Goal: Task Accomplishment & Management: Manage account settings

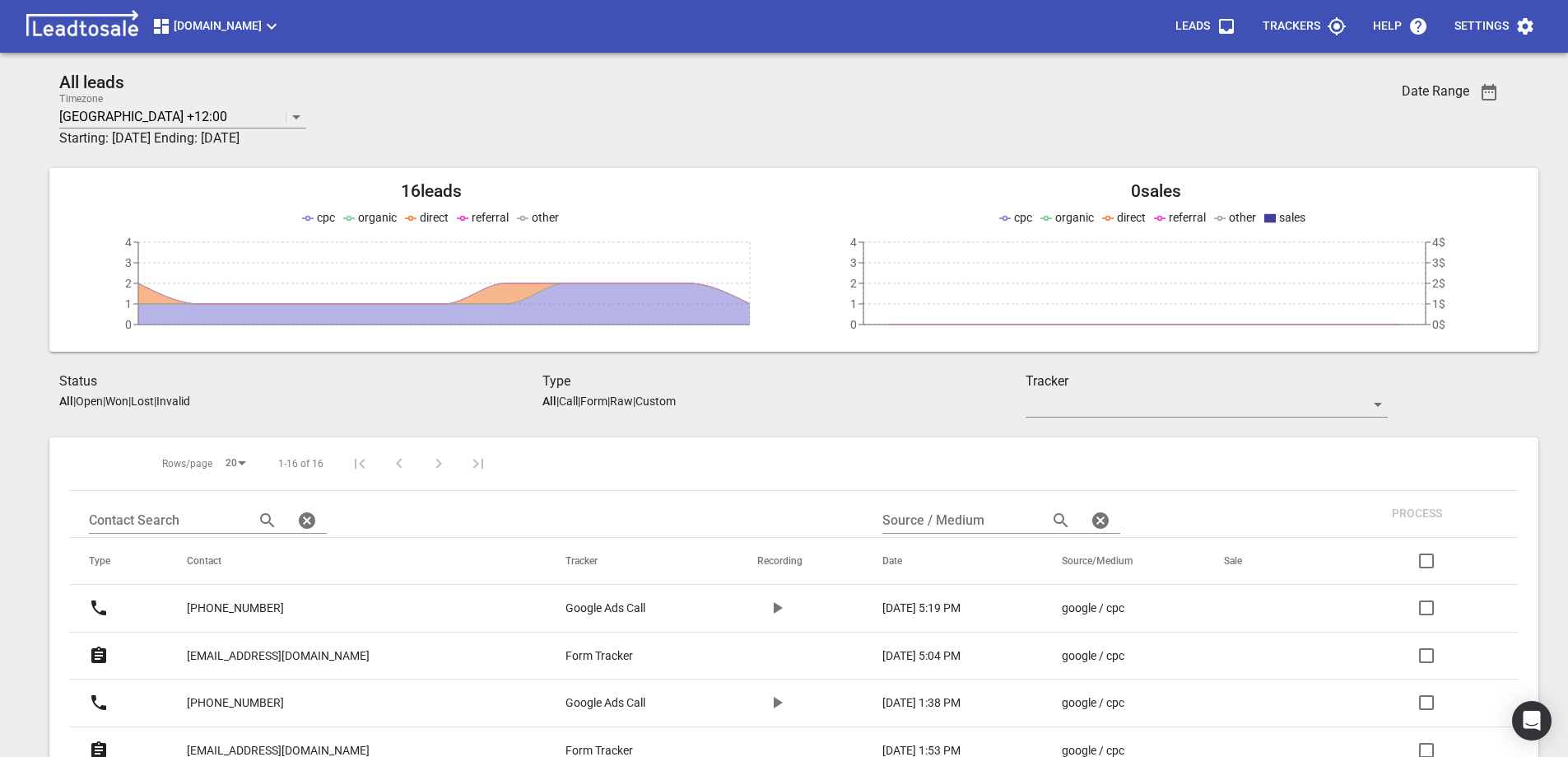
scroll to position [655, 0]
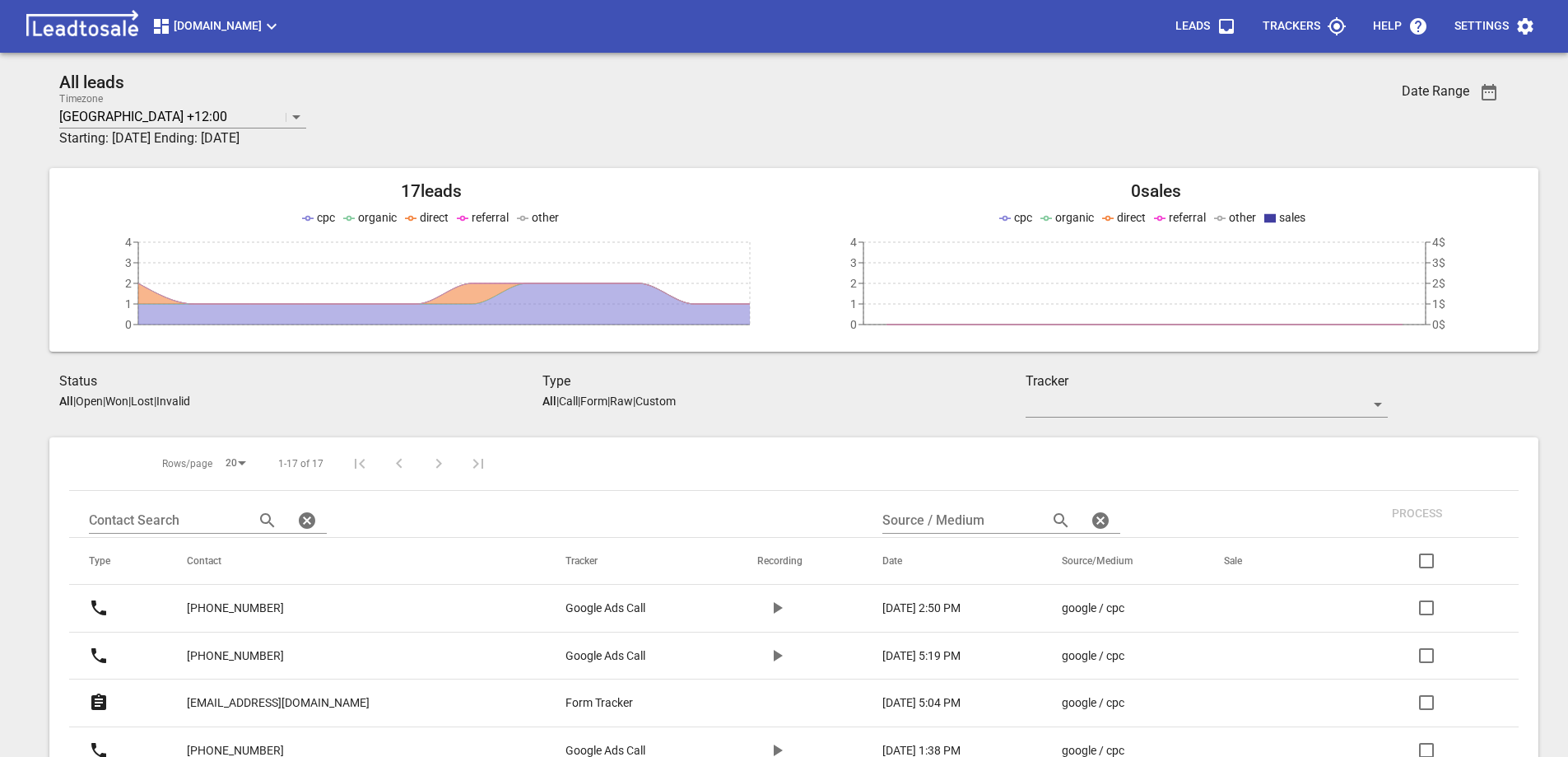
scroll to position [655, 0]
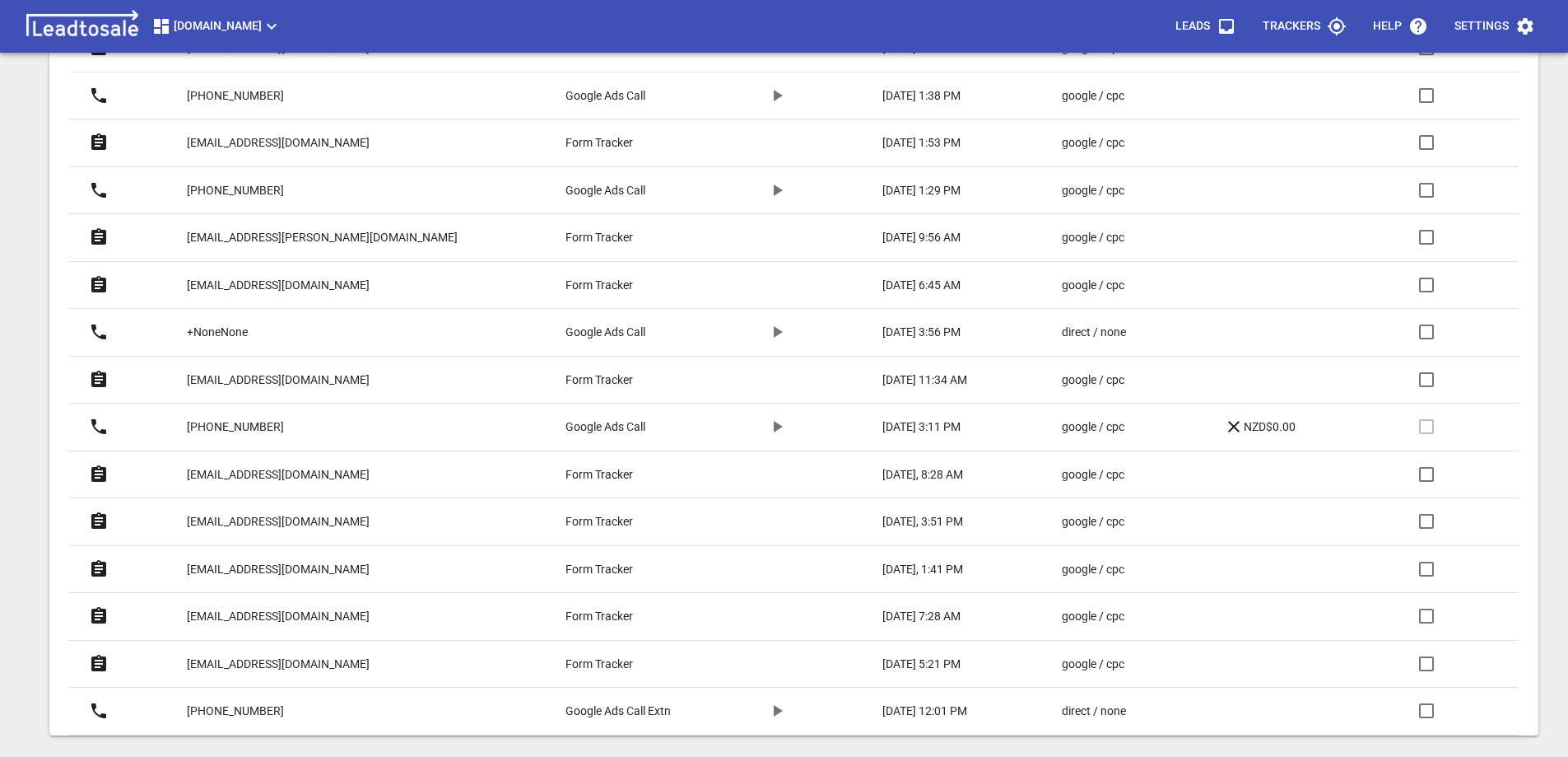
click at [1427, 426] on label at bounding box center [1427, 427] width 40 height 40
click at [1279, 422] on p "NZD$0.00" at bounding box center [1260, 427] width 71 height 20
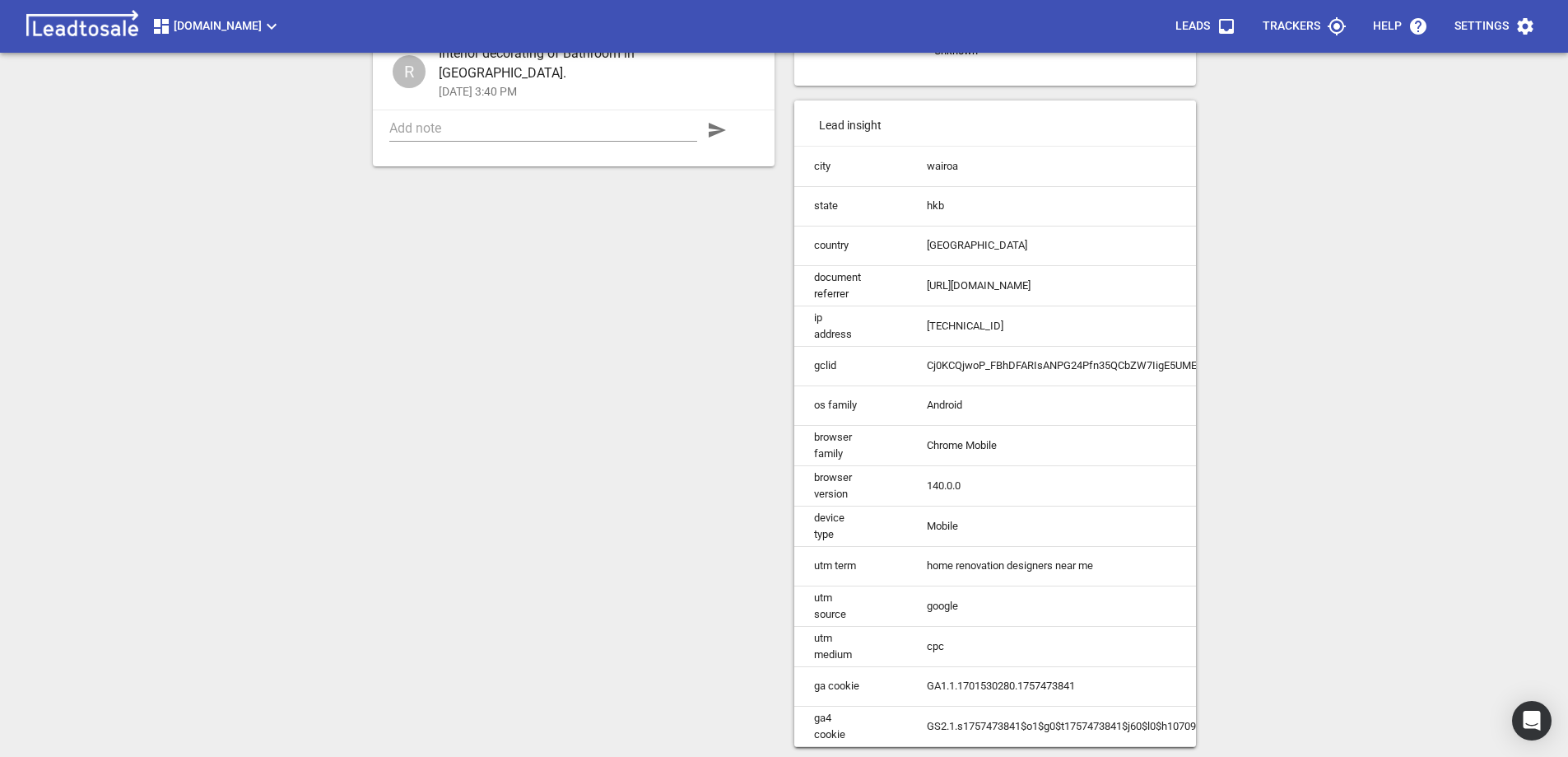
click at [569, 382] on div "Call 00:00 02:09 Notes R Lead lost NZD$0 11-Sep-25, 3:44 PM R Interior decorati…" at bounding box center [574, 265] width 422 height 981
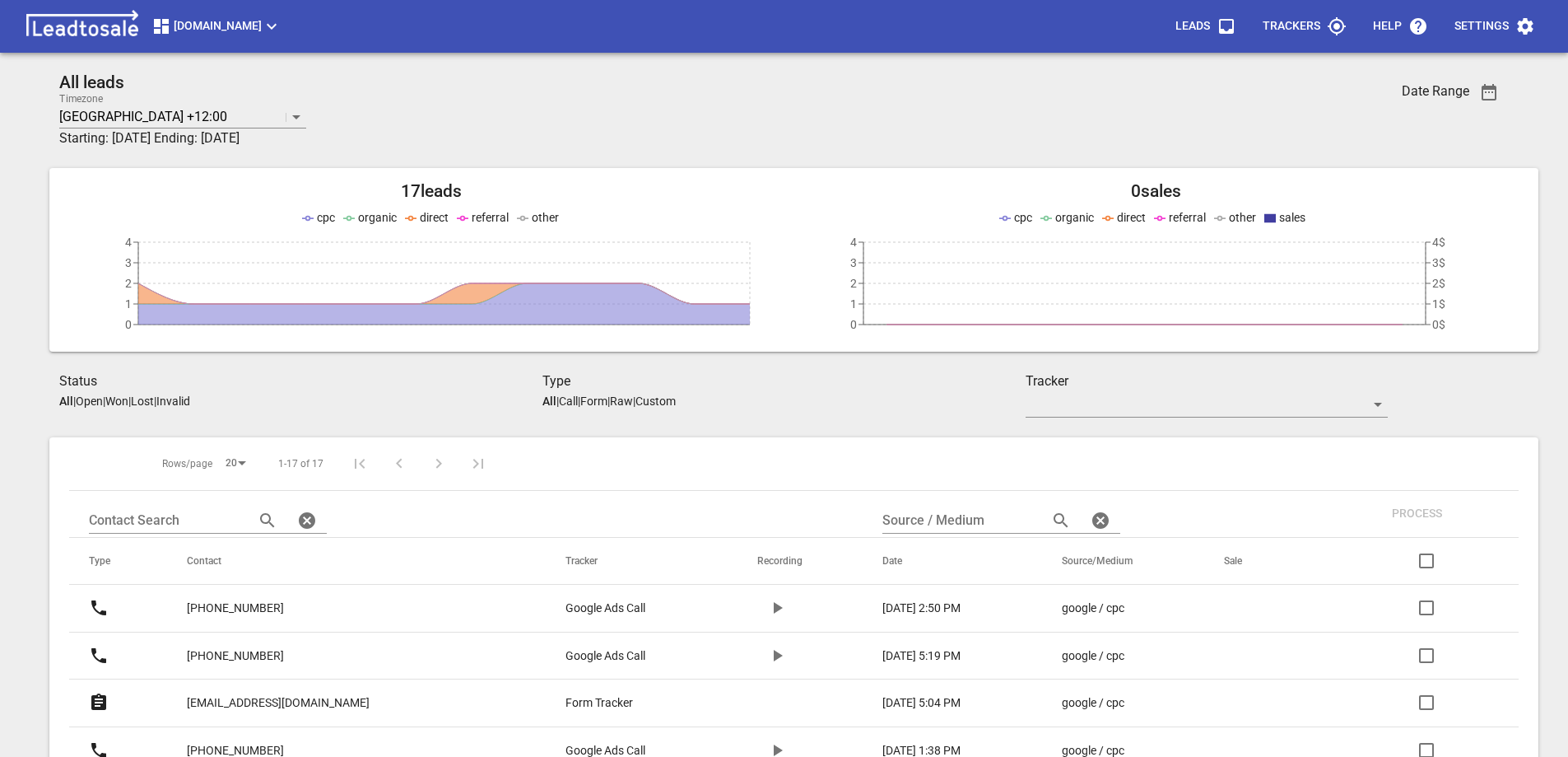
scroll to position [655, 0]
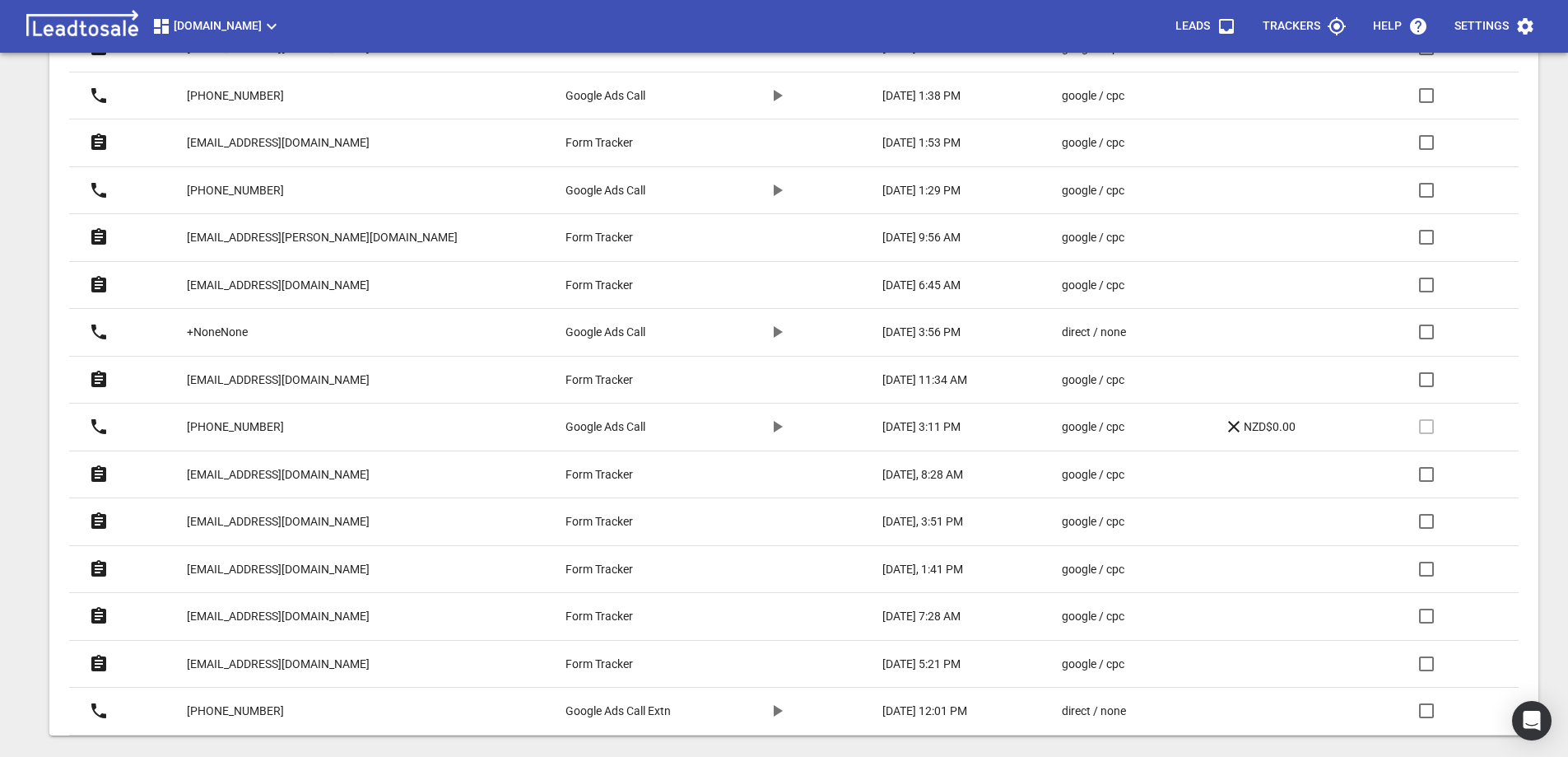
click at [1225, 424] on icon at bounding box center [1234, 427] width 20 height 20
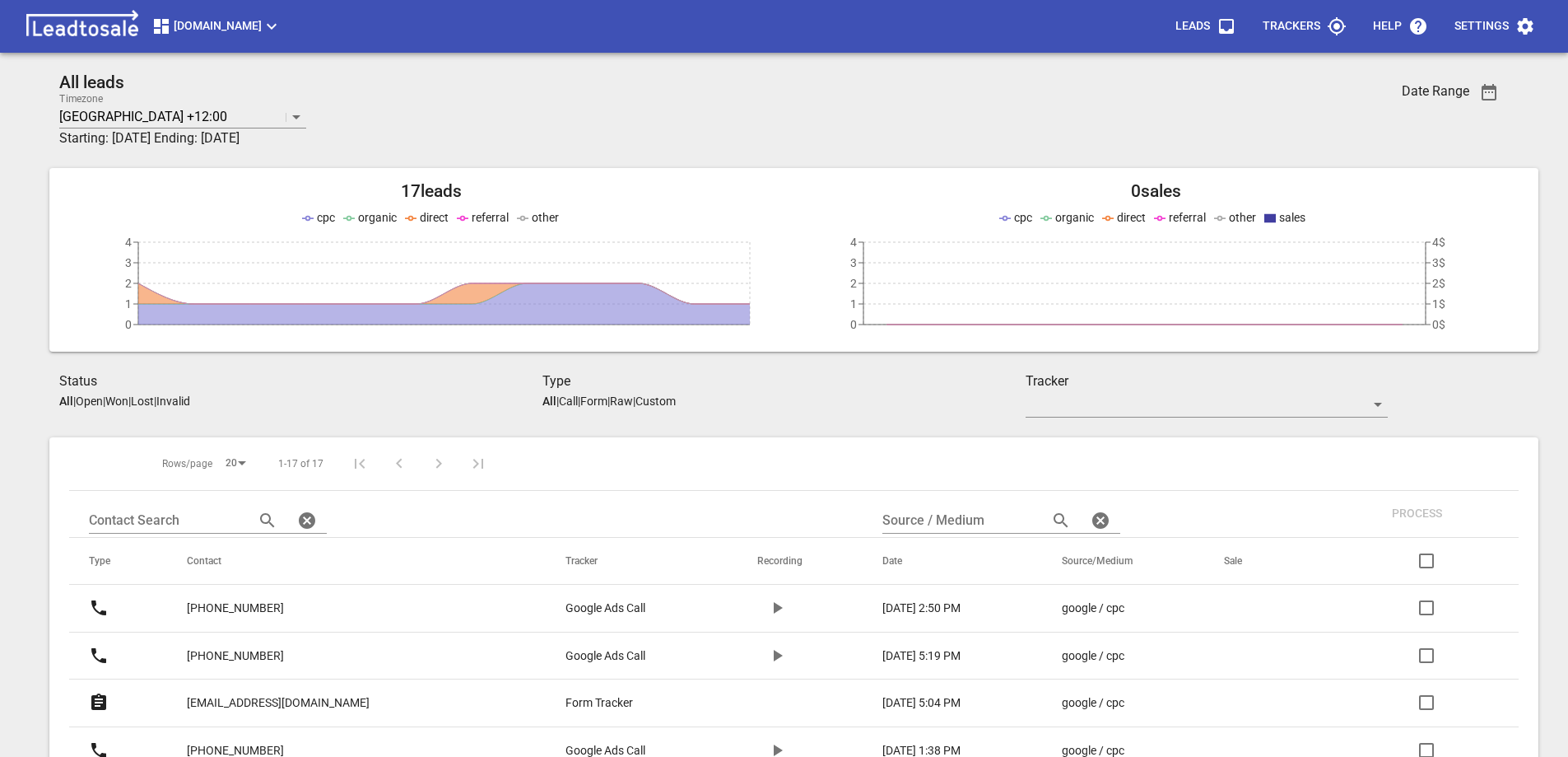
scroll to position [655, 0]
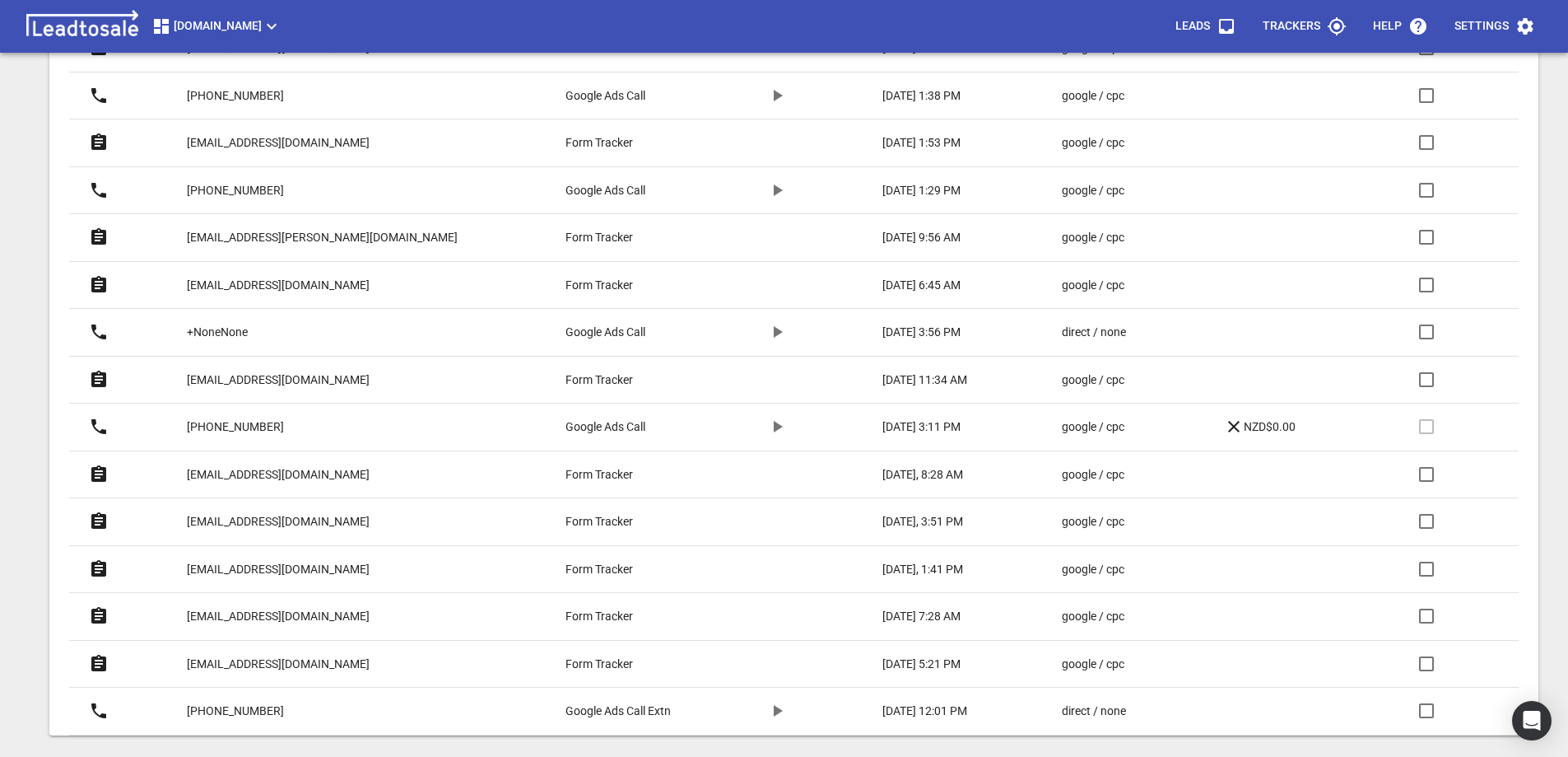
click at [768, 425] on icon "button" at bounding box center [778, 427] width 20 height 20
click at [773, 425] on icon "button" at bounding box center [778, 427] width 10 height 12
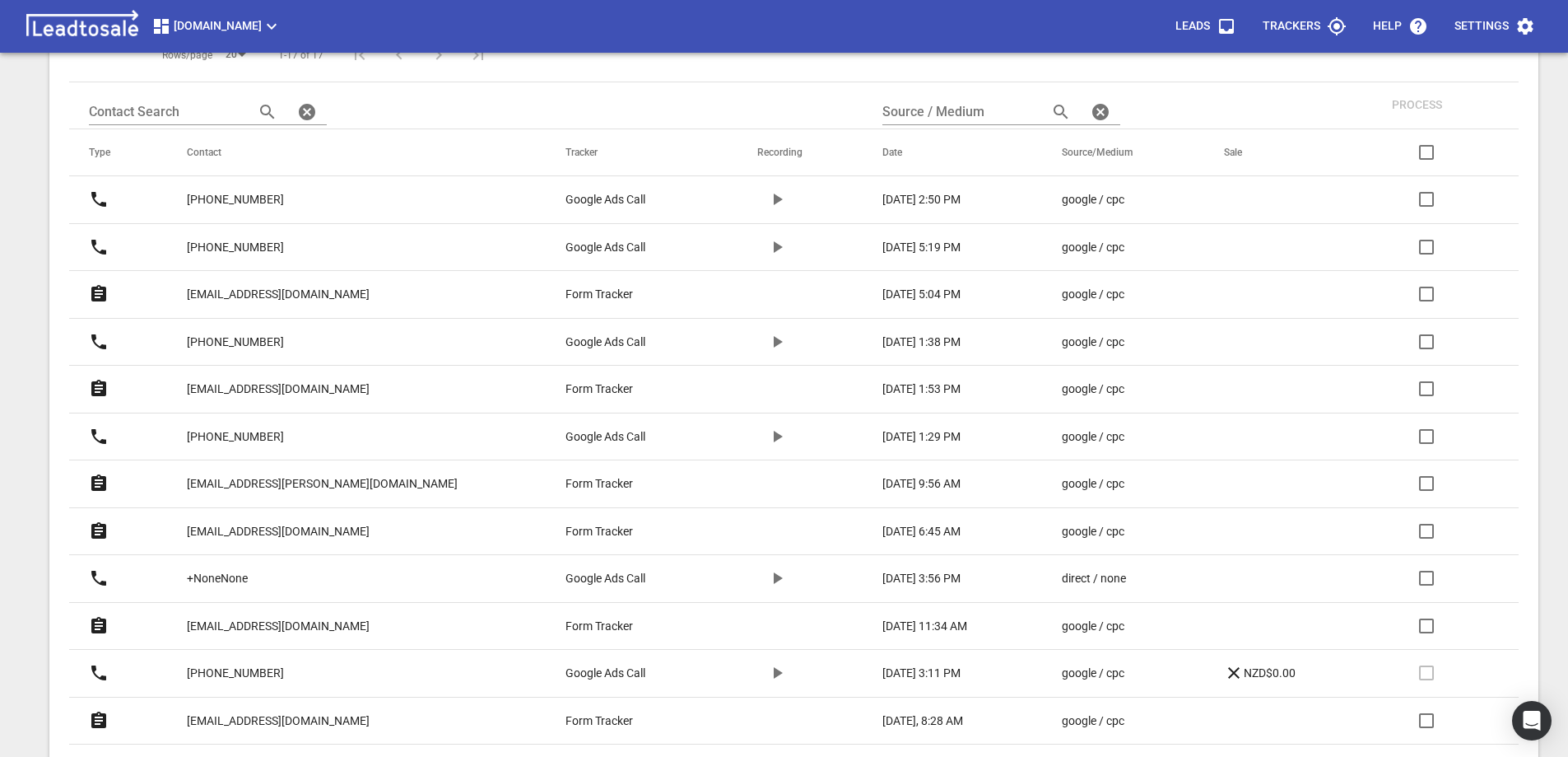
scroll to position [407, 0]
click at [579, 202] on p "Google Ads Call" at bounding box center [606, 200] width 79 height 17
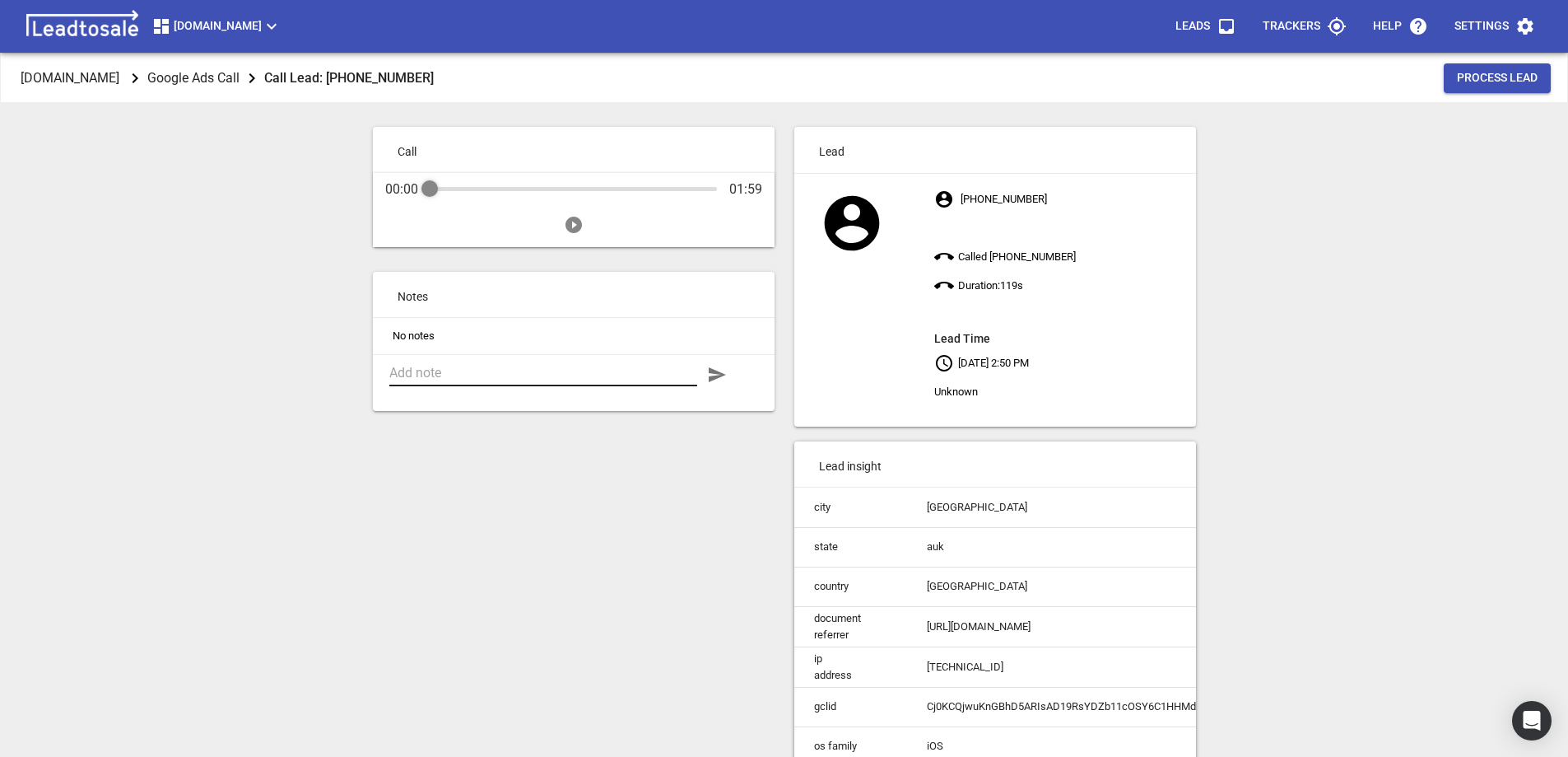
click at [470, 369] on textarea at bounding box center [543, 373] width 308 height 16
drag, startPoint x: 485, startPoint y: 388, endPoint x: 489, endPoint y: 398, distance: 10.8
click at [488, 390] on textarea "Wanted her deck sanded. Told her not to sand it, use 30 seconds and water blast" at bounding box center [543, 380] width 308 height 32
click at [584, 388] on textarea "Wanted her deck sanded. Told her not to sand it, use 30 seconds and soft water …" at bounding box center [543, 380] width 308 height 32
click at [389, 370] on textarea "Wanted her deck sanded. Told her not to sand it, use 30 seconds and soft water …" at bounding box center [543, 387] width 308 height 47
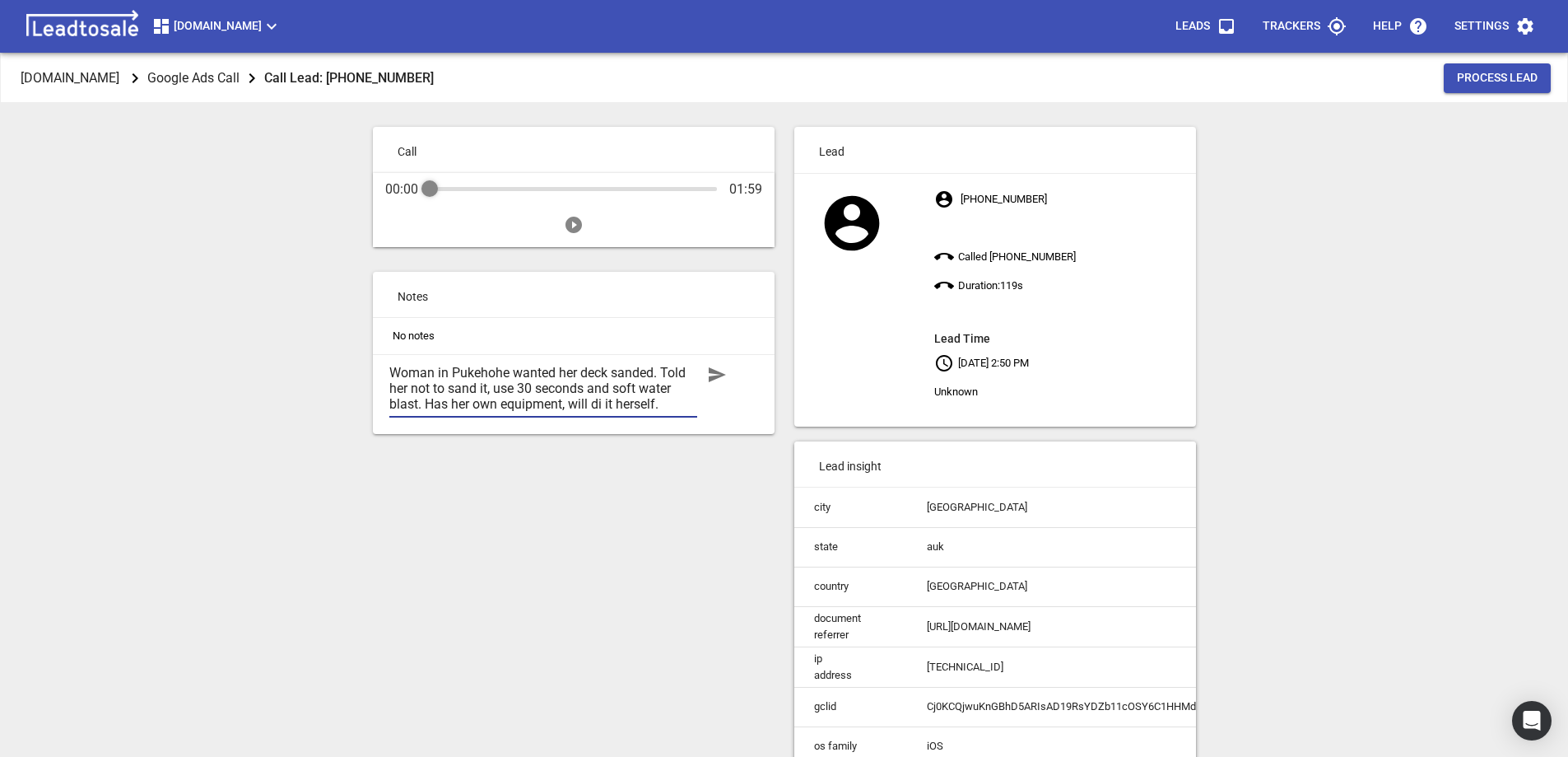
click at [613, 372] on textarea "Woman in Pukehohe wanted her deck sanded. Told her not to sand it, use 30 secon…" at bounding box center [543, 387] width 308 height 47
click at [603, 402] on textarea "Woman in Pukehohe wanted her deck 'sanded'. Told her not to sand it, use 30 sec…" at bounding box center [543, 387] width 308 height 47
type textarea "Woman in Pukehohe wanted her deck 'sanded'. Told her not to sand it, use 30 sec…"
click at [717, 375] on icon "button" at bounding box center [717, 375] width 20 height 20
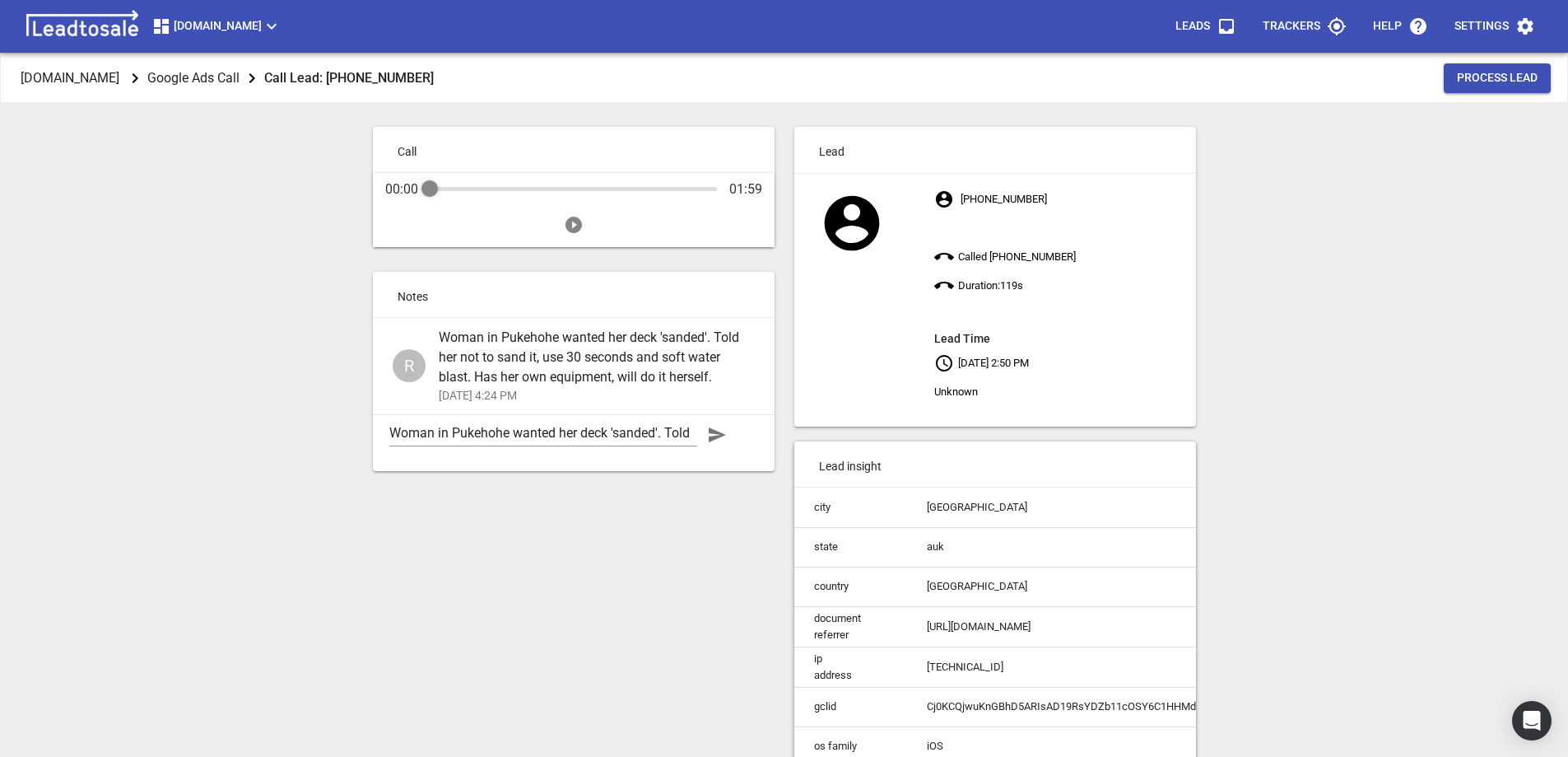
click at [1496, 82] on span "Process Lead" at bounding box center [1497, 77] width 80 height 17
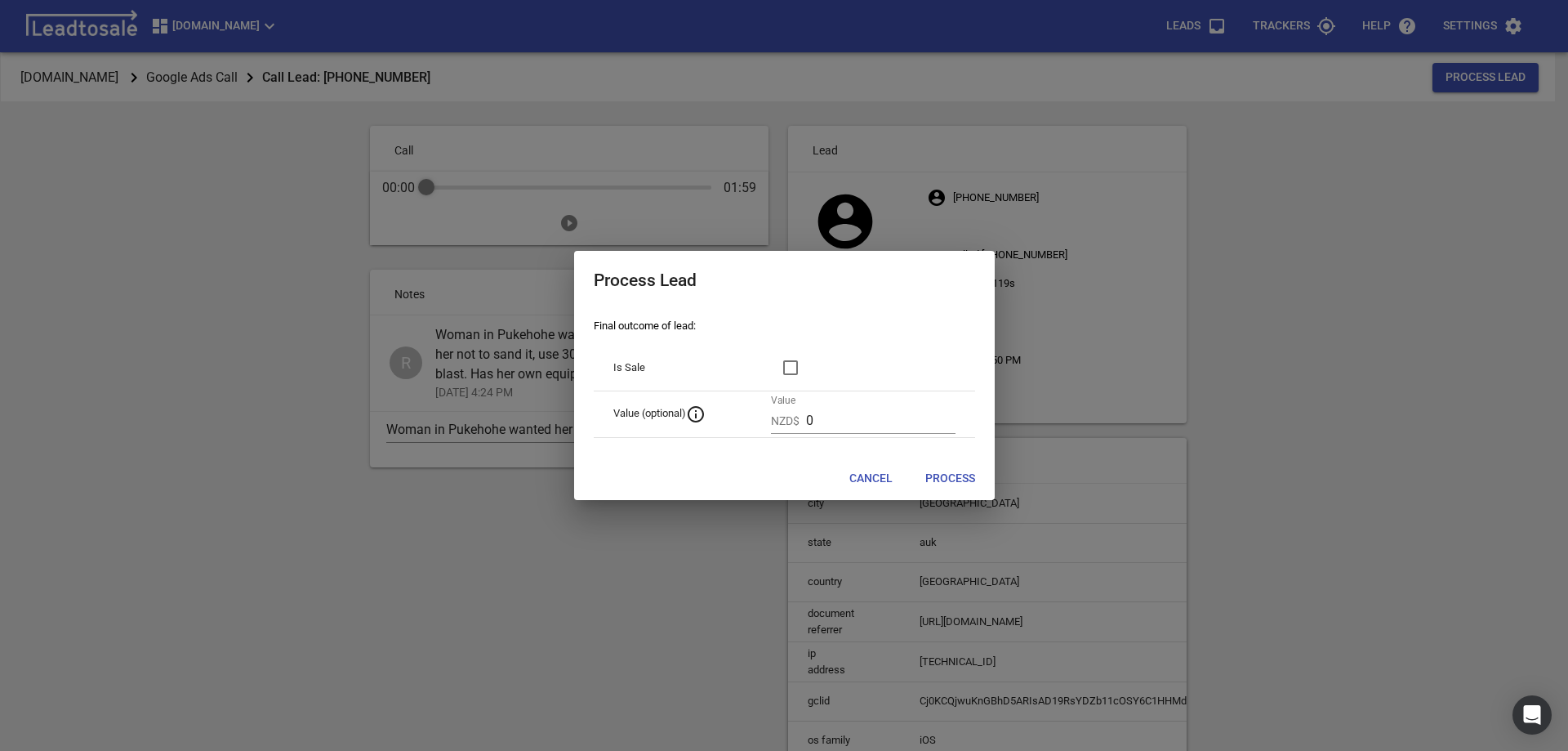
click at [665, 332] on p "Final outcome of lead:" at bounding box center [784, 326] width 381 height 17
click at [663, 329] on p "Final outcome of lead:" at bounding box center [784, 326] width 381 height 17
click at [732, 327] on p "Final outcome of lead:" at bounding box center [784, 326] width 381 height 17
click at [939, 475] on span "Process" at bounding box center [949, 479] width 50 height 17
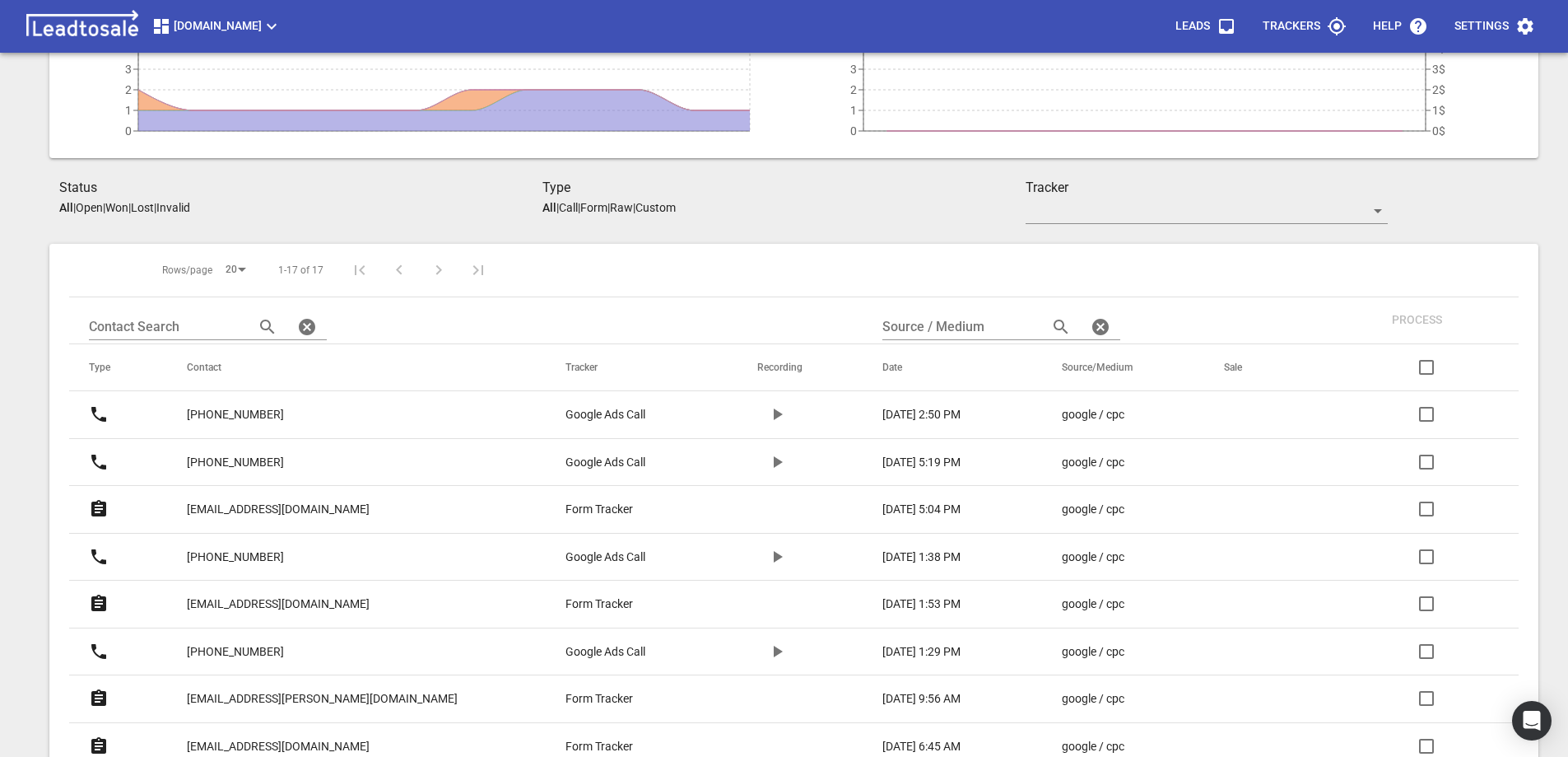
scroll to position [161, 0]
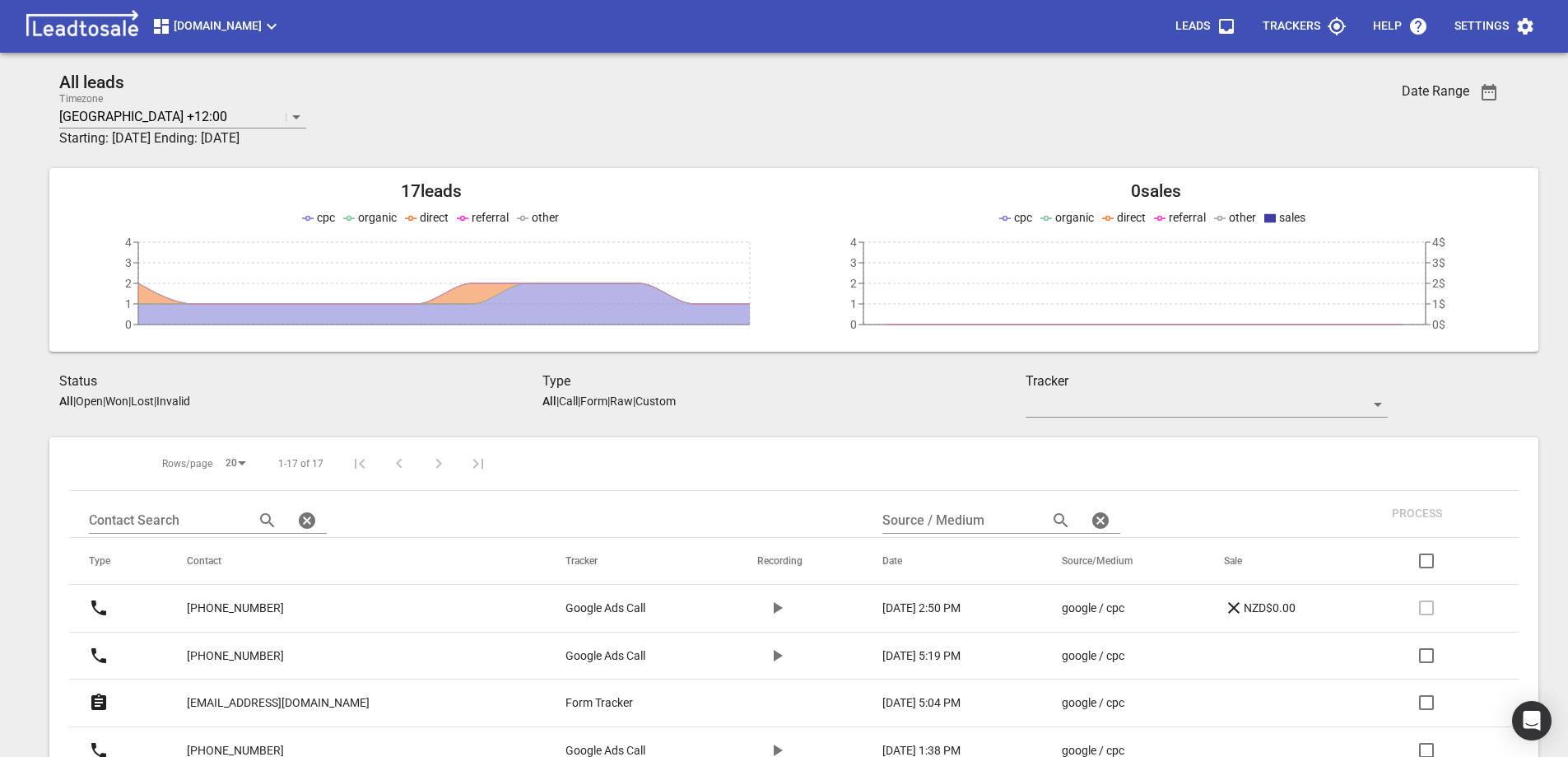
scroll to position [161, 0]
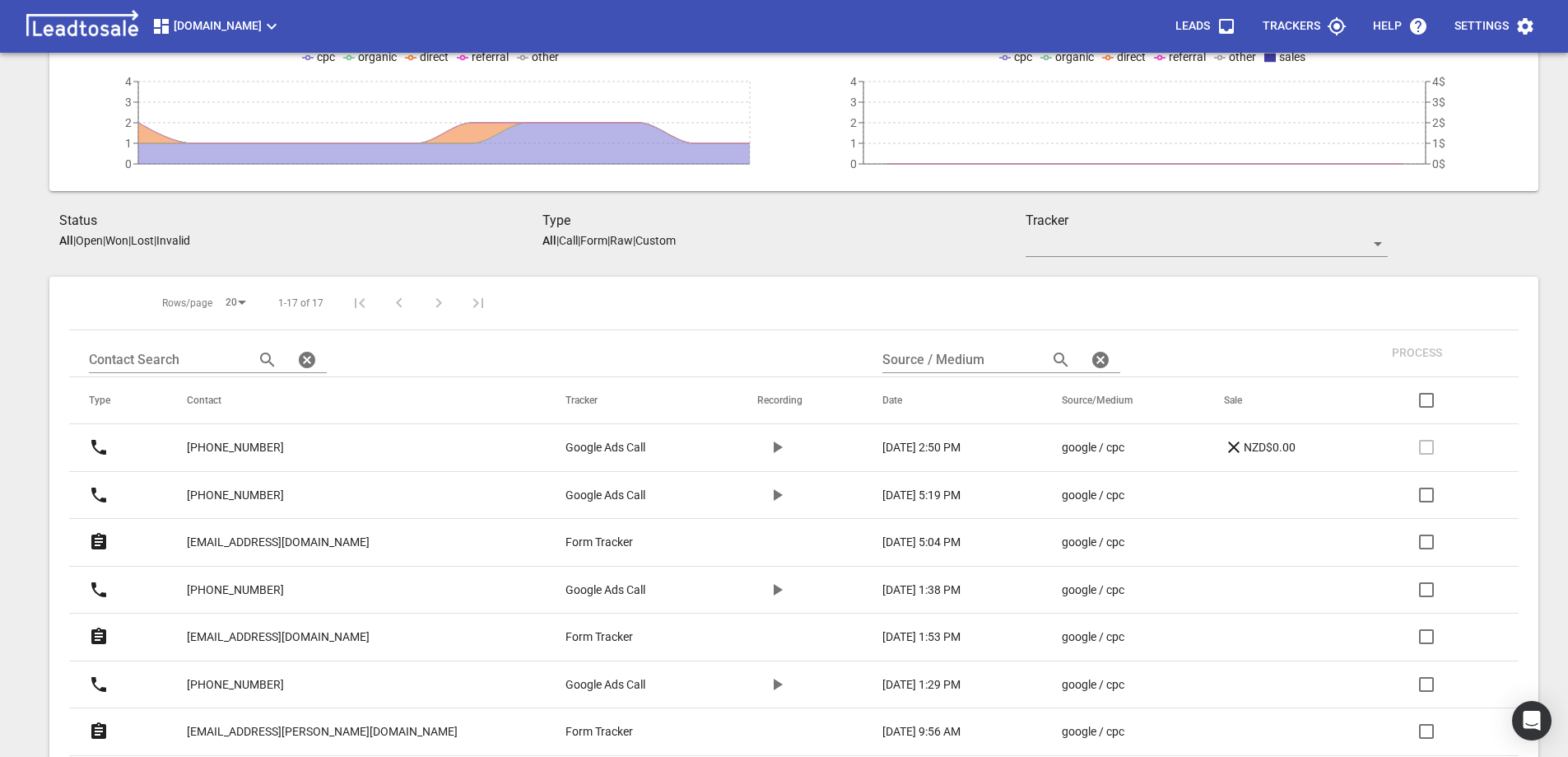
click at [154, 236] on p "Lost" at bounding box center [142, 239] width 23 height 13
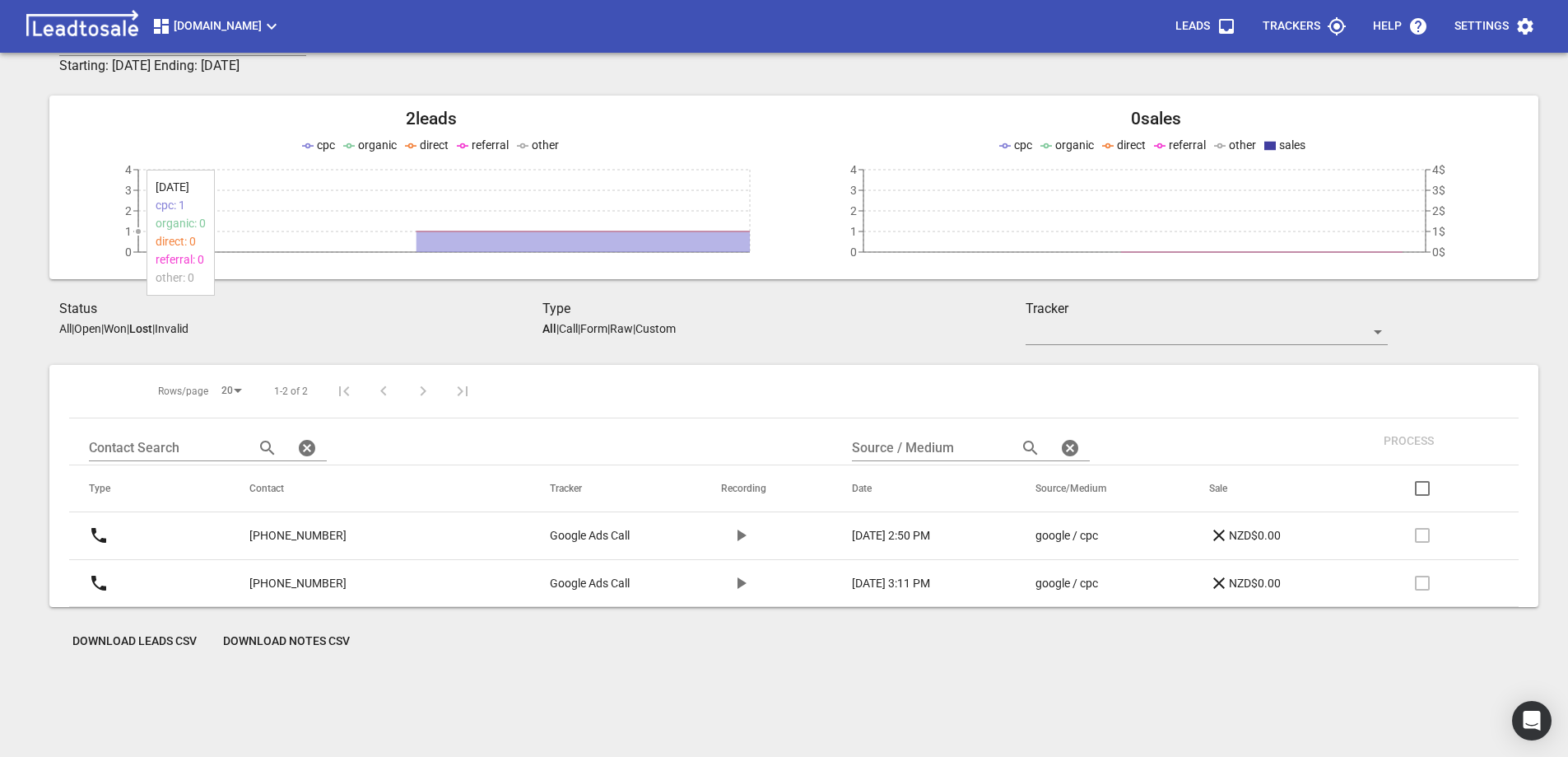
scroll to position [73, 0]
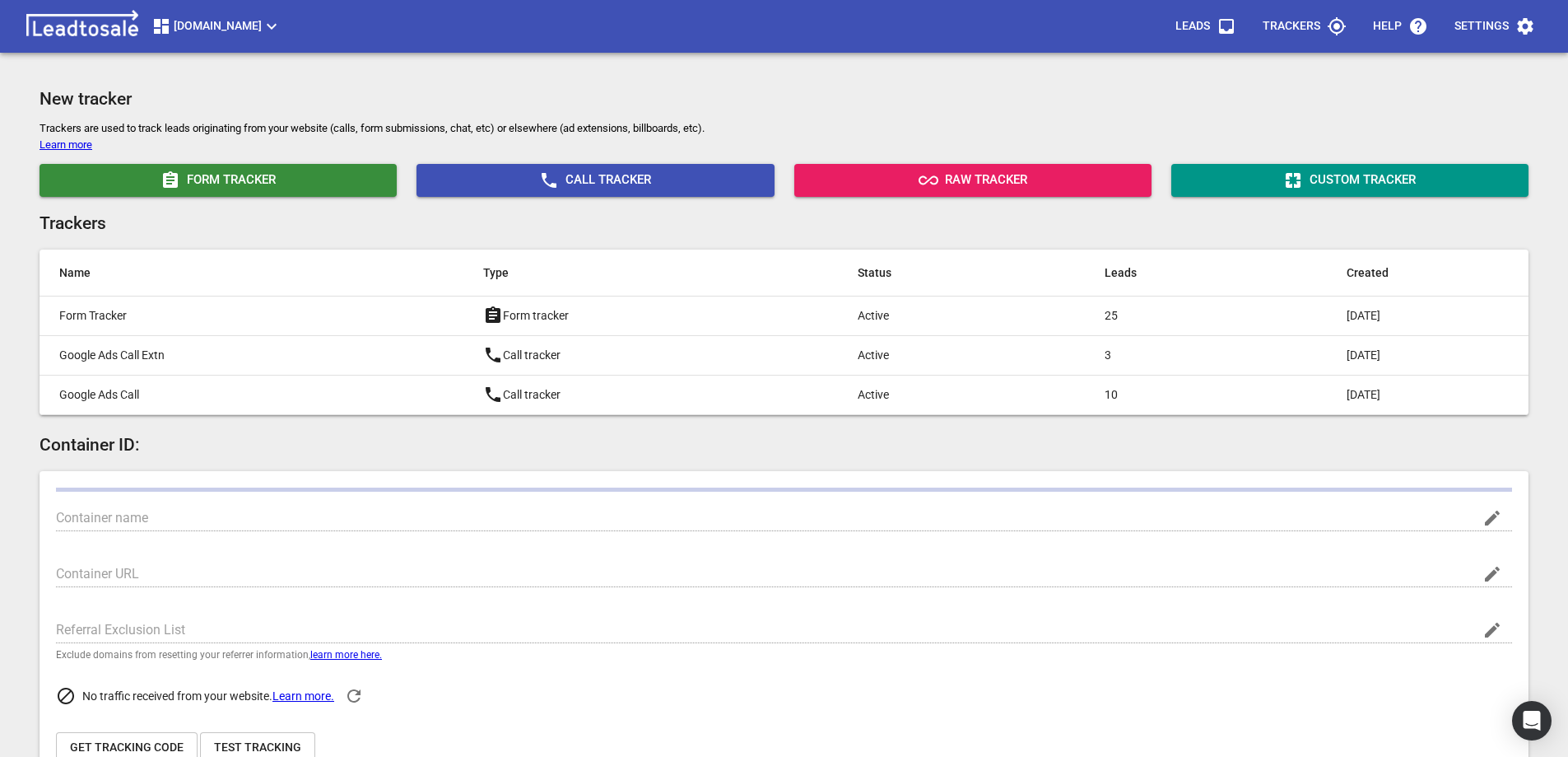
type input "[DOMAIN_NAME]"
type input "[URL][DOMAIN_NAME]"
type input "G-60ZJCQH9W8"
type input "Q_BiycUtRsGy8rxBSUK5JA"
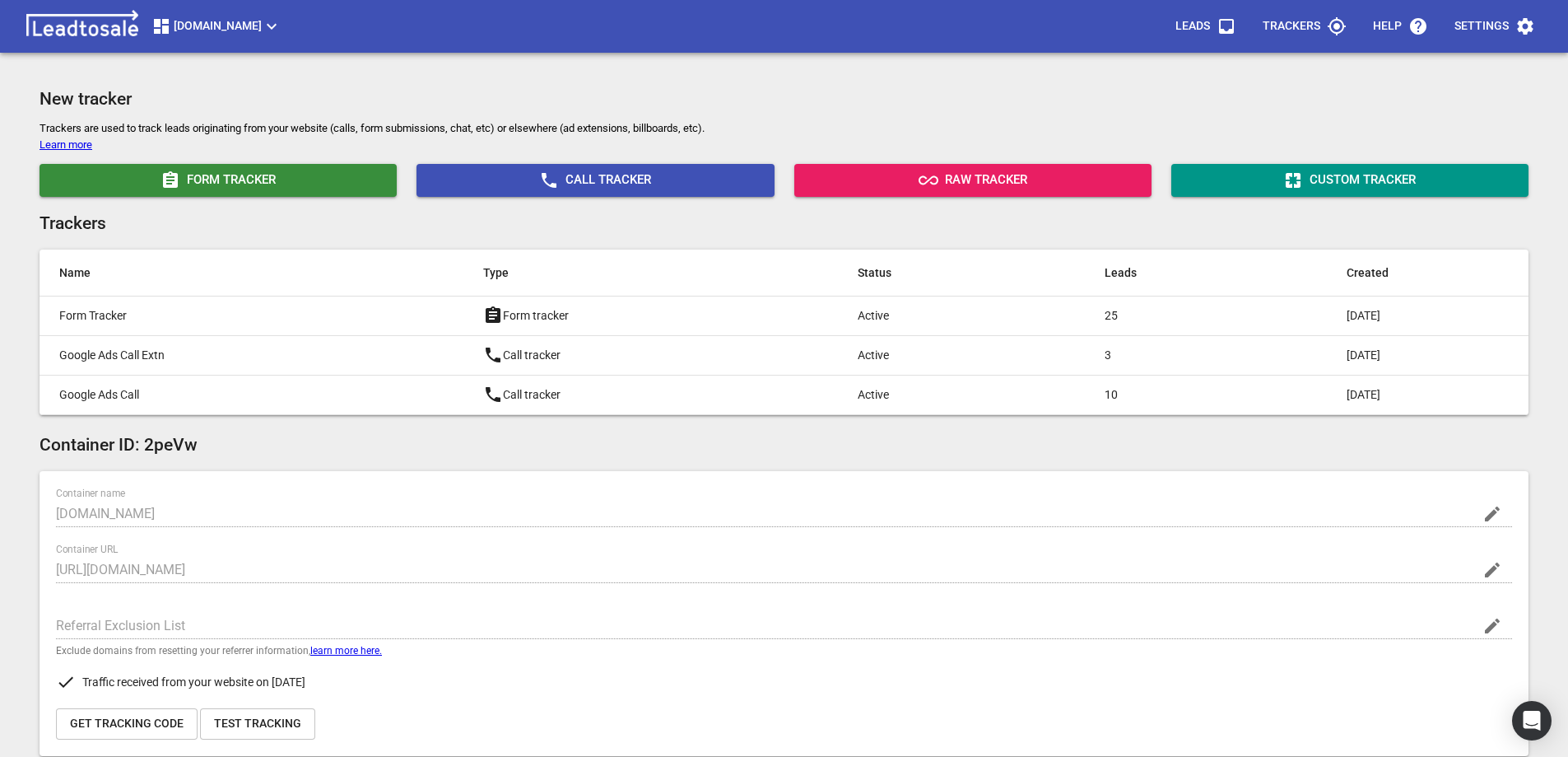
click at [1198, 26] on p "Leads" at bounding box center [1193, 26] width 35 height 17
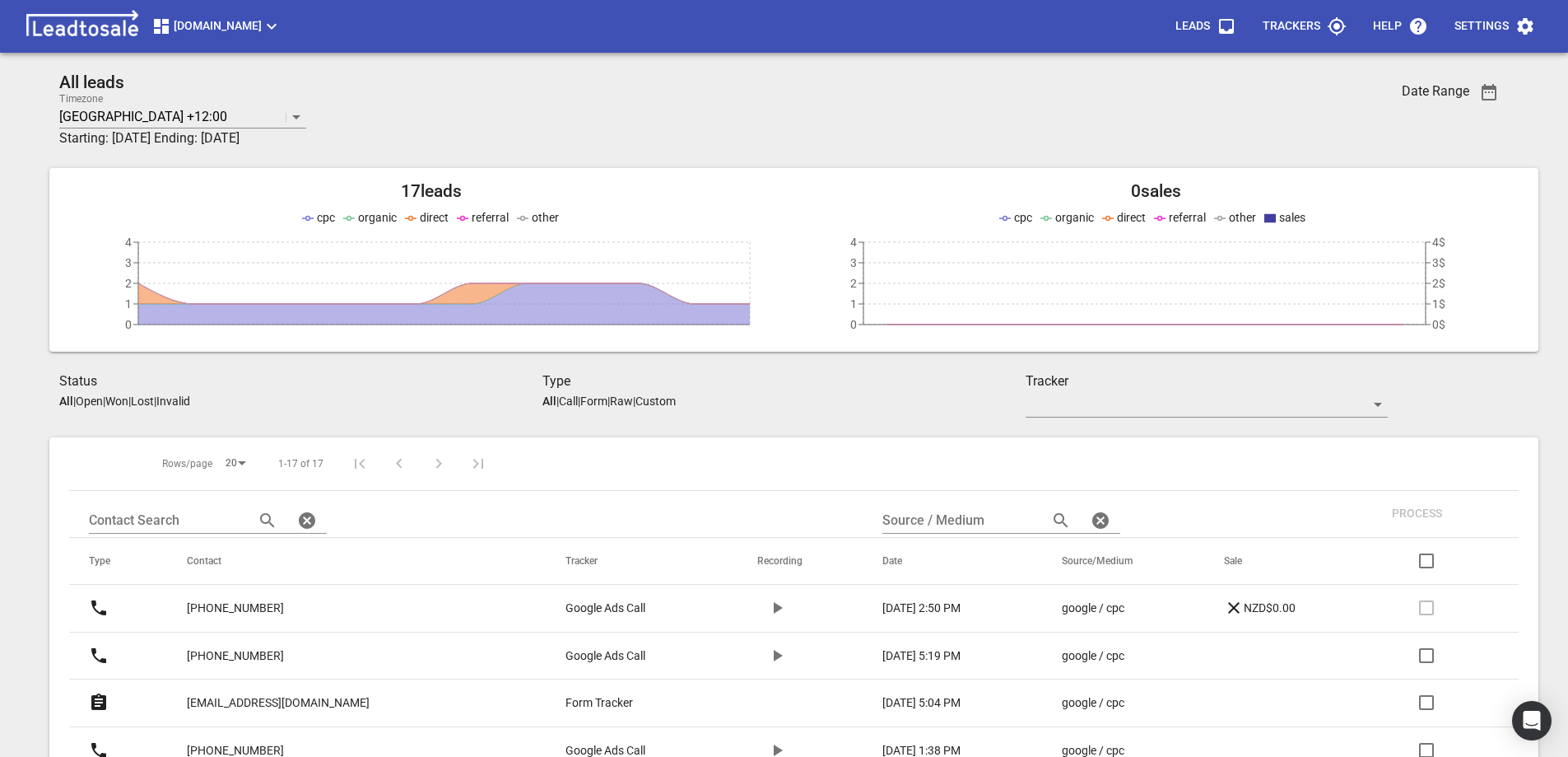
click at [94, 400] on p "Open" at bounding box center [88, 400] width 27 height 13
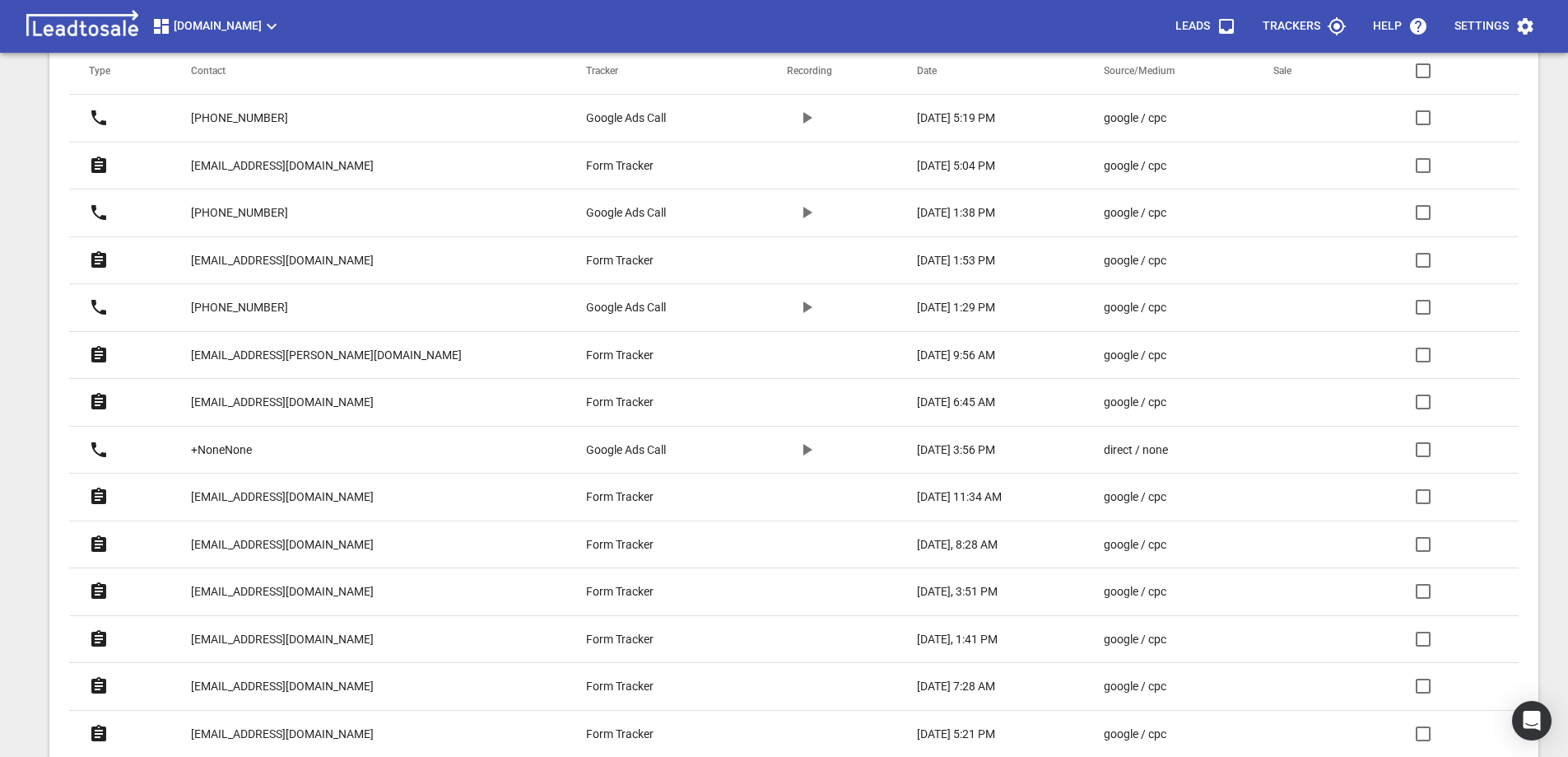
scroll to position [576, 0]
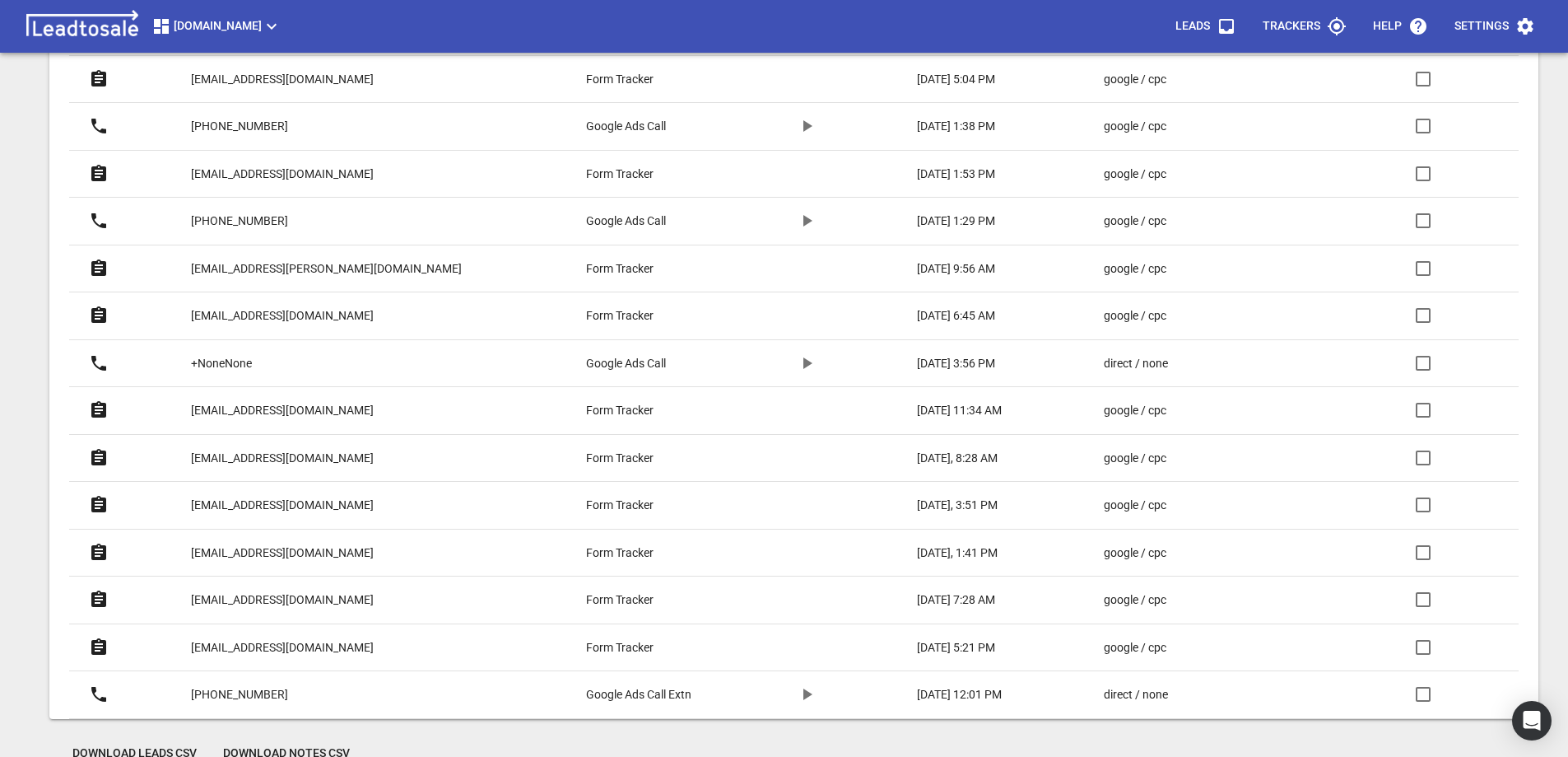
click at [294, 645] on p "[EMAIL_ADDRESS][DOMAIN_NAME]" at bounding box center [282, 647] width 183 height 17
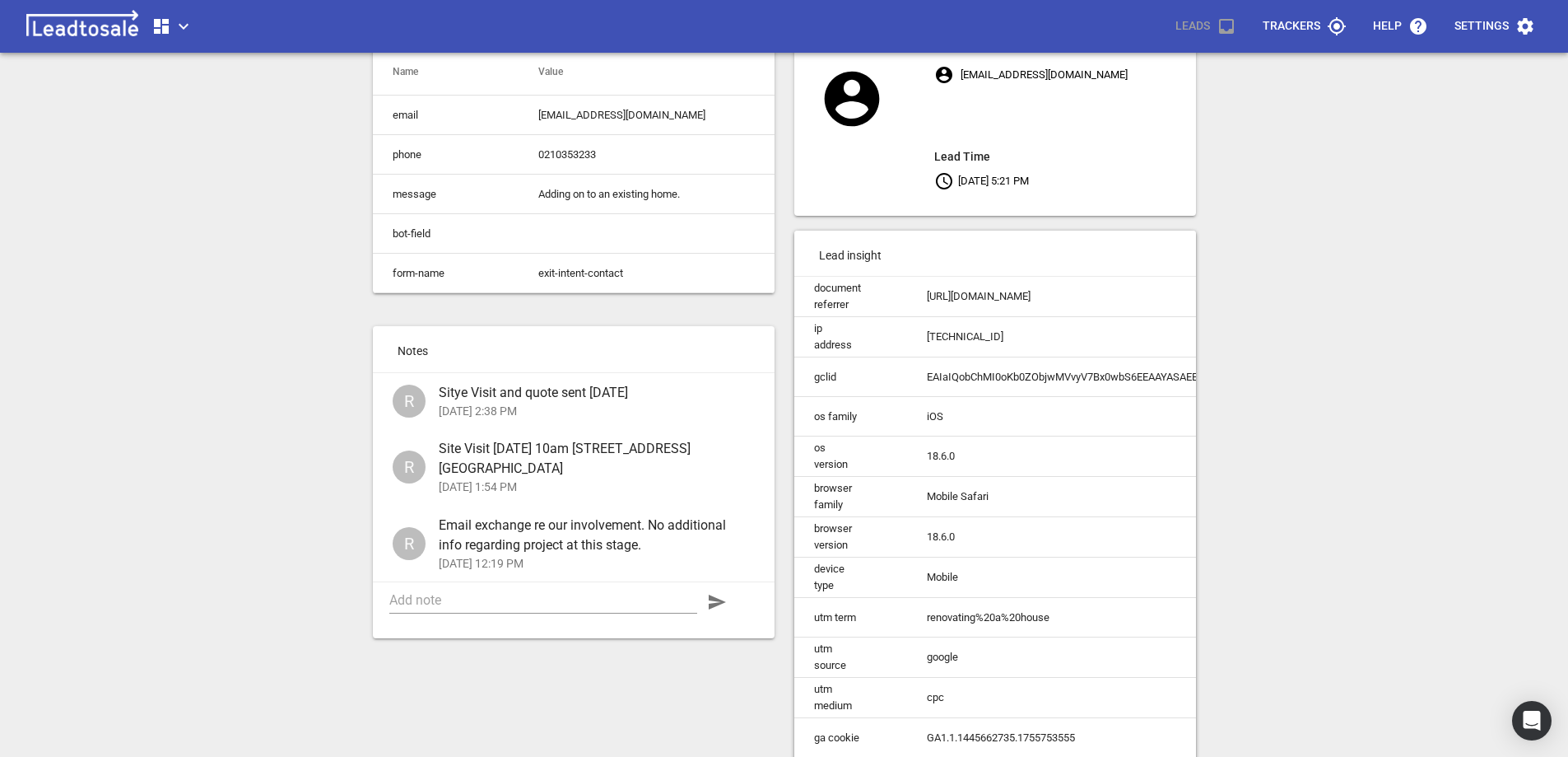
scroll to position [165, 0]
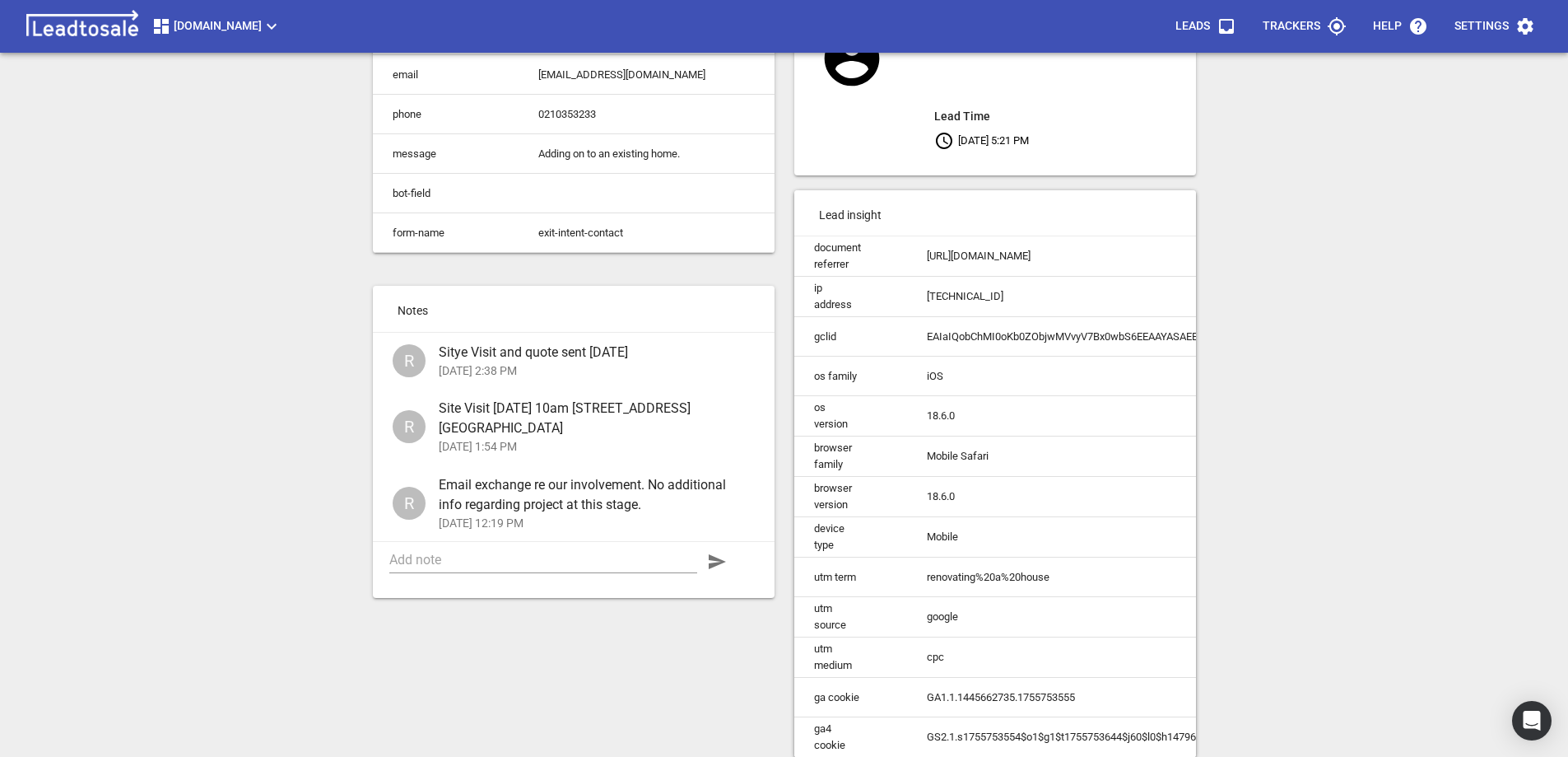
drag, startPoint x: 485, startPoint y: 365, endPoint x: 466, endPoint y: 374, distance: 21.0
click at [466, 363] on span "Sitye Visit and quote sent [DATE]" at bounding box center [590, 353] width 303 height 20
click at [492, 363] on span "Sitye Visit and quote sent 30-8-25" at bounding box center [590, 353] width 303 height 20
click at [491, 363] on span "Sitye Visit and quote sent 30-8-25" at bounding box center [590, 353] width 303 height 20
click at [452, 363] on span "Sitye Visit and quote sent 30-8-25" at bounding box center [590, 353] width 303 height 20
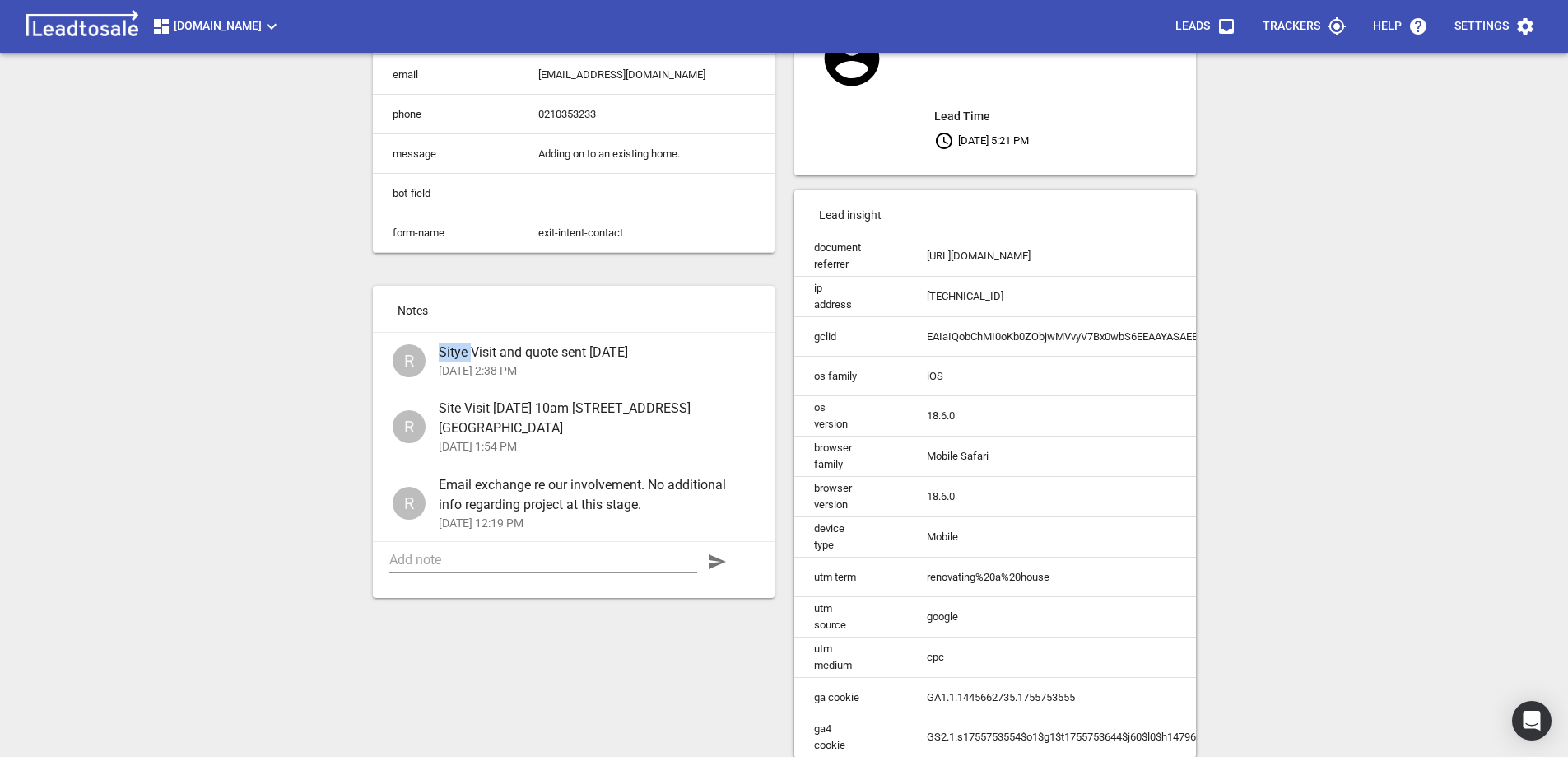
click at [452, 363] on span "Sitye Visit and quote sent 30-8-25" at bounding box center [590, 353] width 303 height 20
click at [581, 377] on p "30-Aug-25, 2:38 PM" at bounding box center [590, 371] width 303 height 17
click at [407, 378] on div "R" at bounding box center [408, 361] width 33 height 33
click at [494, 552] on textarea at bounding box center [543, 560] width 308 height 16
click at [667, 552] on textarea "Follow up call, Shane in meeting. CXall back latyer" at bounding box center [543, 560] width 308 height 16
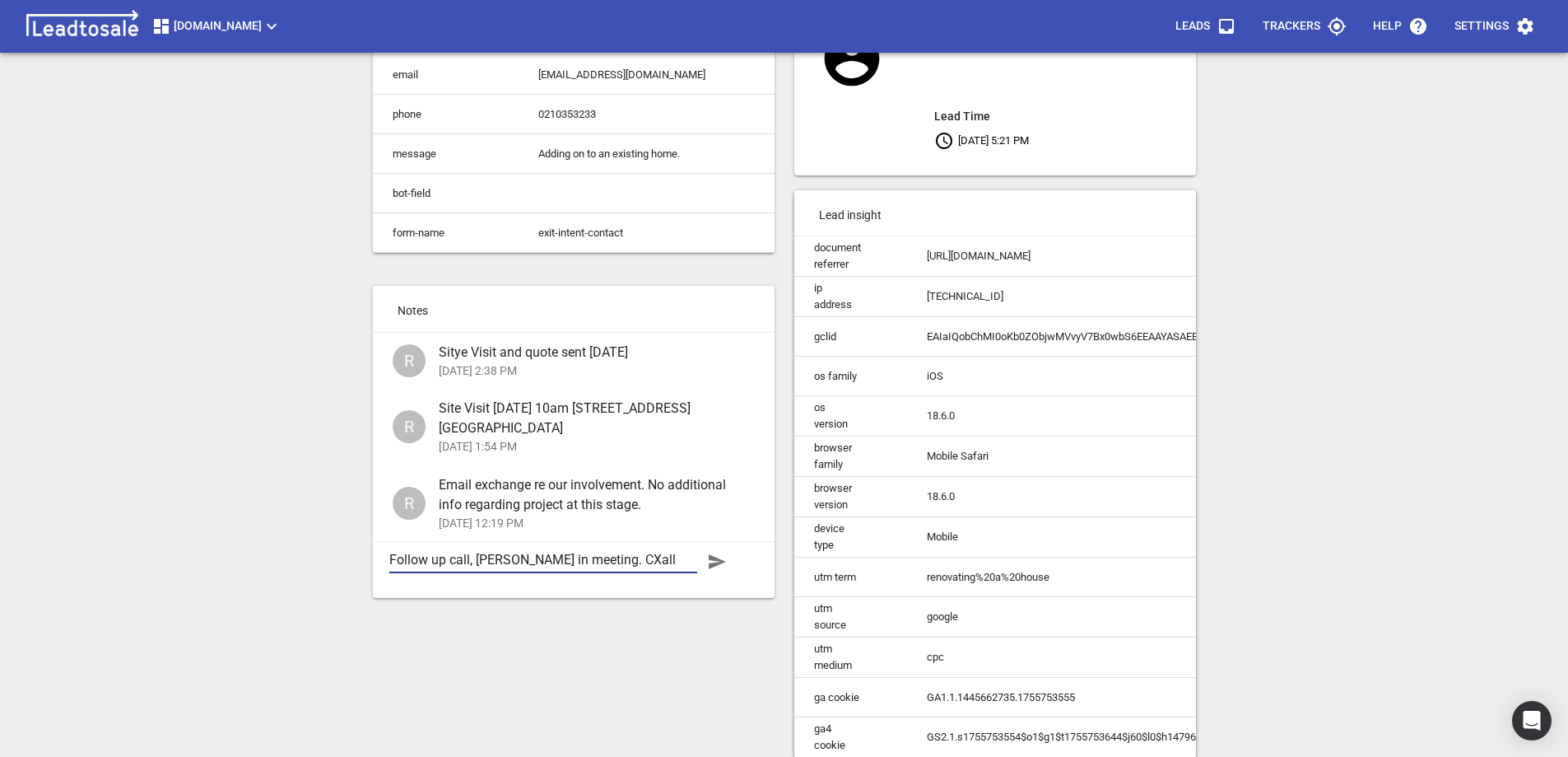
click at [600, 552] on textarea "Follow up call, Shane in meeting. CXall back later" at bounding box center [543, 560] width 308 height 16
click at [674, 555] on textarea "Follow up call, Shane in meeting. Call back later" at bounding box center [543, 560] width 308 height 16
type textarea "Follow up call, Shane in meeting. Call back later."
click at [716, 554] on icon "button" at bounding box center [717, 561] width 17 height 15
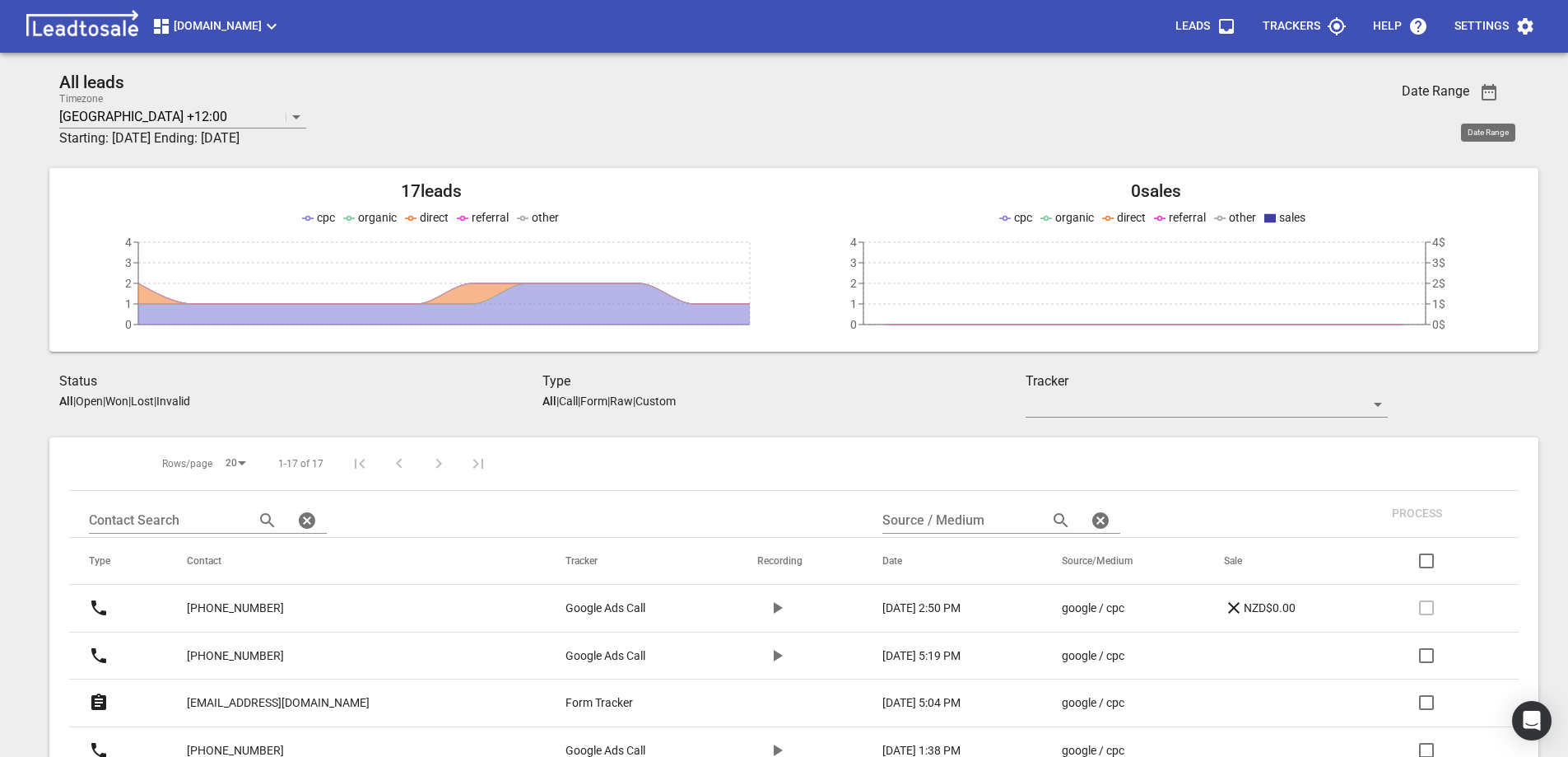
click at [1494, 93] on icon "button" at bounding box center [1490, 92] width 20 height 20
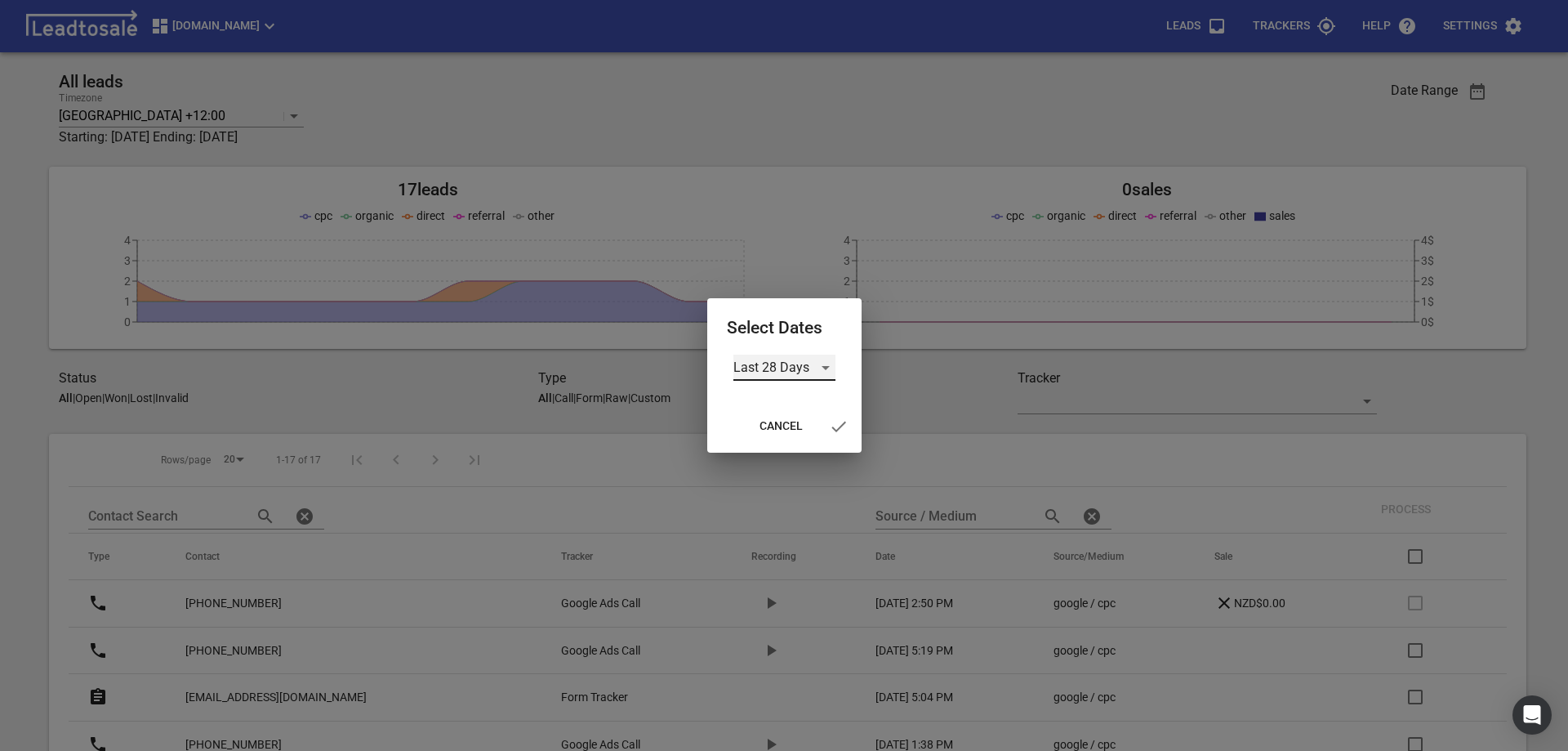
click at [763, 369] on div "Last 28 Days" at bounding box center [785, 368] width 102 height 27
click at [768, 408] on li "Last Month" at bounding box center [785, 407] width 102 height 39
click at [837, 428] on icon "button" at bounding box center [834, 427] width 20 height 20
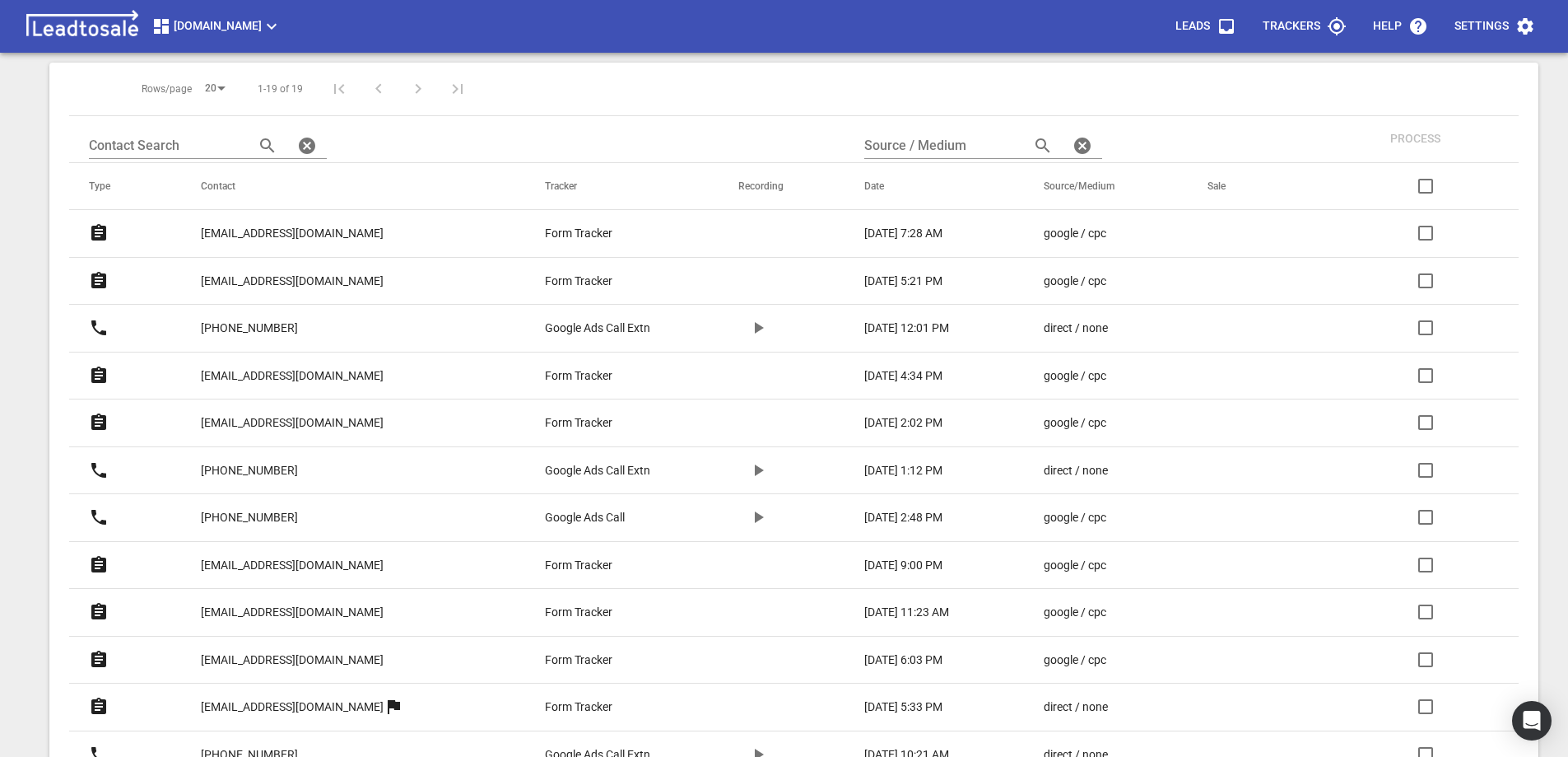
scroll to position [412, 0]
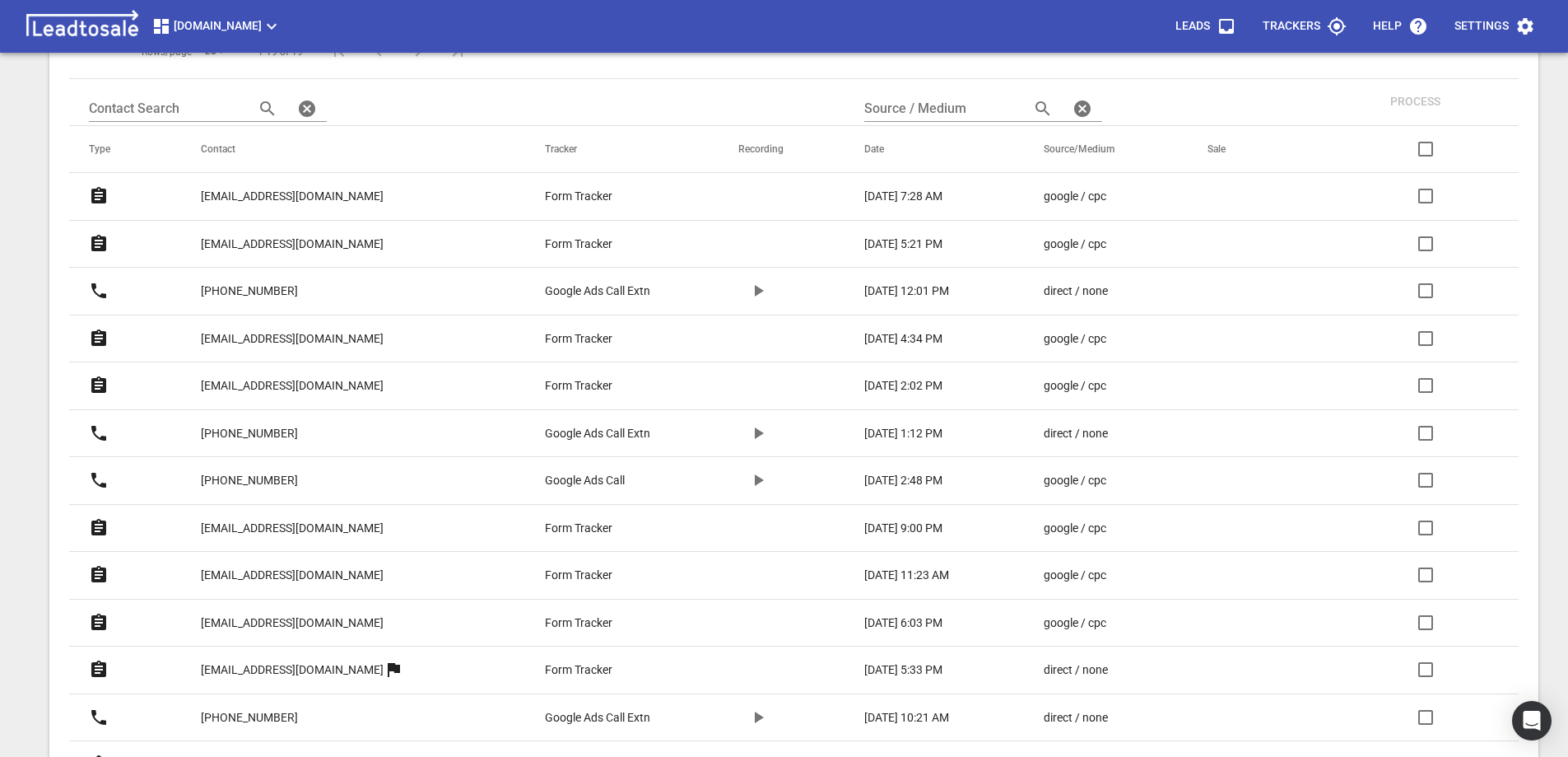
click at [244, 525] on p "[EMAIL_ADDRESS][DOMAIN_NAME]" at bounding box center [292, 528] width 183 height 17
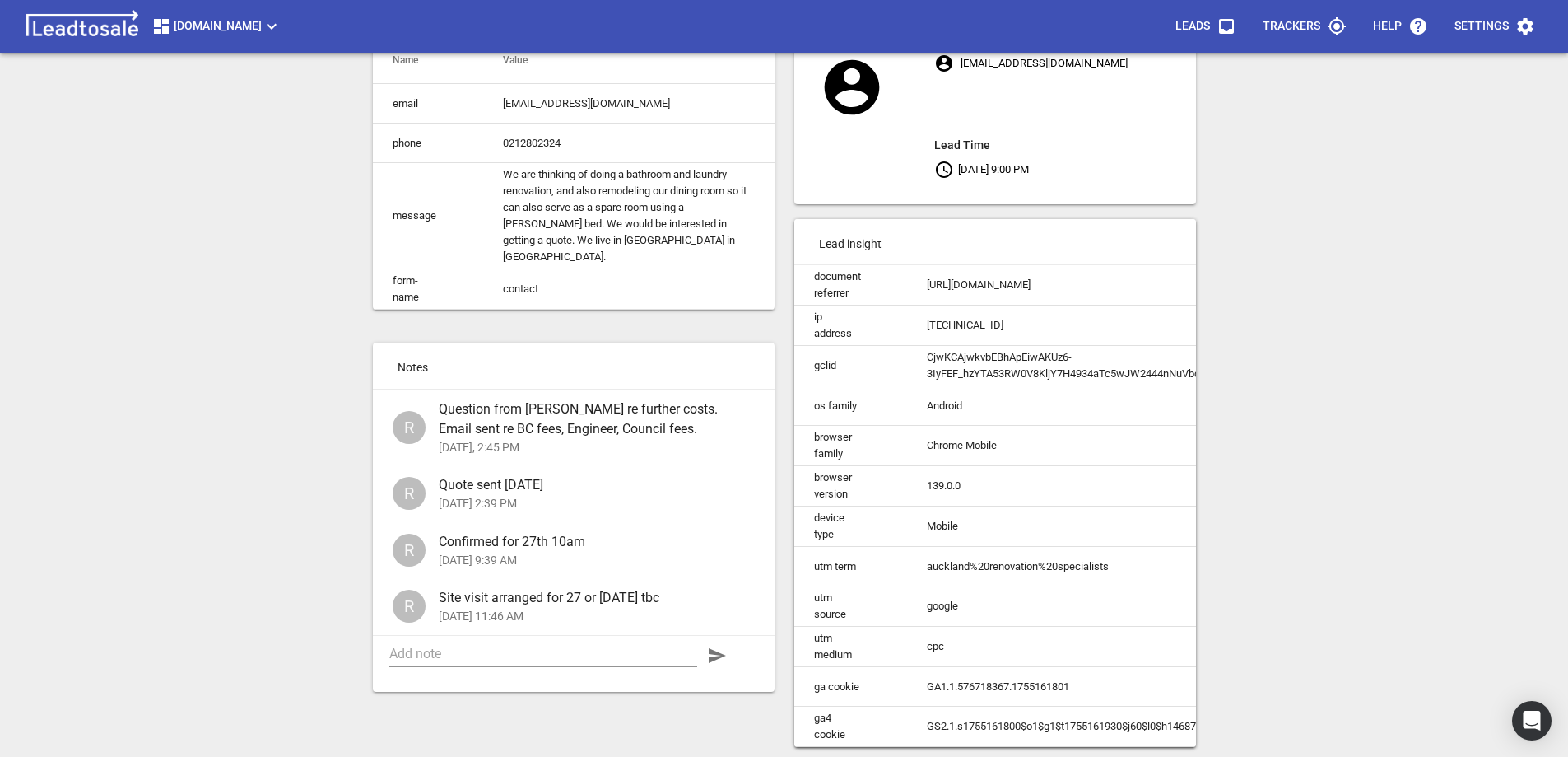
scroll to position [148, 0]
click at [472, 646] on textarea at bounding box center [543, 654] width 308 height 16
click at [419, 646] on textarea "Follolw up call. Decided to go with Draughting Service - cheaper." at bounding box center [543, 662] width 308 height 32
type textarea "Follow up call. Decided to go with Draughting Service - cheaper."
click at [716, 649] on icon "button" at bounding box center [717, 656] width 17 height 15
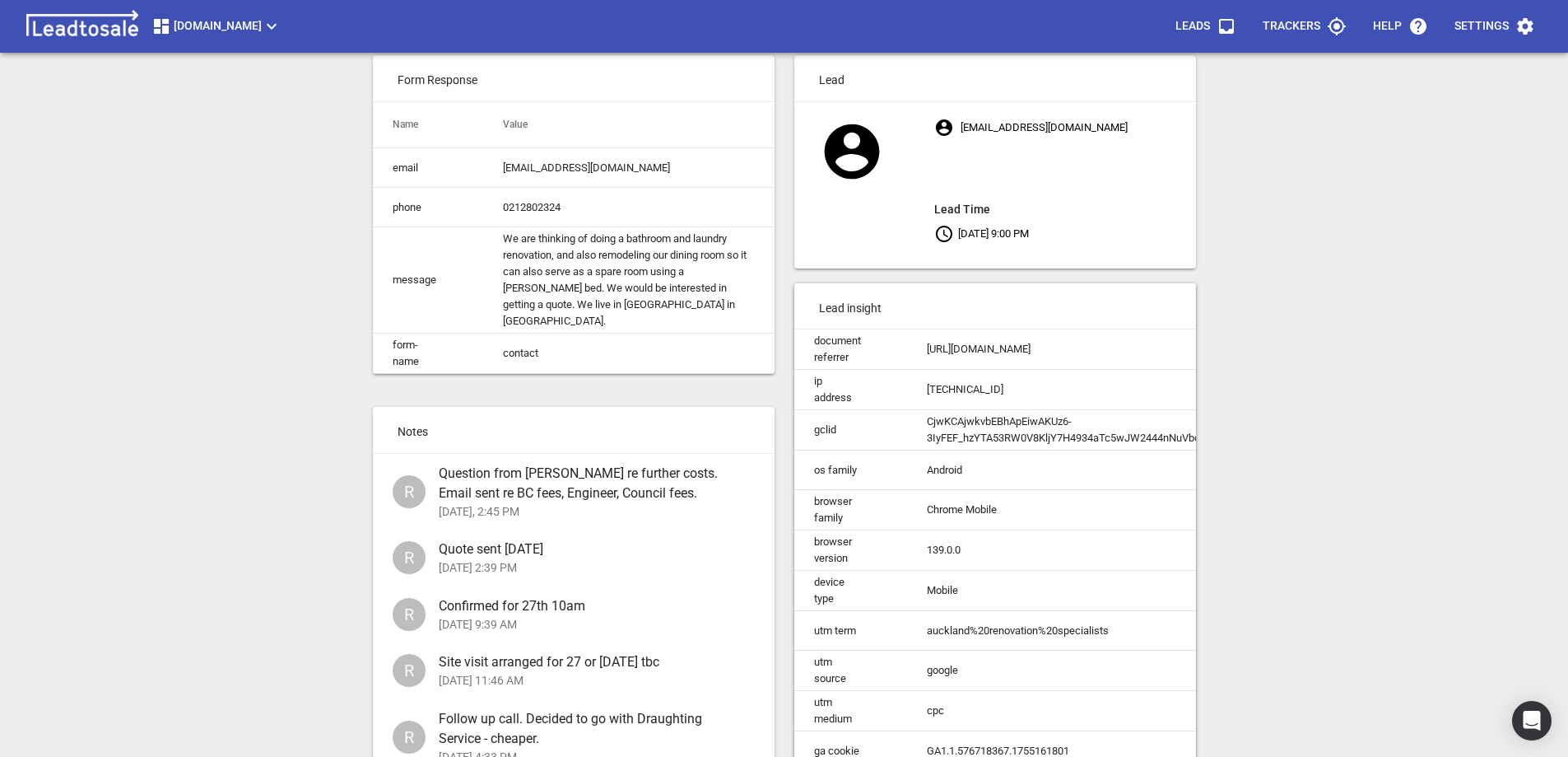
scroll to position [0, 0]
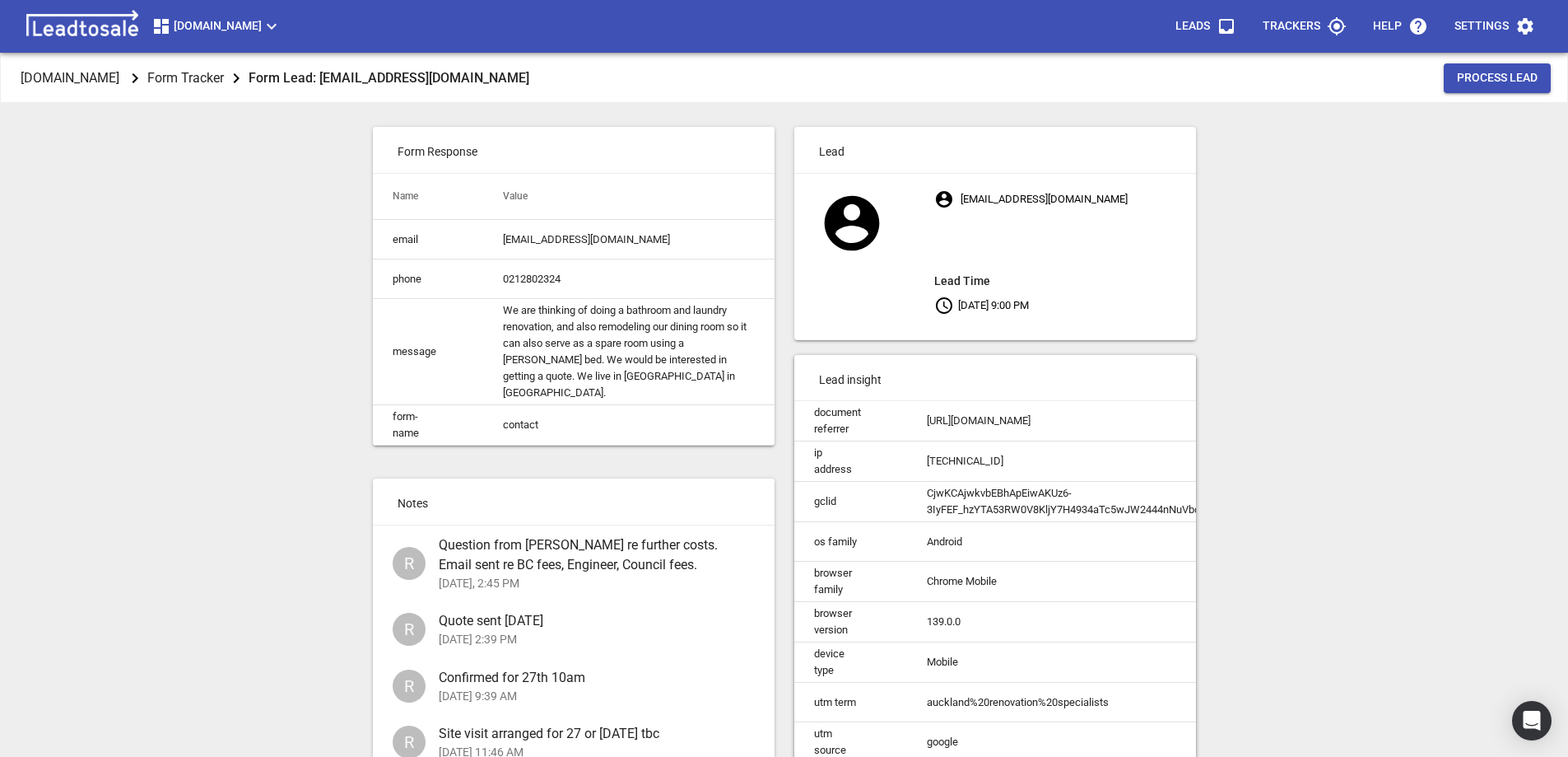
click at [1465, 80] on span "Process Lead" at bounding box center [1497, 77] width 80 height 17
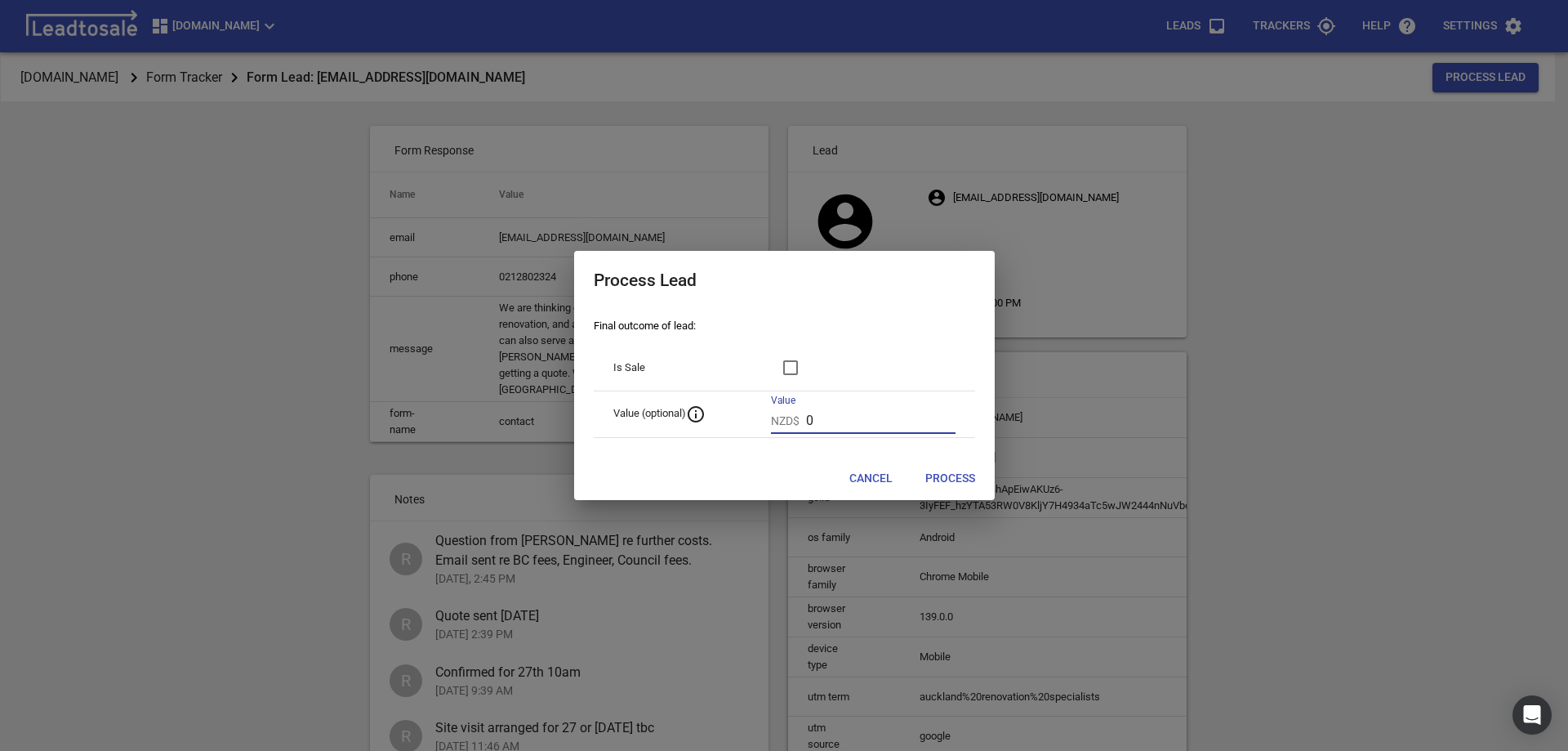
click at [821, 417] on input "0" at bounding box center [881, 421] width 150 height 27
drag, startPoint x: 829, startPoint y: 419, endPoint x: 805, endPoint y: 421, distance: 24.1
click at [804, 422] on div "NZD$ 0" at bounding box center [863, 421] width 184 height 27
type input "3386"
click at [945, 482] on span "Process" at bounding box center [949, 479] width 50 height 17
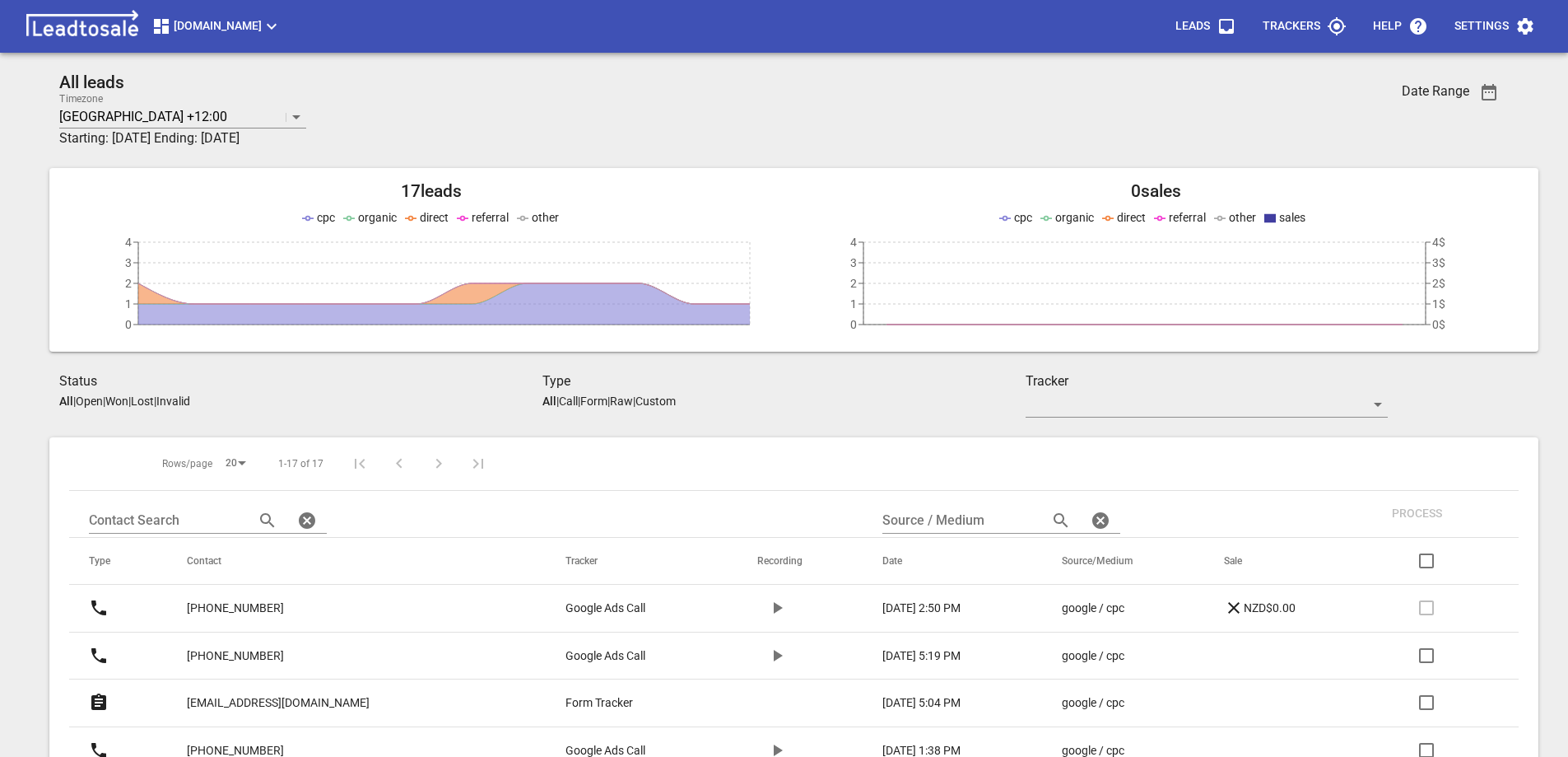
scroll to position [412, 0]
click at [1497, 95] on icon "button" at bounding box center [1489, 92] width 15 height 17
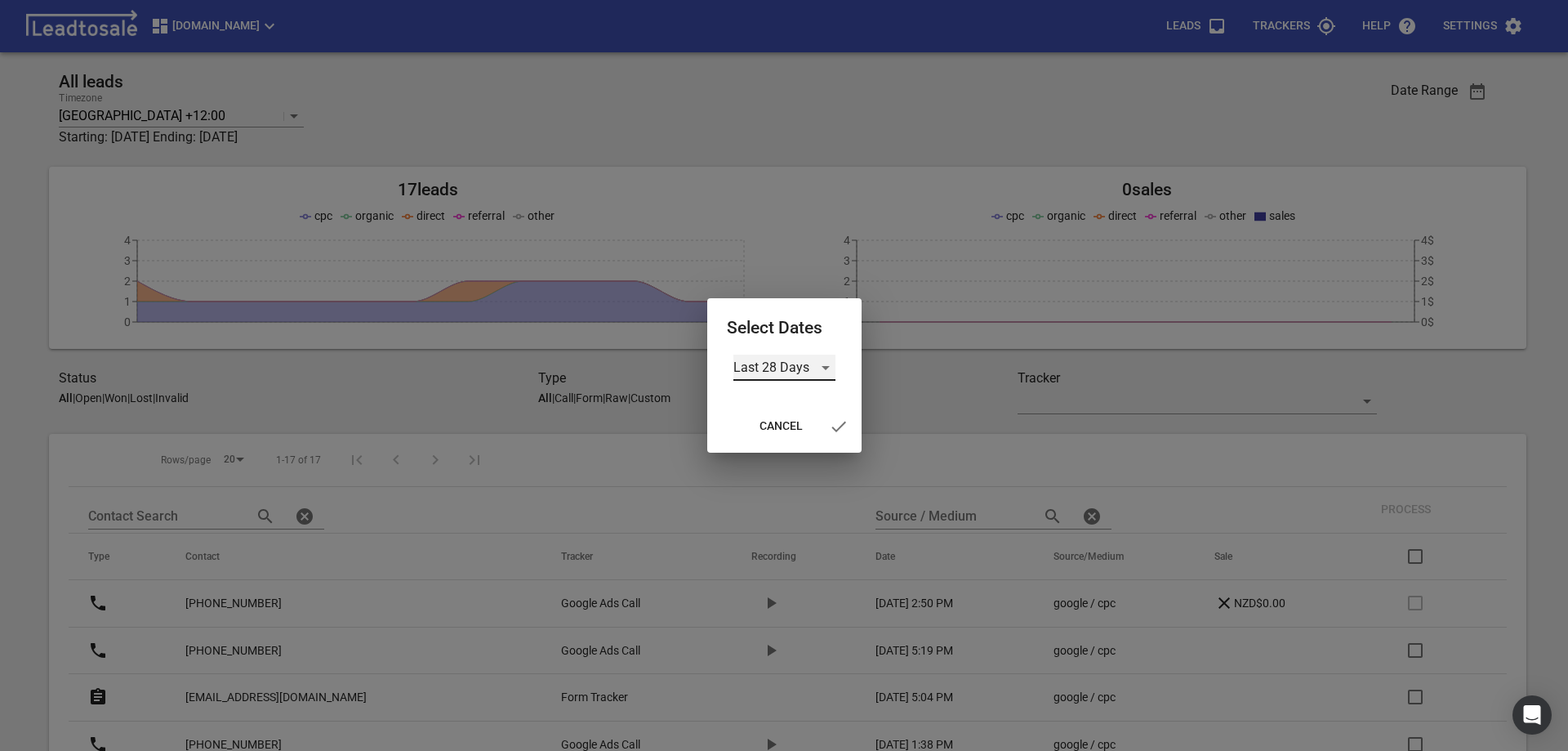
click at [759, 370] on div "Last 28 Days" at bounding box center [785, 368] width 102 height 27
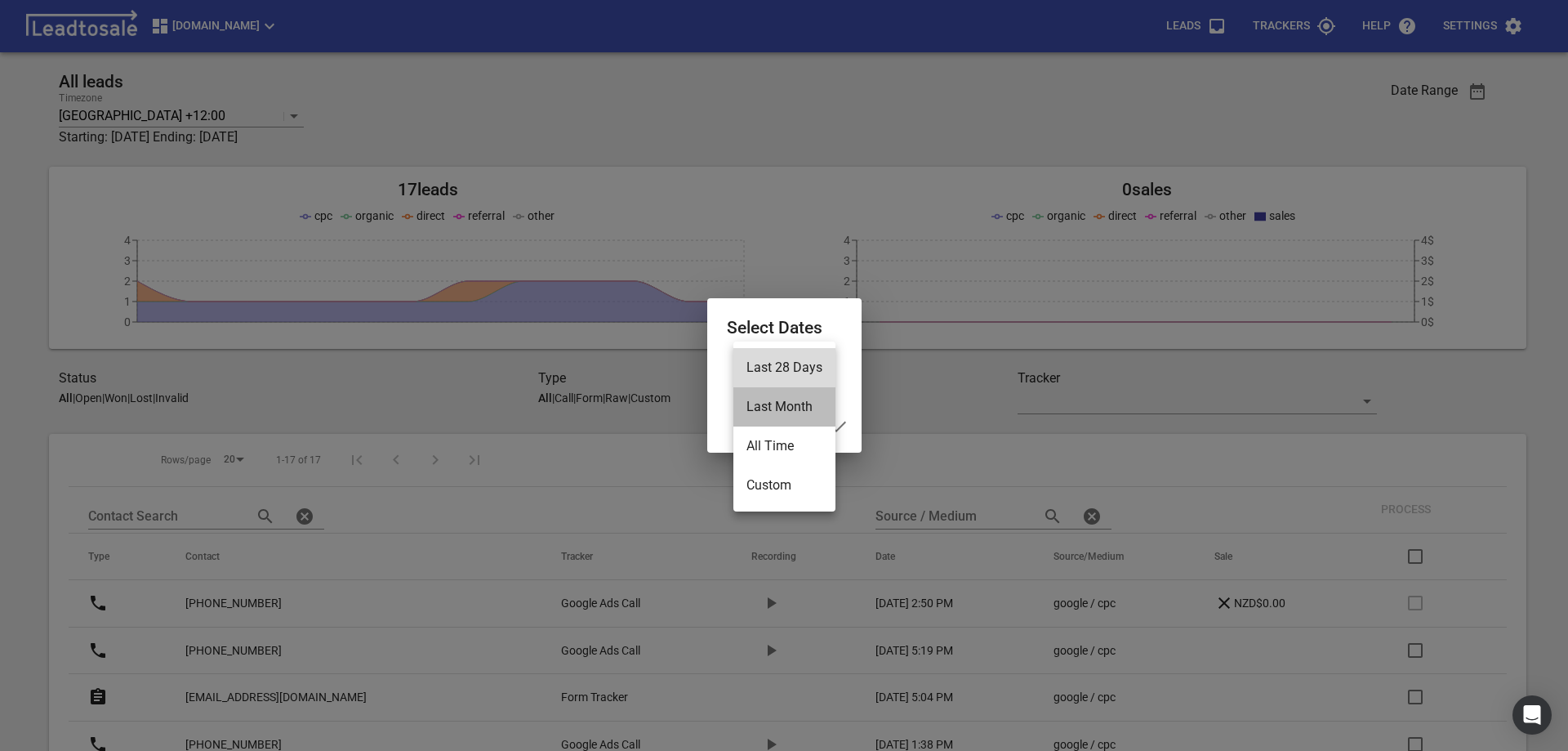
click at [778, 409] on li "Last Month" at bounding box center [785, 407] width 102 height 39
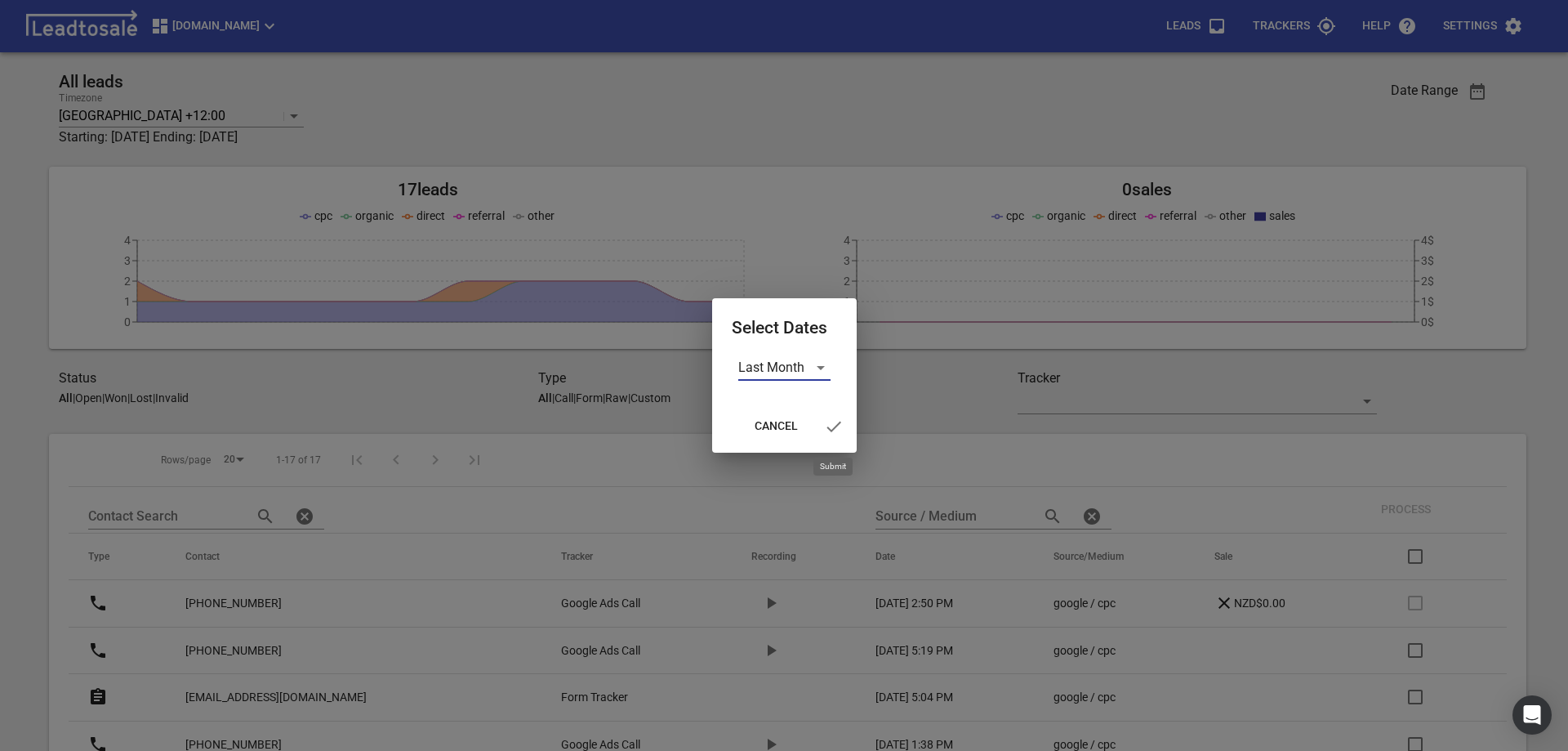
click at [831, 426] on icon "button" at bounding box center [834, 427] width 20 height 20
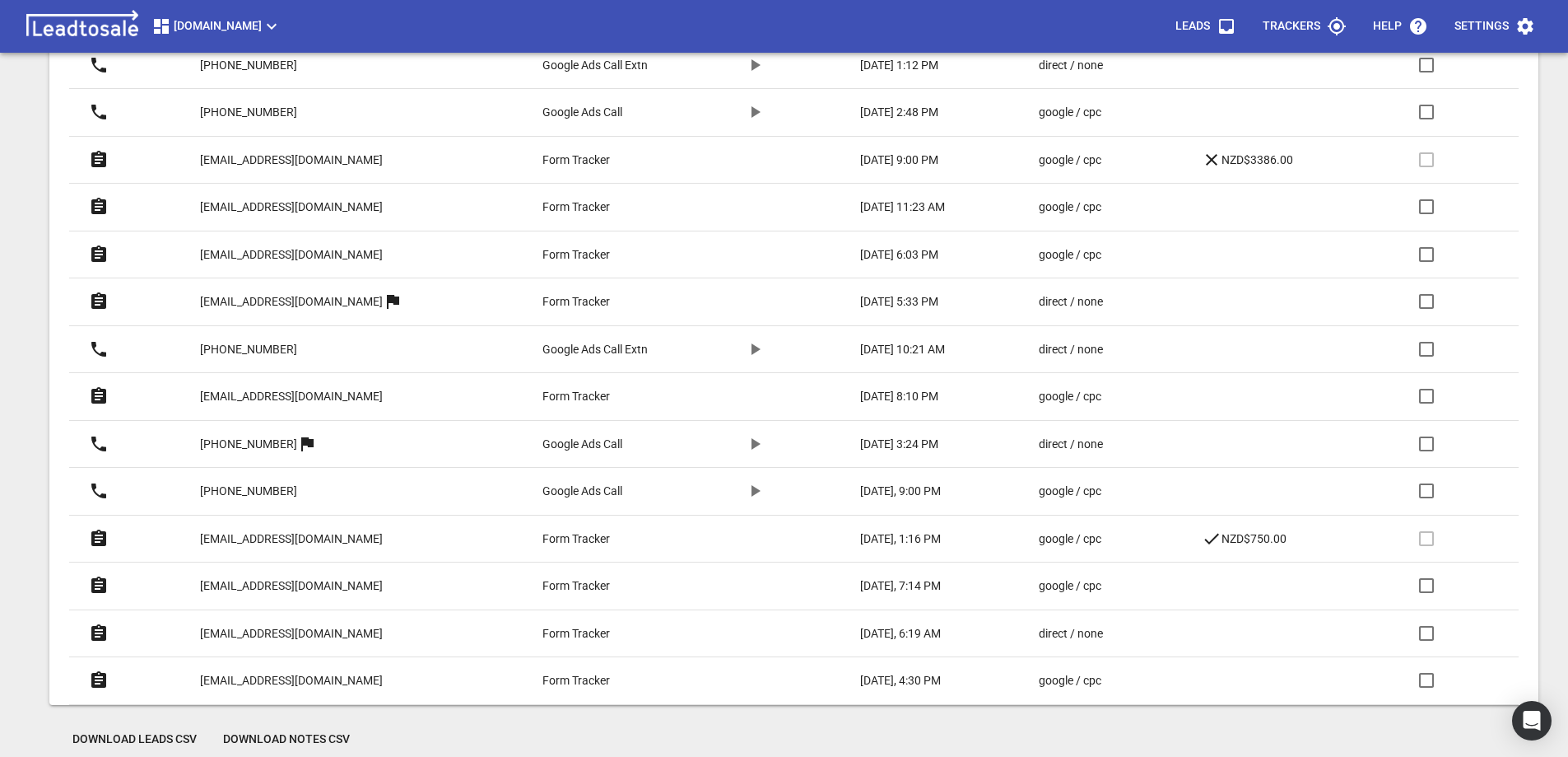
scroll to position [798, 0]
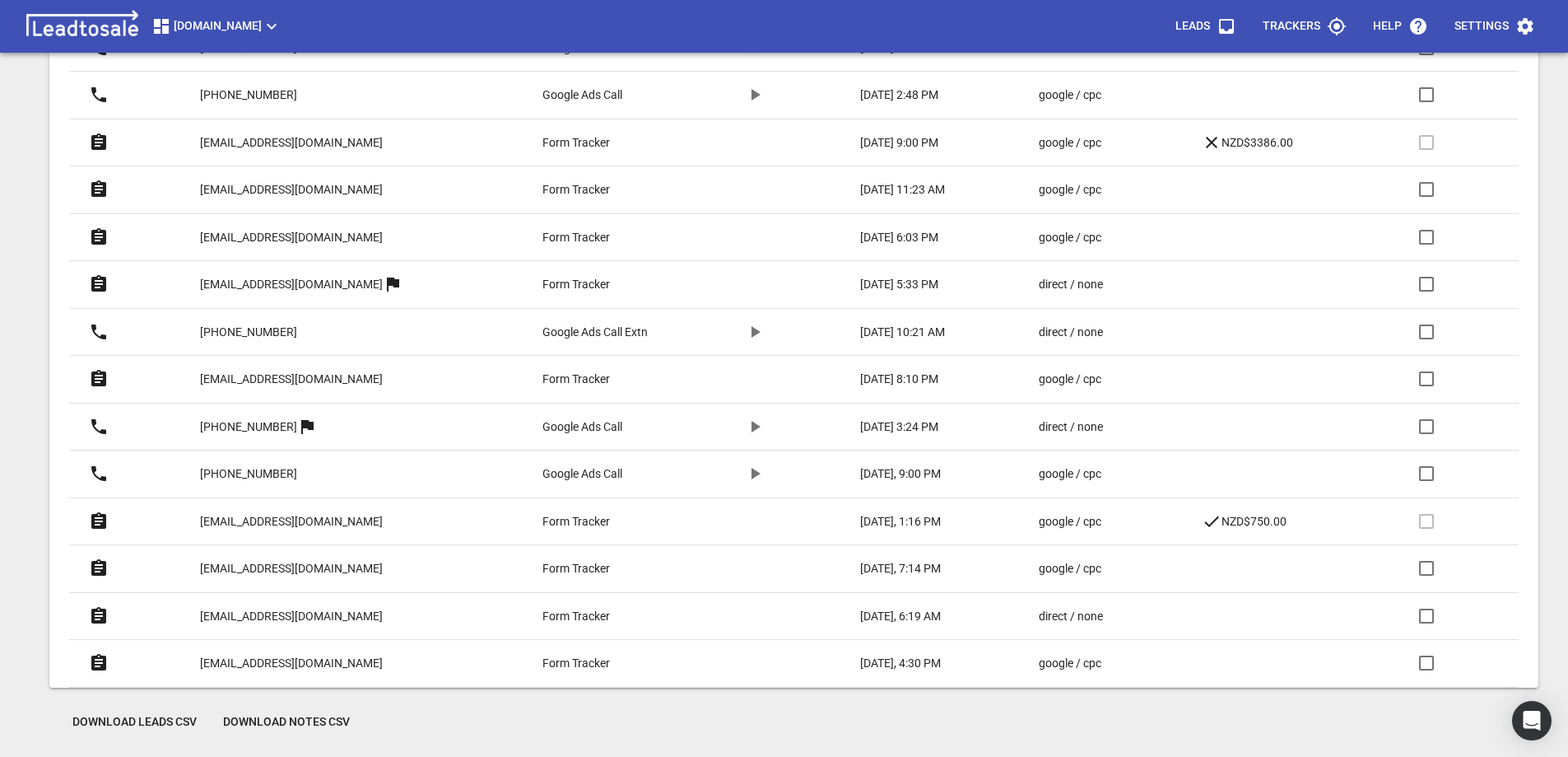
click at [268, 662] on p "janmarie08@yahoo.com" at bounding box center [291, 663] width 183 height 17
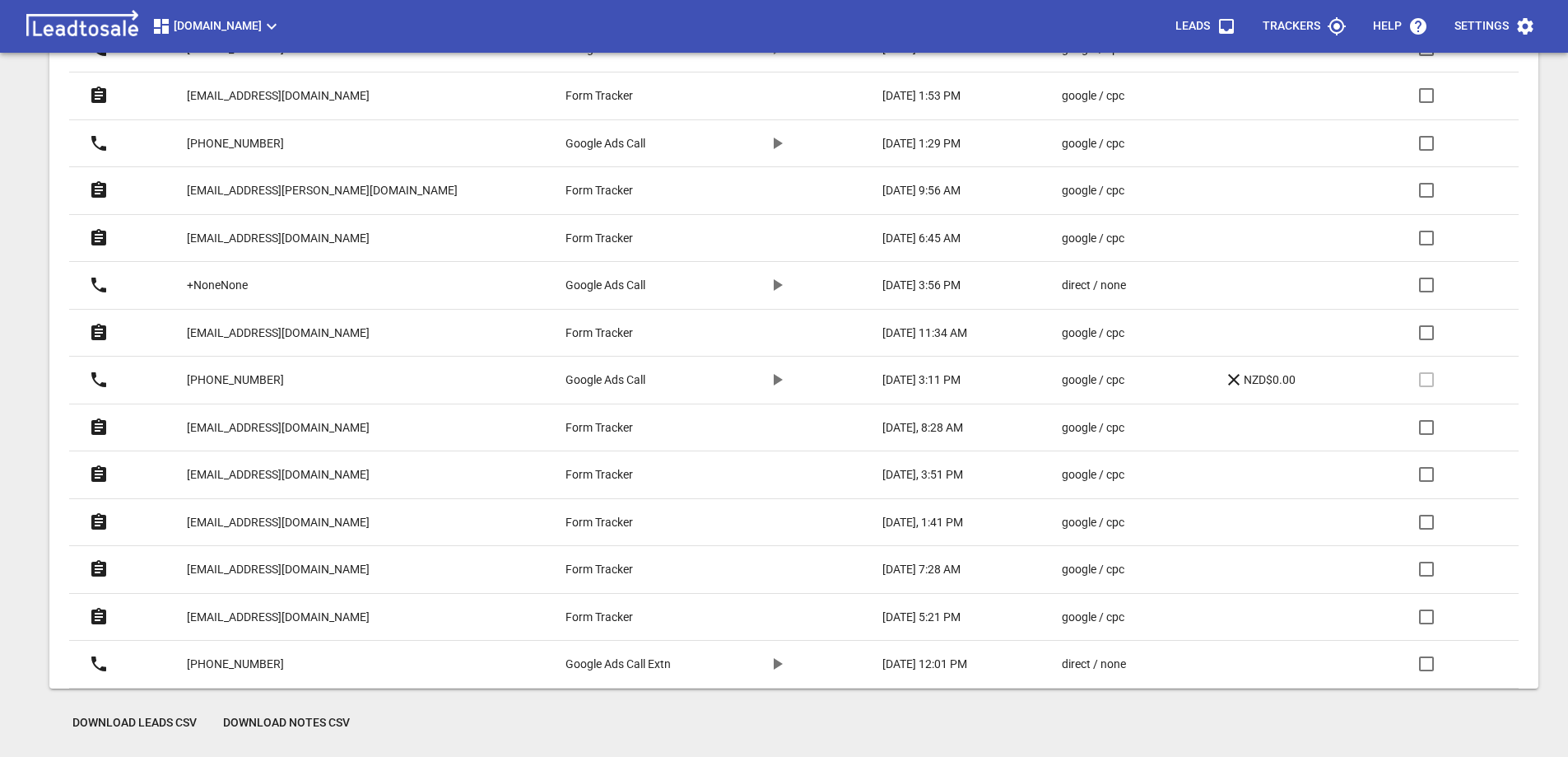
scroll to position [702, 0]
click at [292, 521] on p "[EMAIL_ADDRESS][DOMAIN_NAME]" at bounding box center [278, 522] width 183 height 17
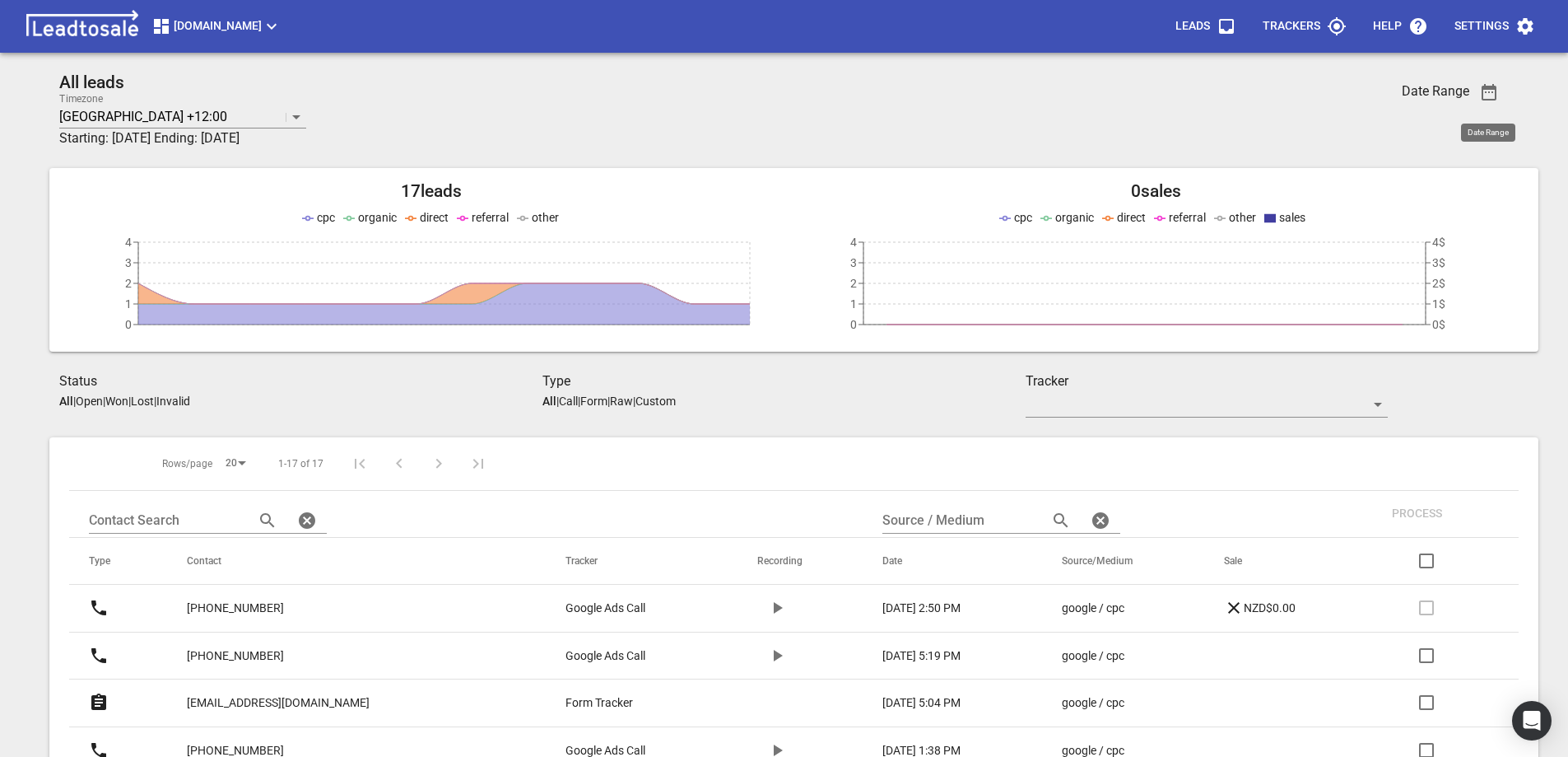
click at [1491, 92] on icon "button" at bounding box center [1490, 92] width 20 height 20
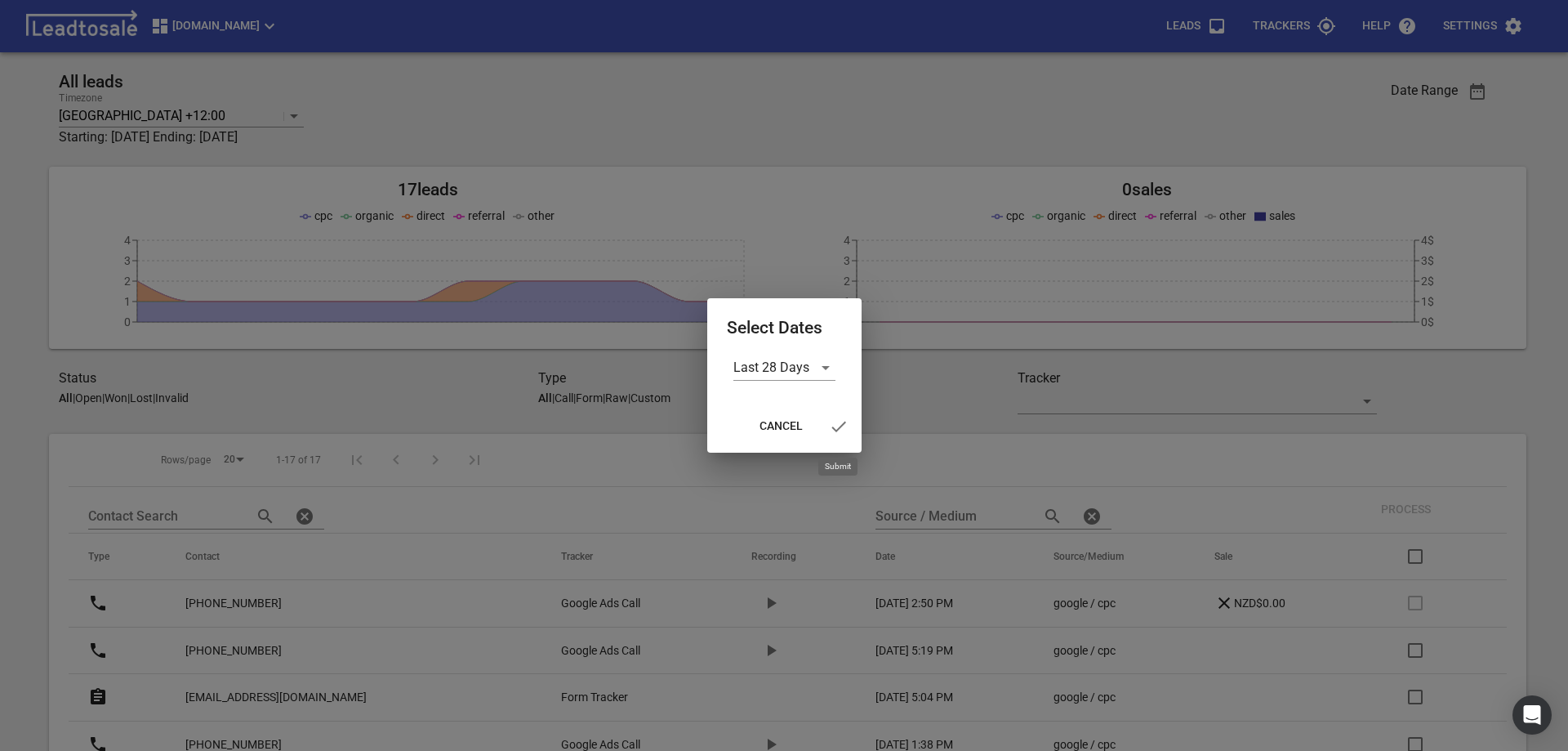
click at [834, 425] on icon "button" at bounding box center [839, 427] width 20 height 20
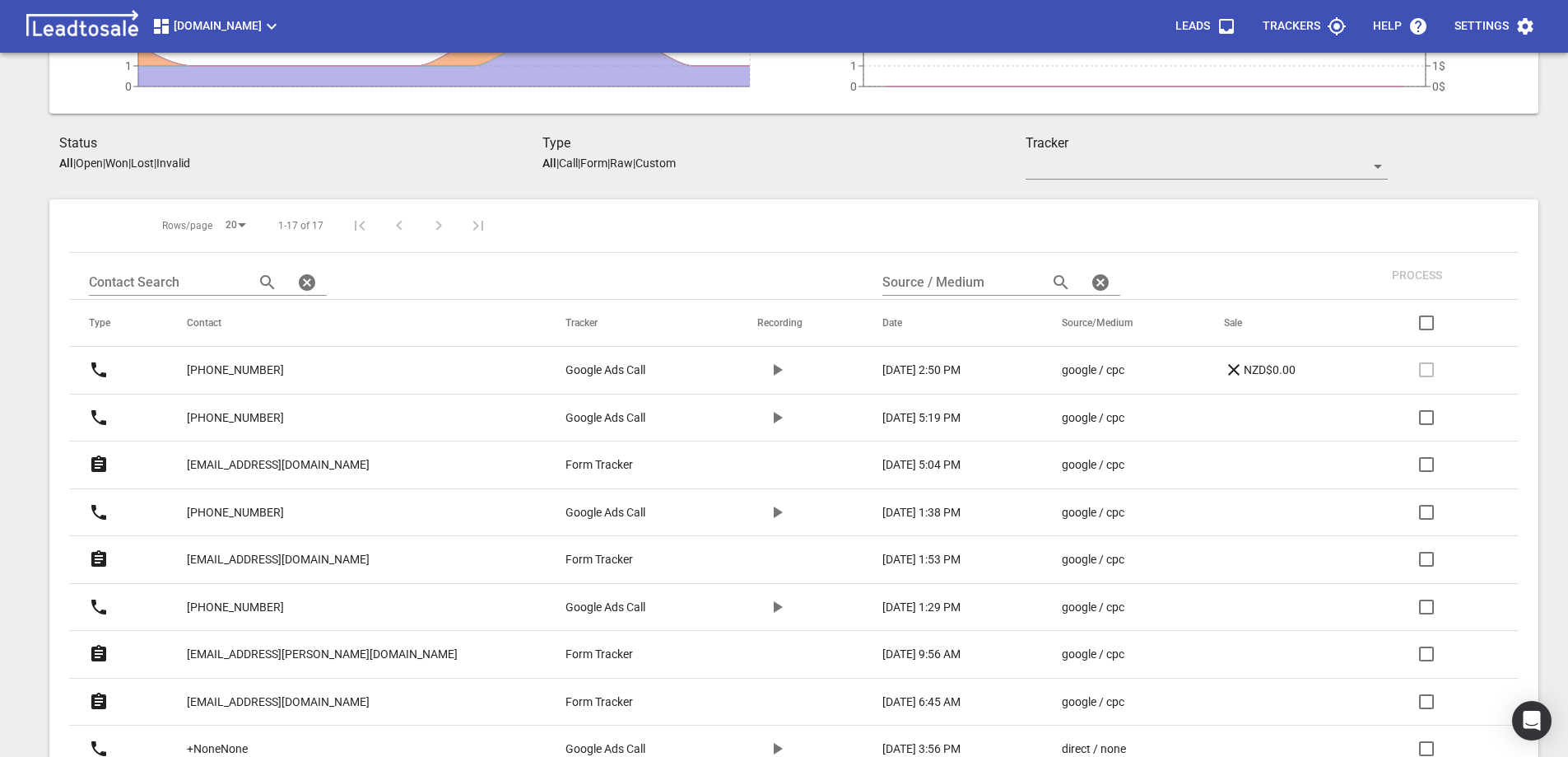
scroll to position [247, 0]
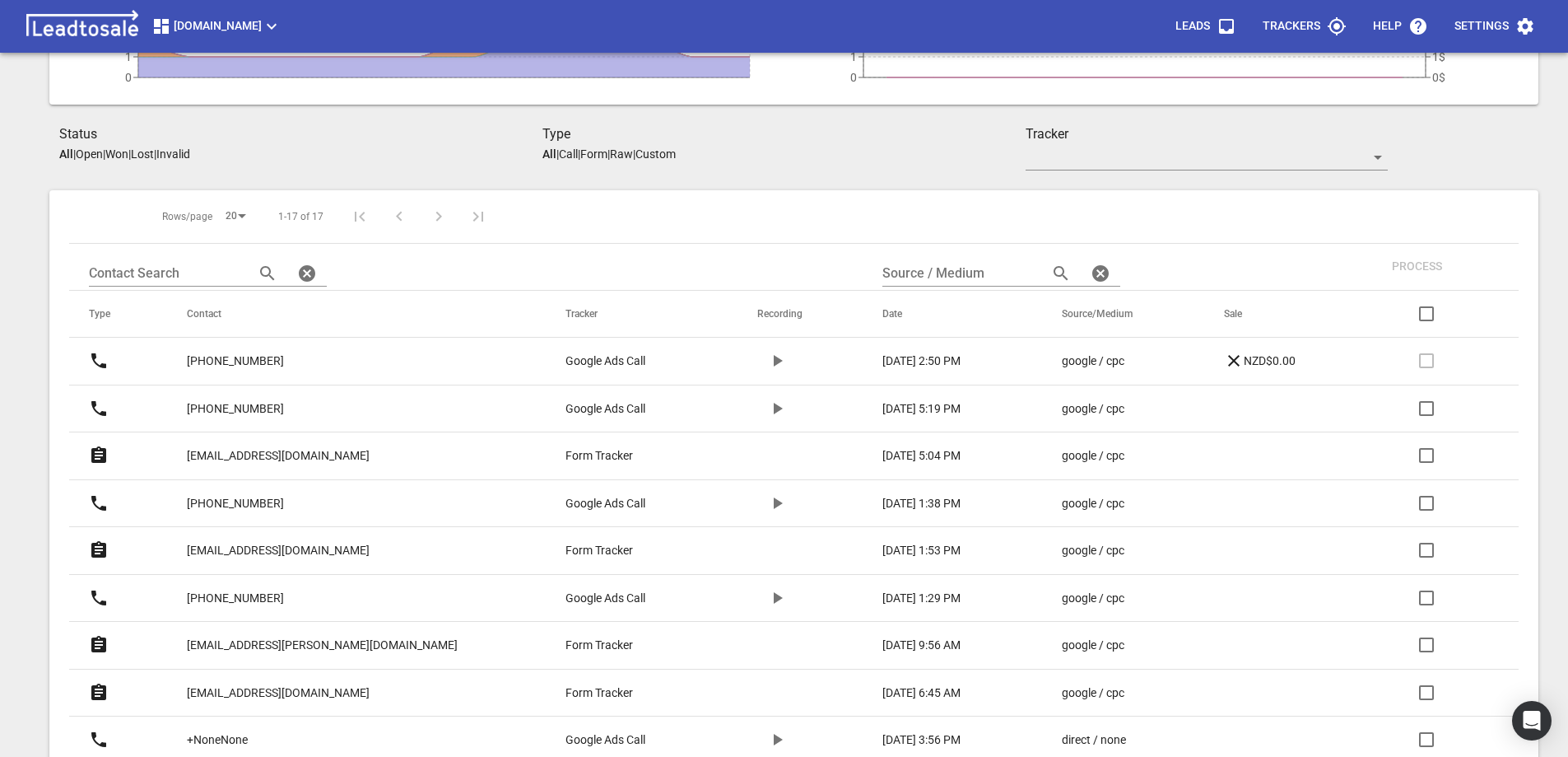
click at [290, 454] on p "[EMAIL_ADDRESS][DOMAIN_NAME]" at bounding box center [278, 455] width 183 height 17
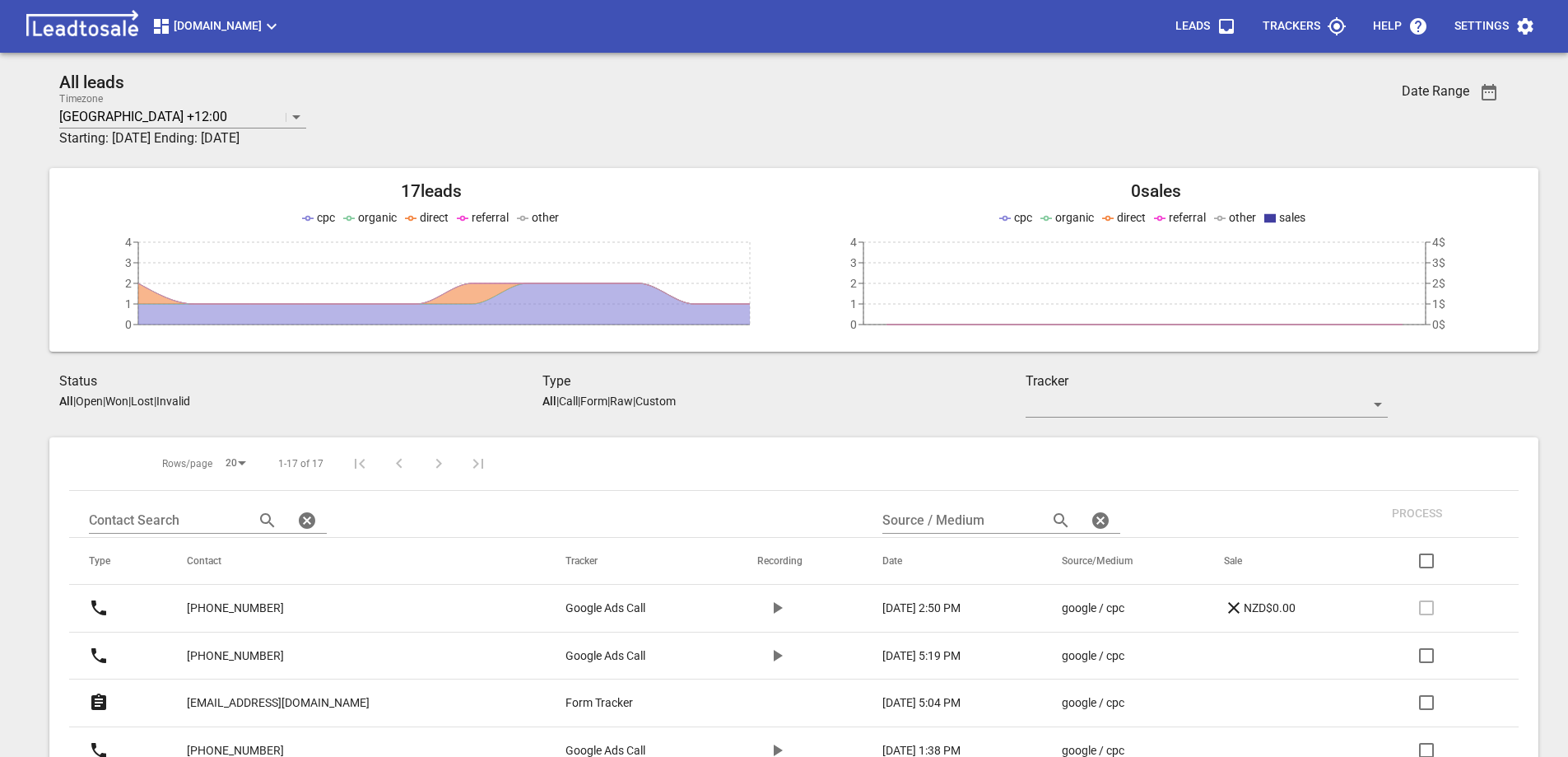
scroll to position [247, 0]
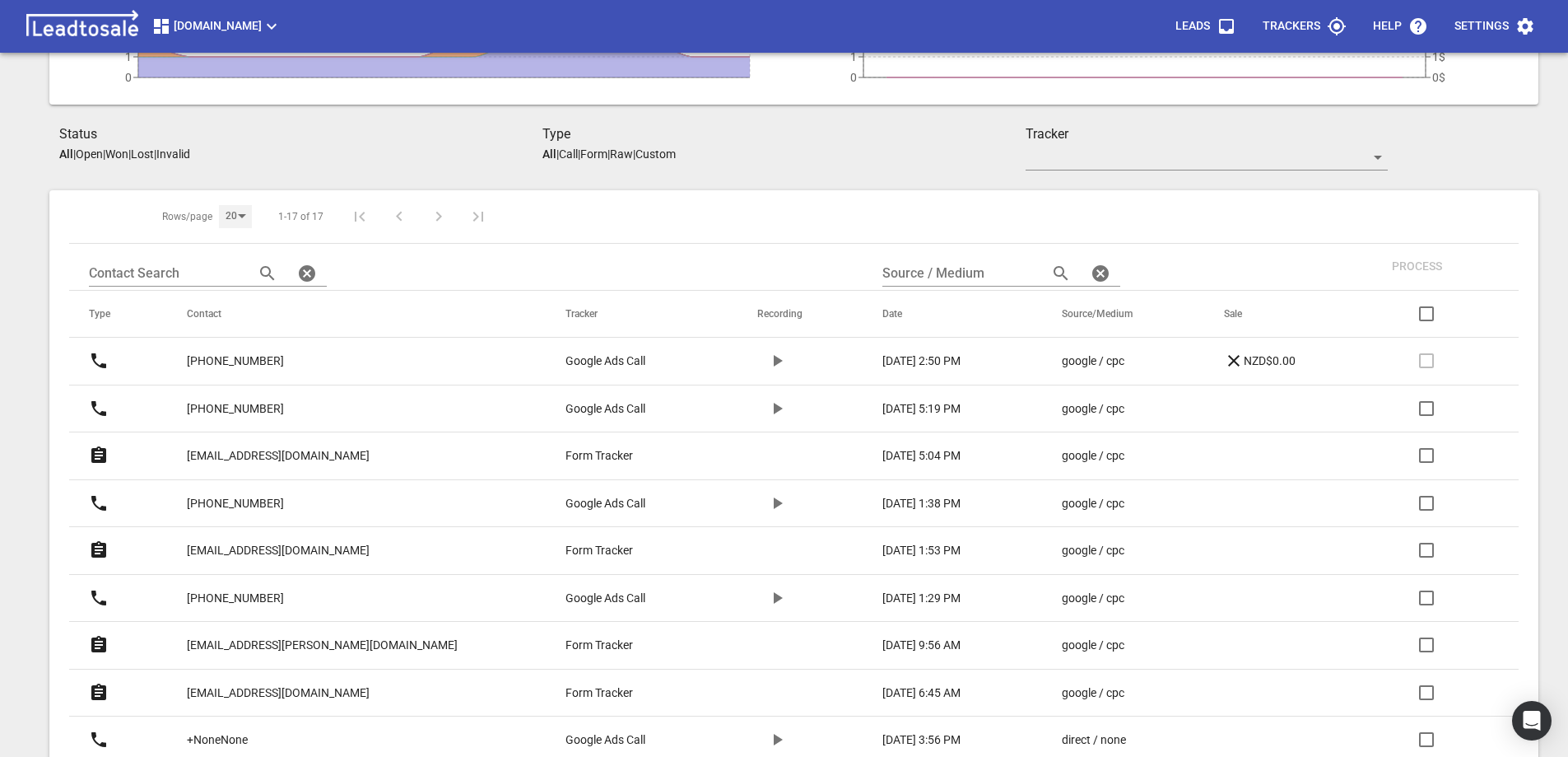
click at [222, 216] on div "20" at bounding box center [235, 216] width 33 height 22
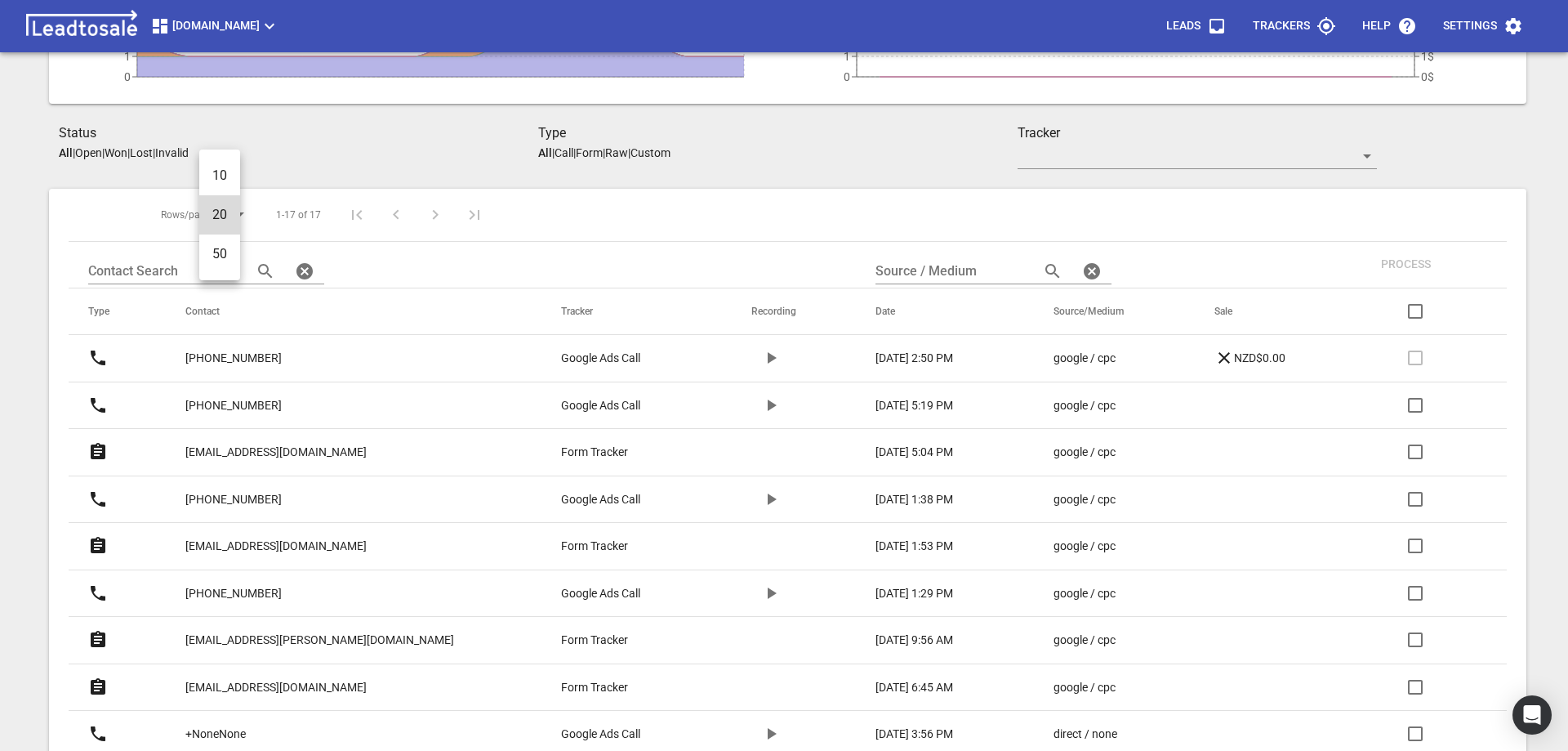
click at [223, 252] on li "50" at bounding box center [219, 254] width 40 height 39
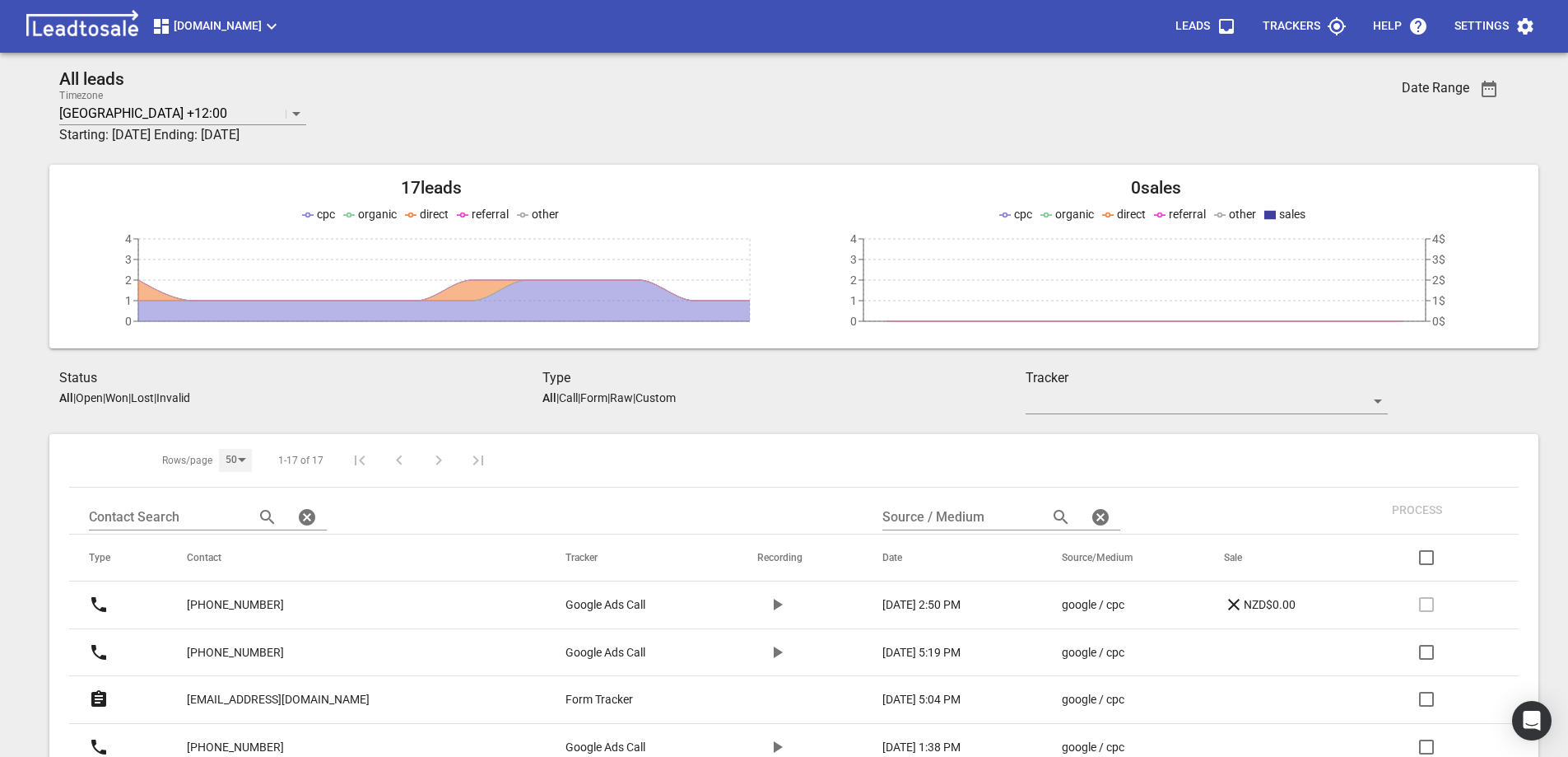
scroll to position [0, 0]
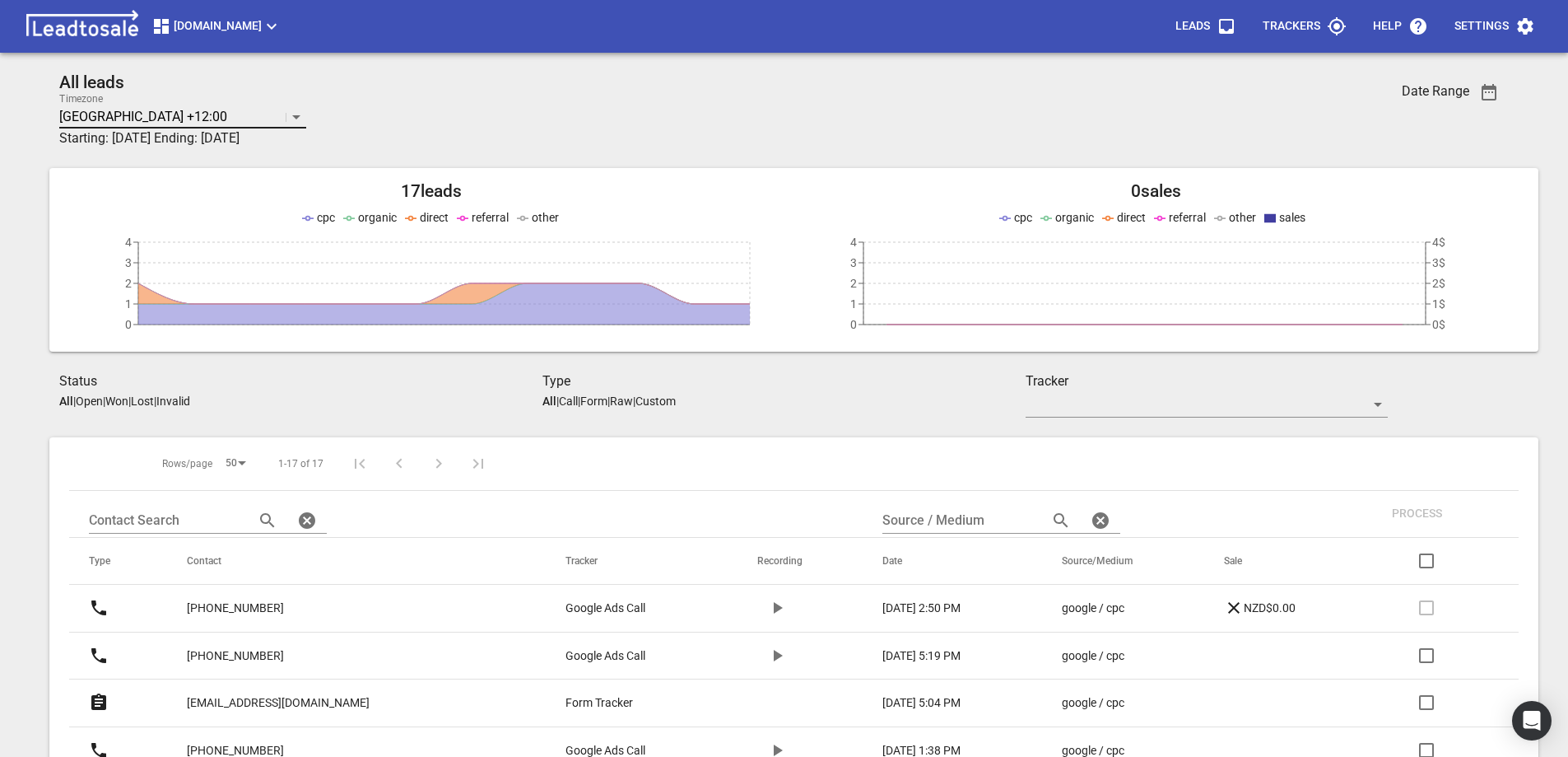
click at [298, 115] on icon at bounding box center [296, 117] width 8 height 4
click at [363, 115] on div "All leads 455 results available. Select is focused ,type to refine list, press …" at bounding box center [663, 110] width 1208 height 76
click at [1493, 95] on icon "button" at bounding box center [1490, 92] width 20 height 20
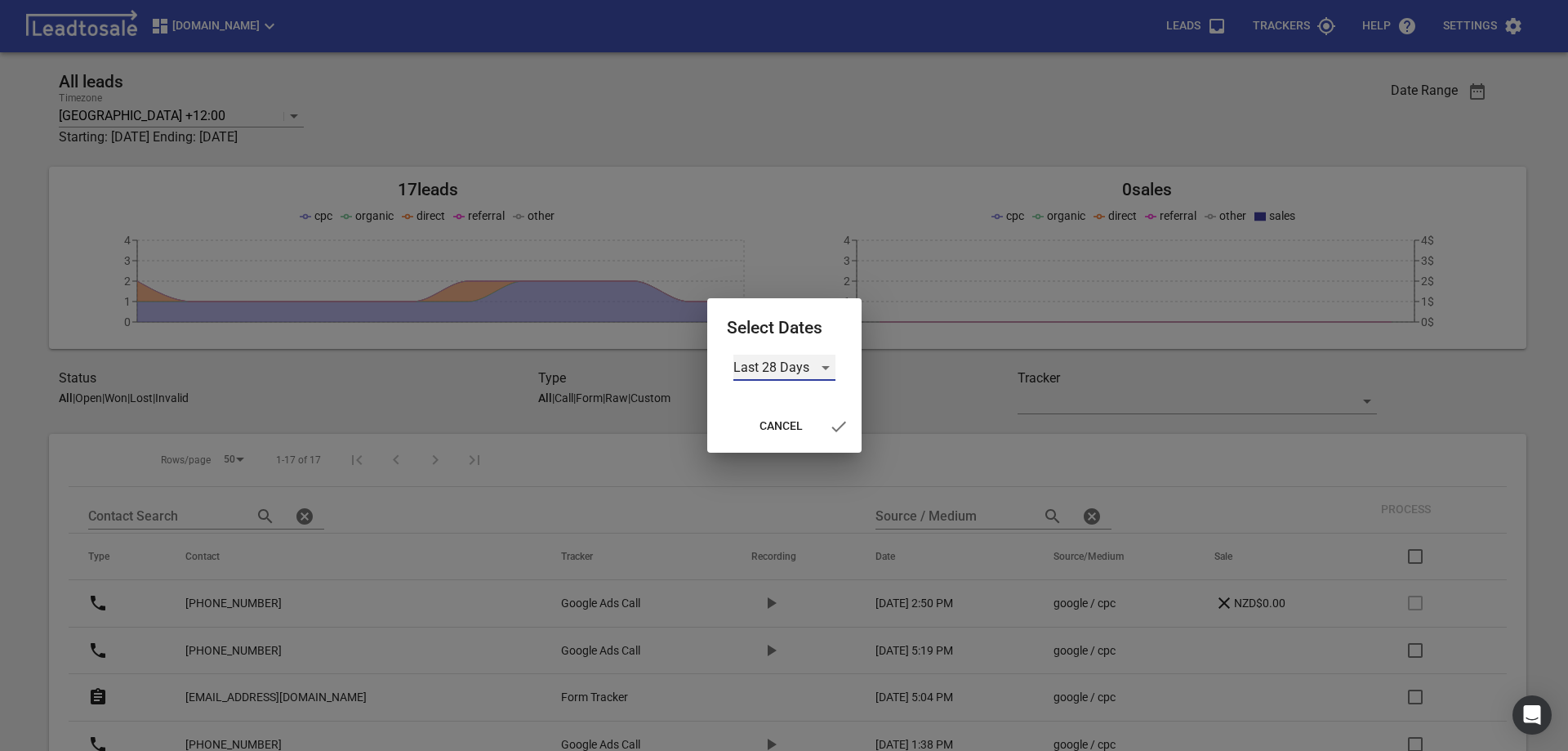
click at [762, 363] on div "Last 28 Days" at bounding box center [785, 368] width 102 height 27
click at [761, 408] on li "Last Month" at bounding box center [785, 407] width 102 height 39
click at [833, 428] on icon "button" at bounding box center [833, 426] width 15 height 11
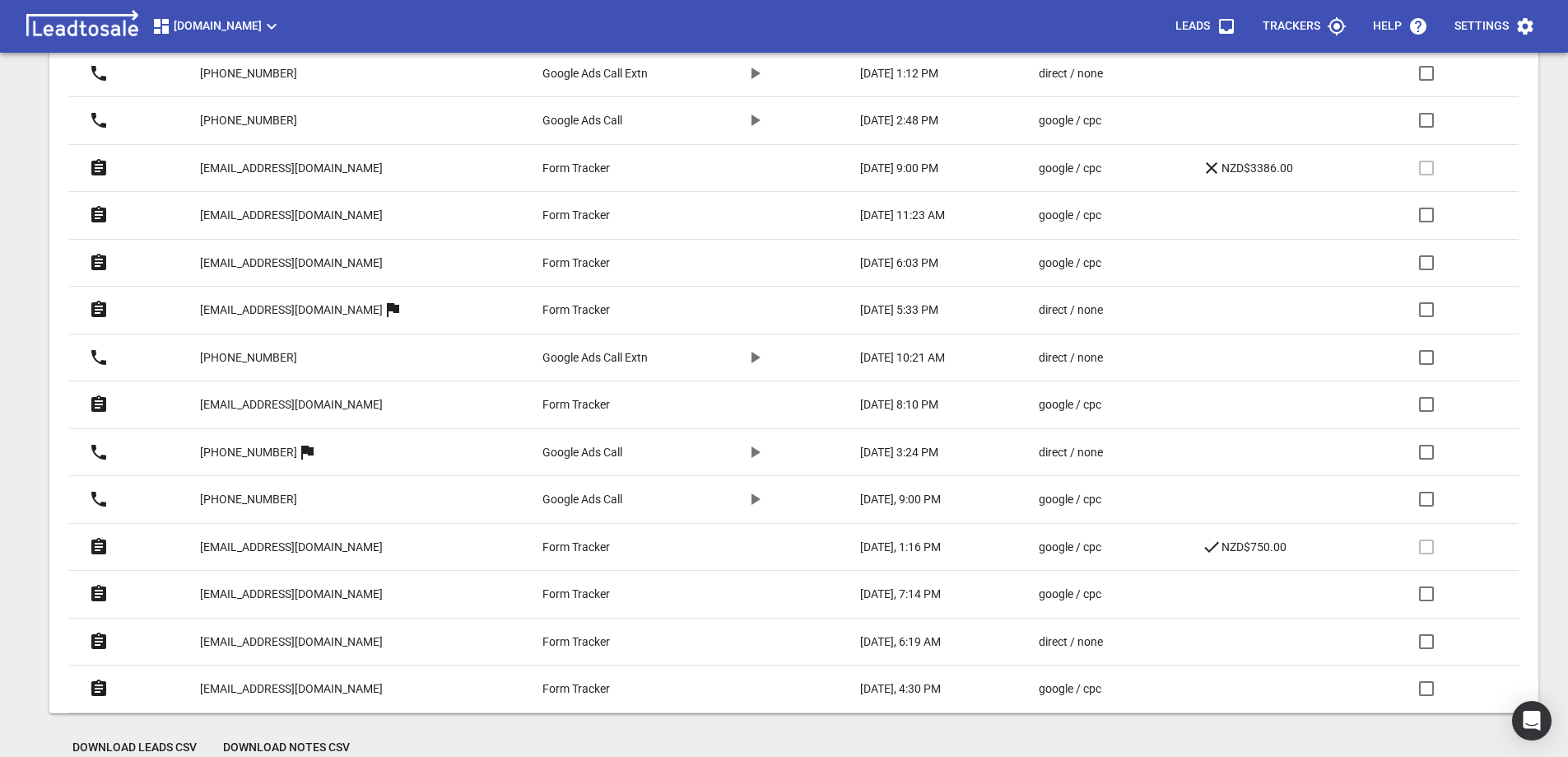
scroll to position [798, 0]
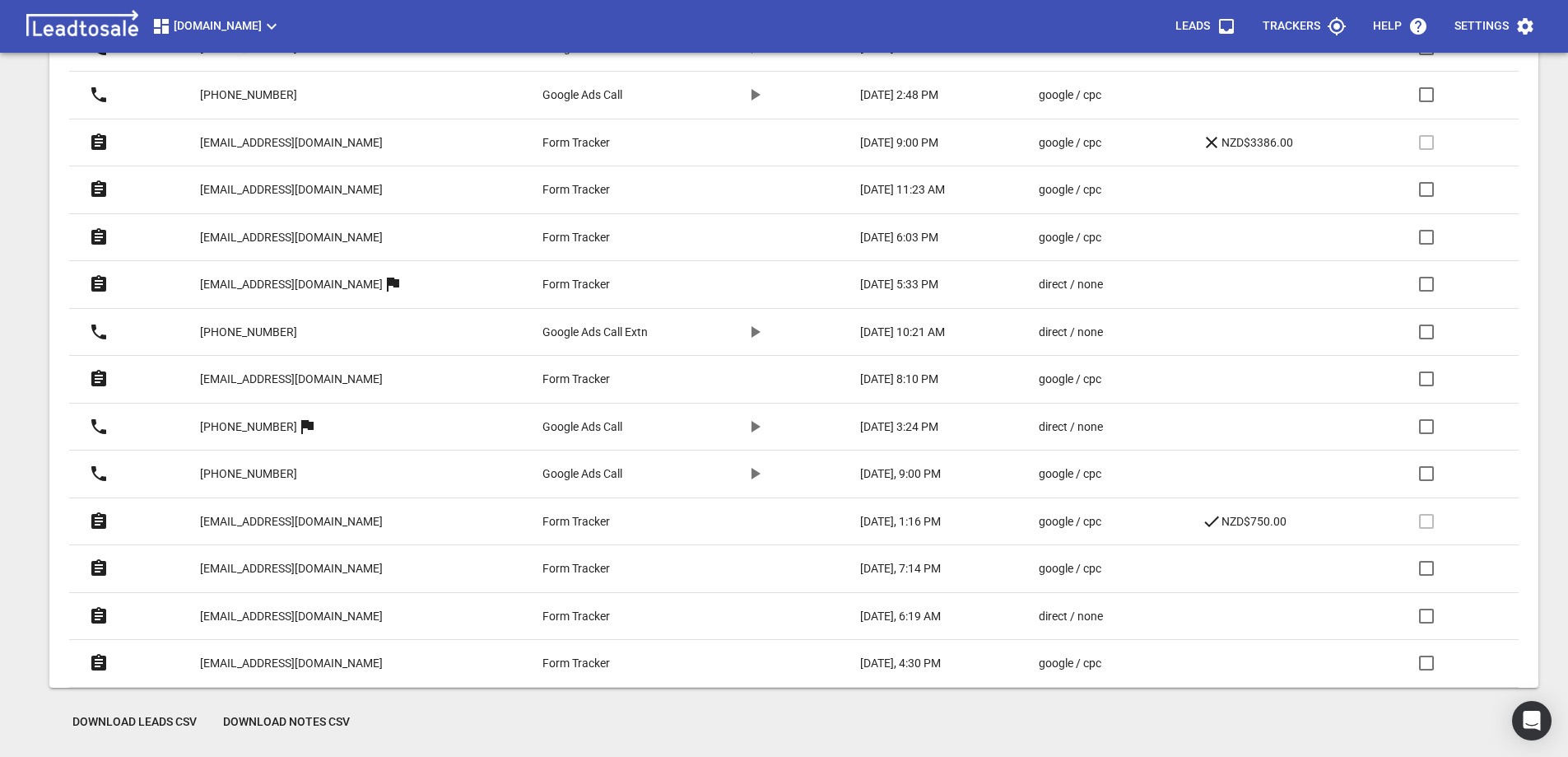
click at [307, 522] on p "globe.t.323@gmail.com" at bounding box center [291, 522] width 183 height 17
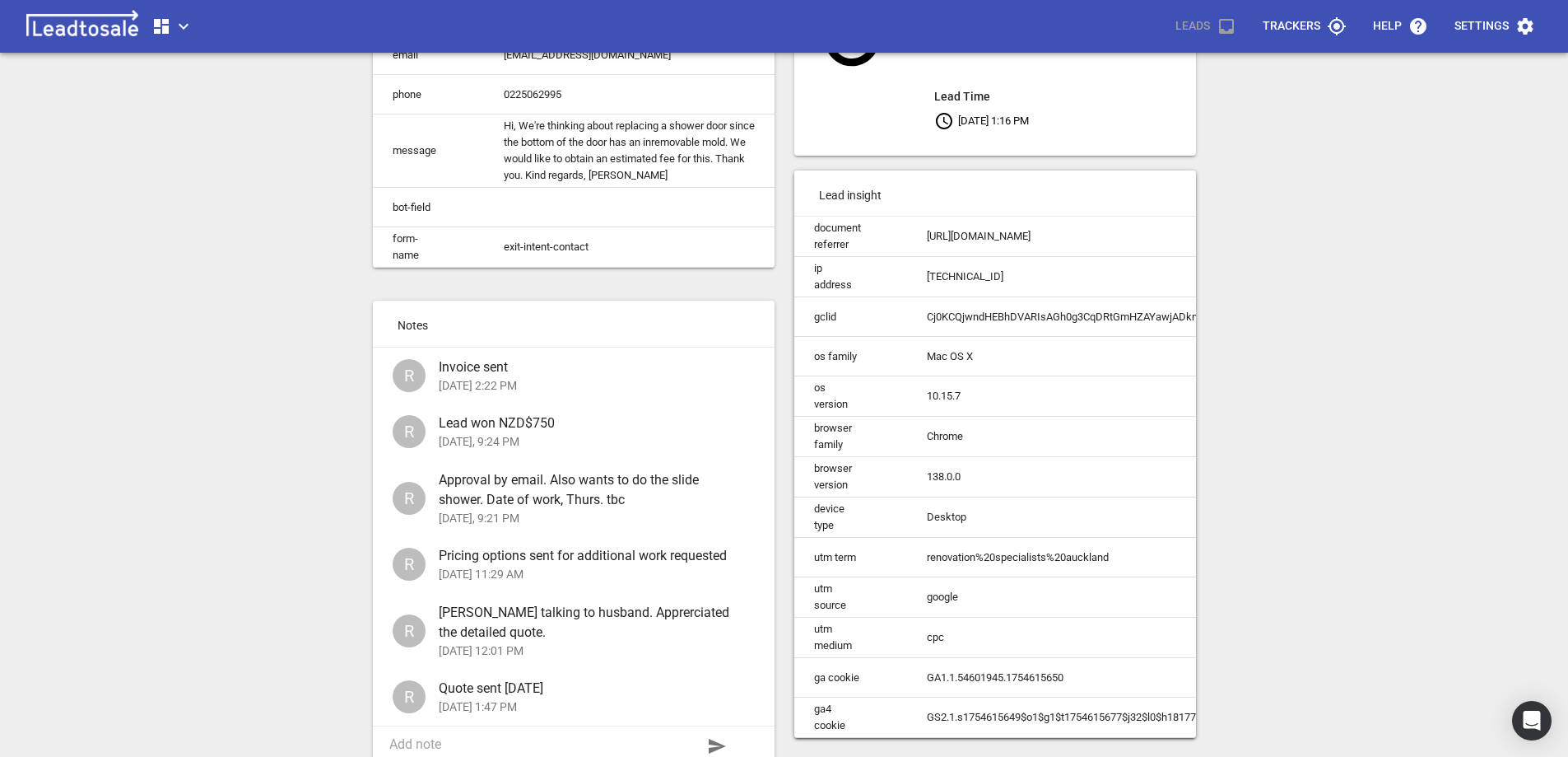
scroll to position [232, 0]
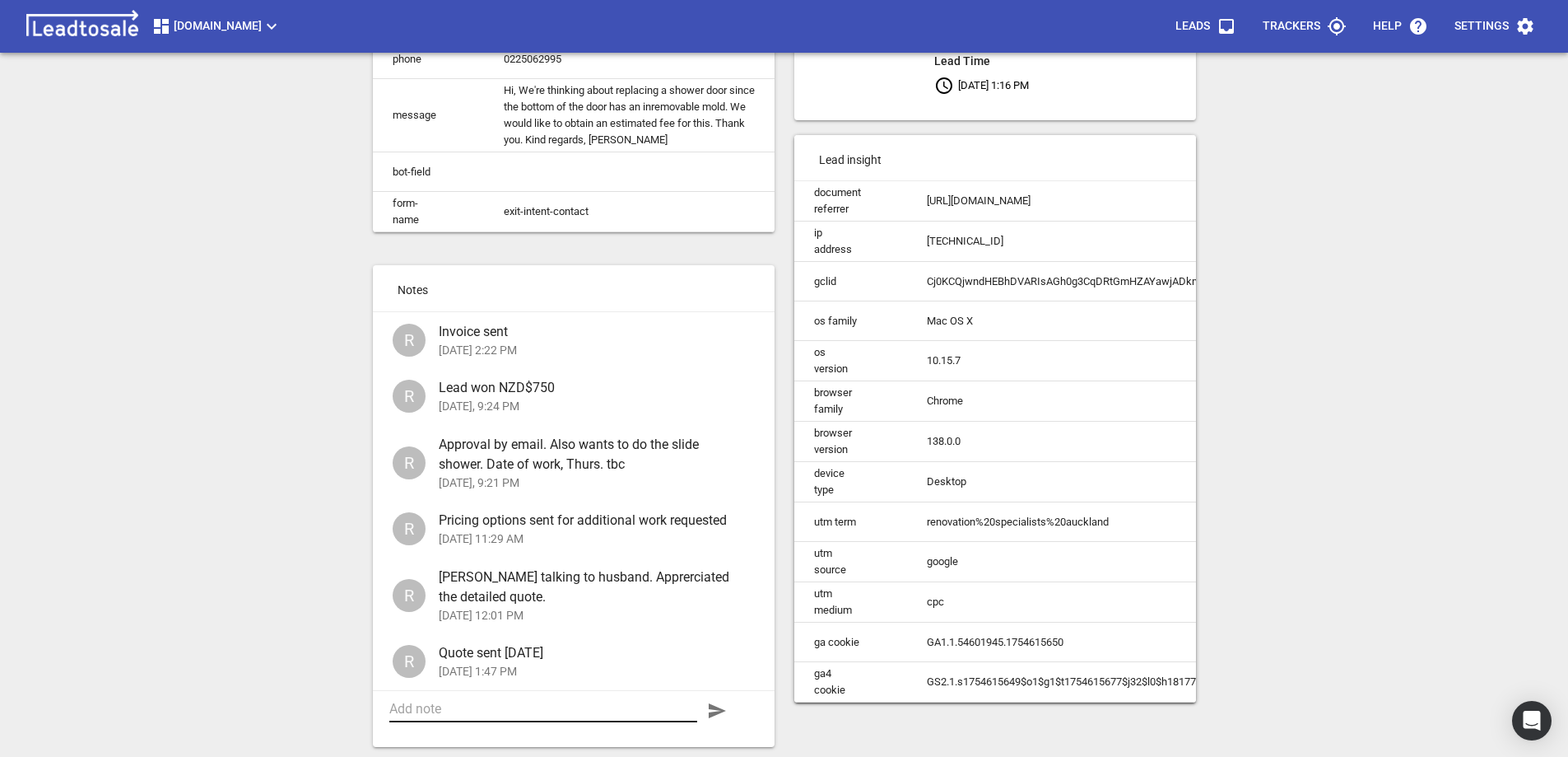
click at [552, 703] on textarea at bounding box center [543, 709] width 308 height 16
type textarea "Payment received"
click at [717, 707] on icon "button" at bounding box center [717, 710] width 17 height 15
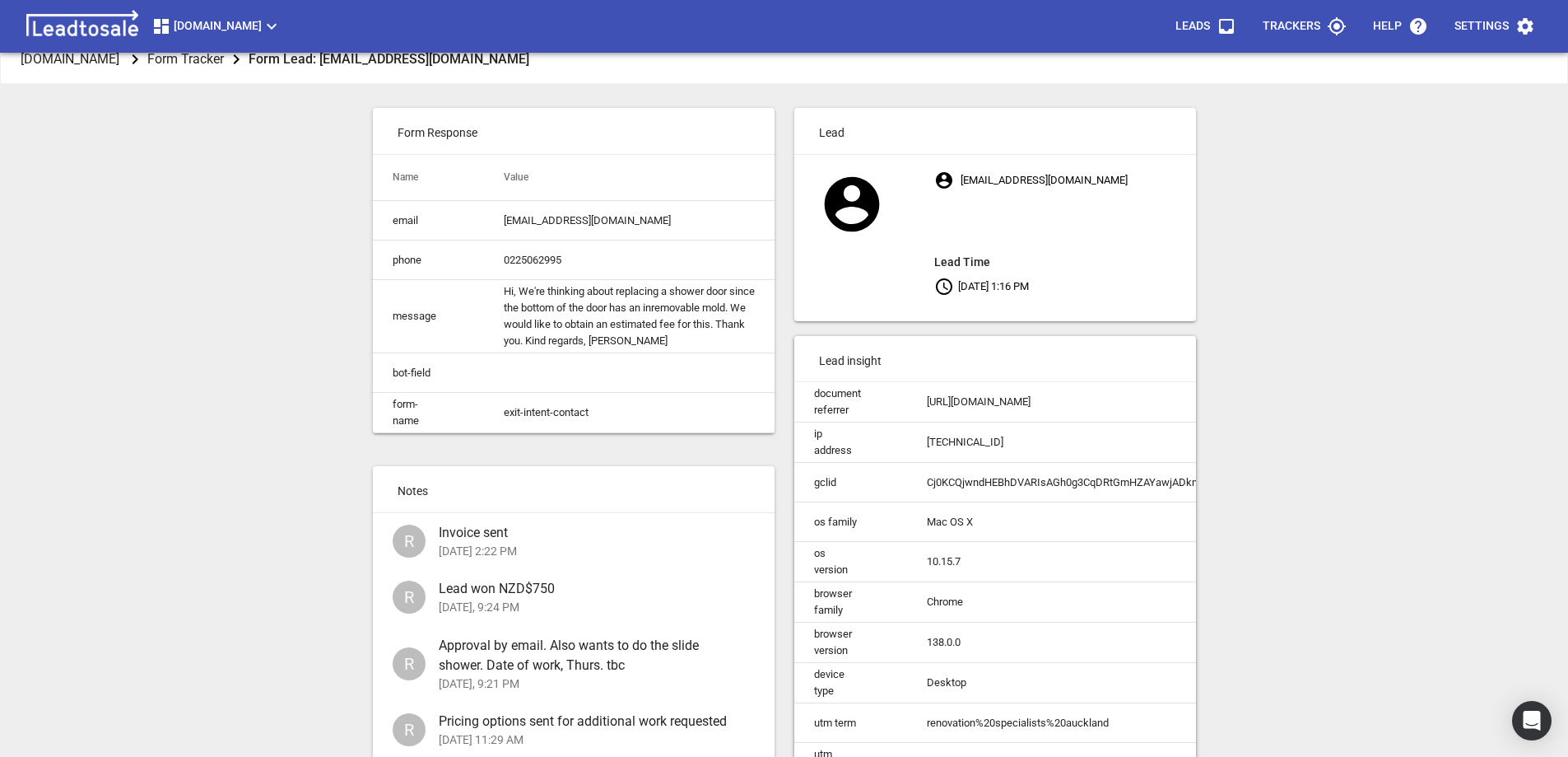
scroll to position [0, 0]
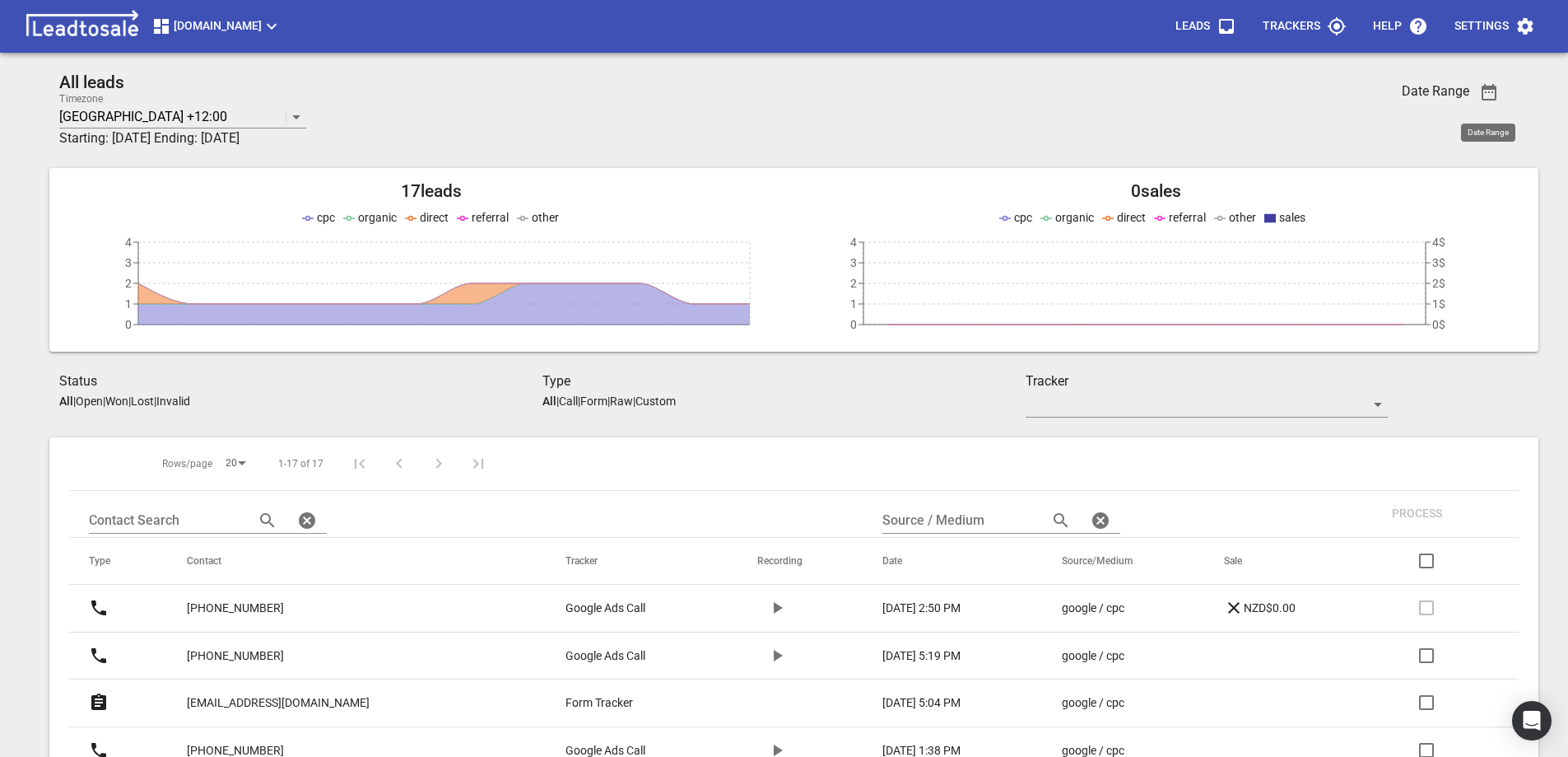
click at [1492, 89] on icon "button" at bounding box center [1489, 92] width 15 height 17
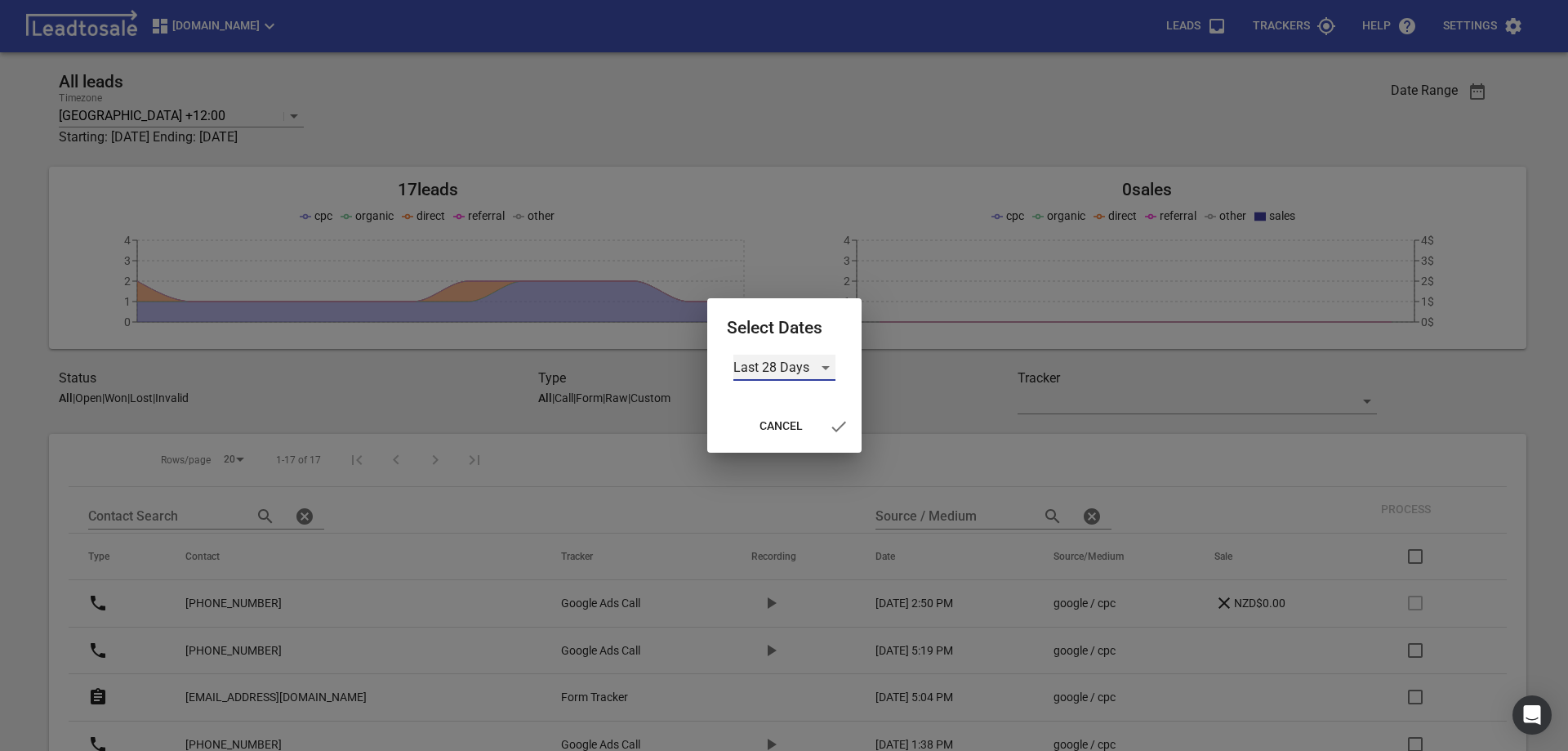
click at [751, 372] on div "Last 28 Days" at bounding box center [785, 368] width 102 height 27
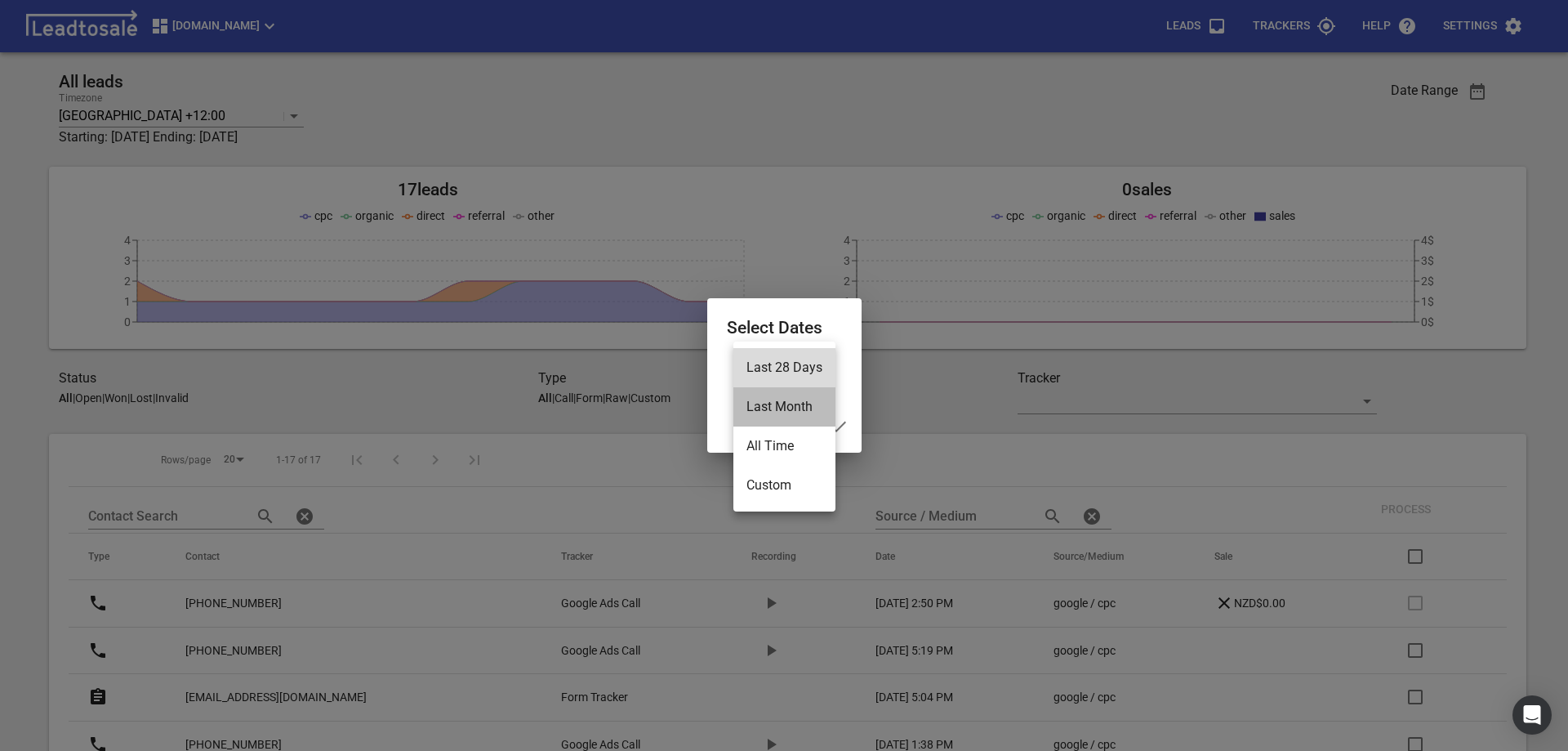
click at [758, 409] on li "Last Month" at bounding box center [785, 407] width 102 height 39
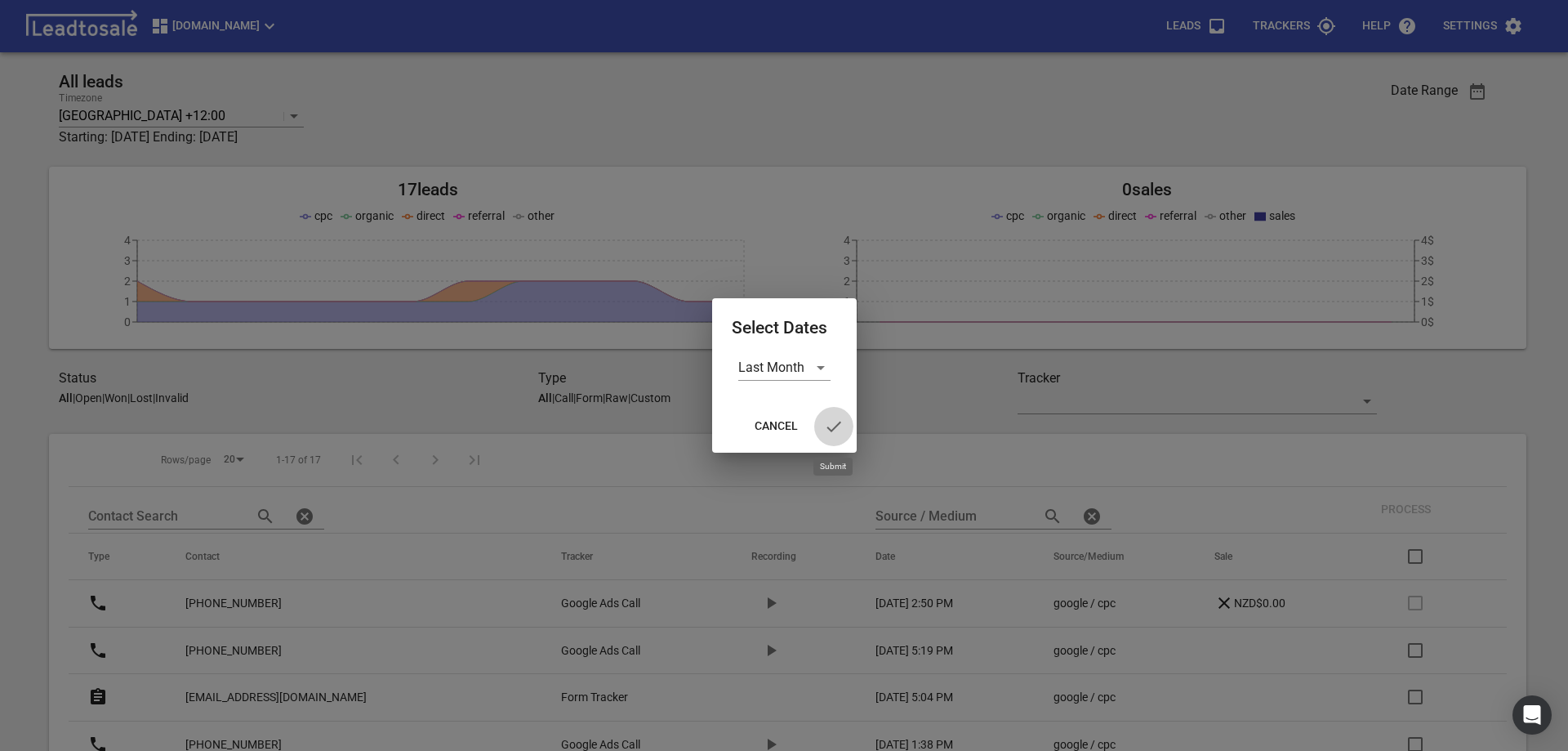
click at [829, 429] on icon "button" at bounding box center [833, 426] width 15 height 11
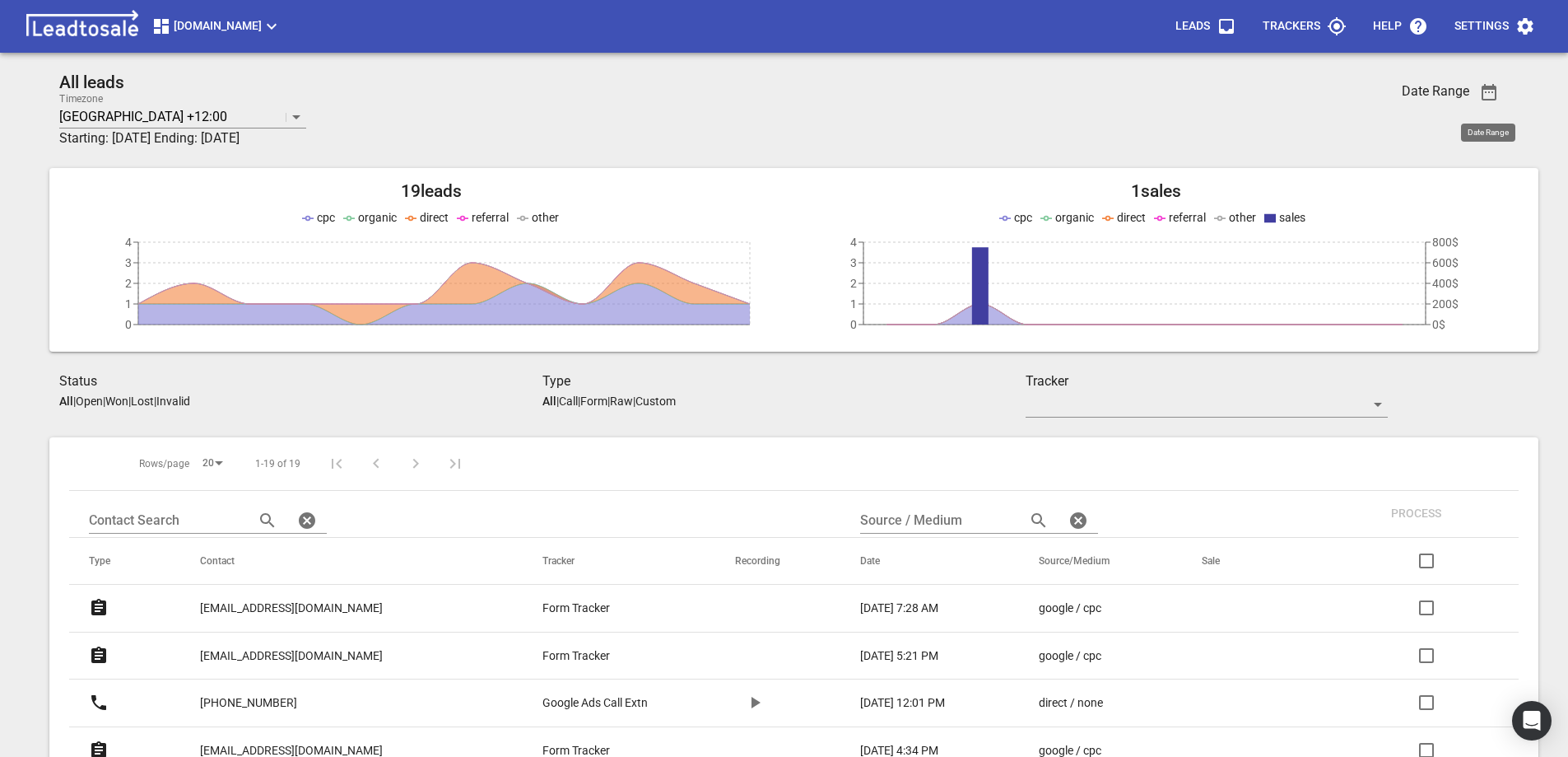
click at [1529, 22] on icon "button" at bounding box center [1525, 26] width 16 height 17
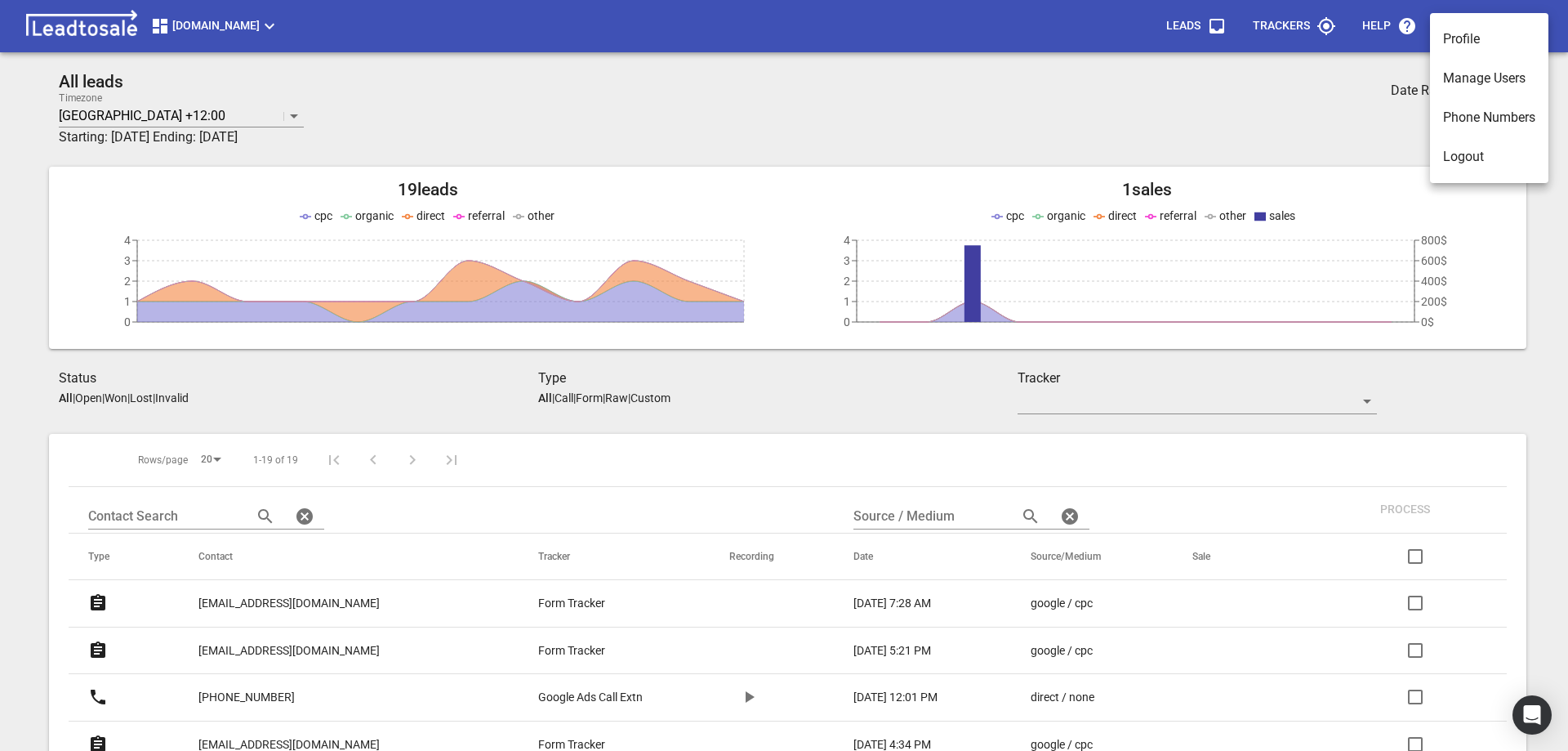
click at [1477, 79] on li "Manage Users" at bounding box center [1489, 79] width 118 height 39
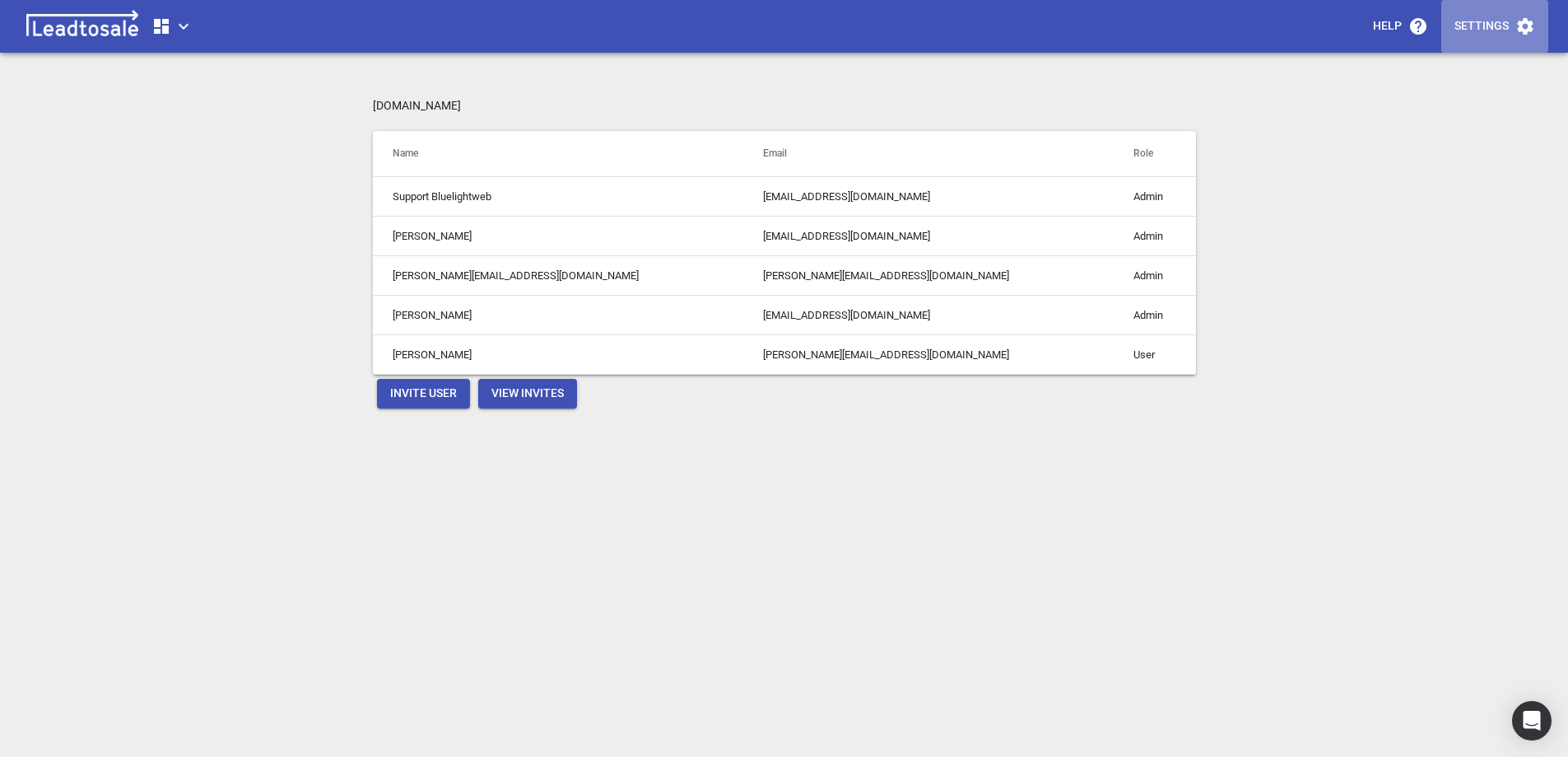
click at [1516, 22] on icon "button" at bounding box center [1525, 27] width 20 height 20
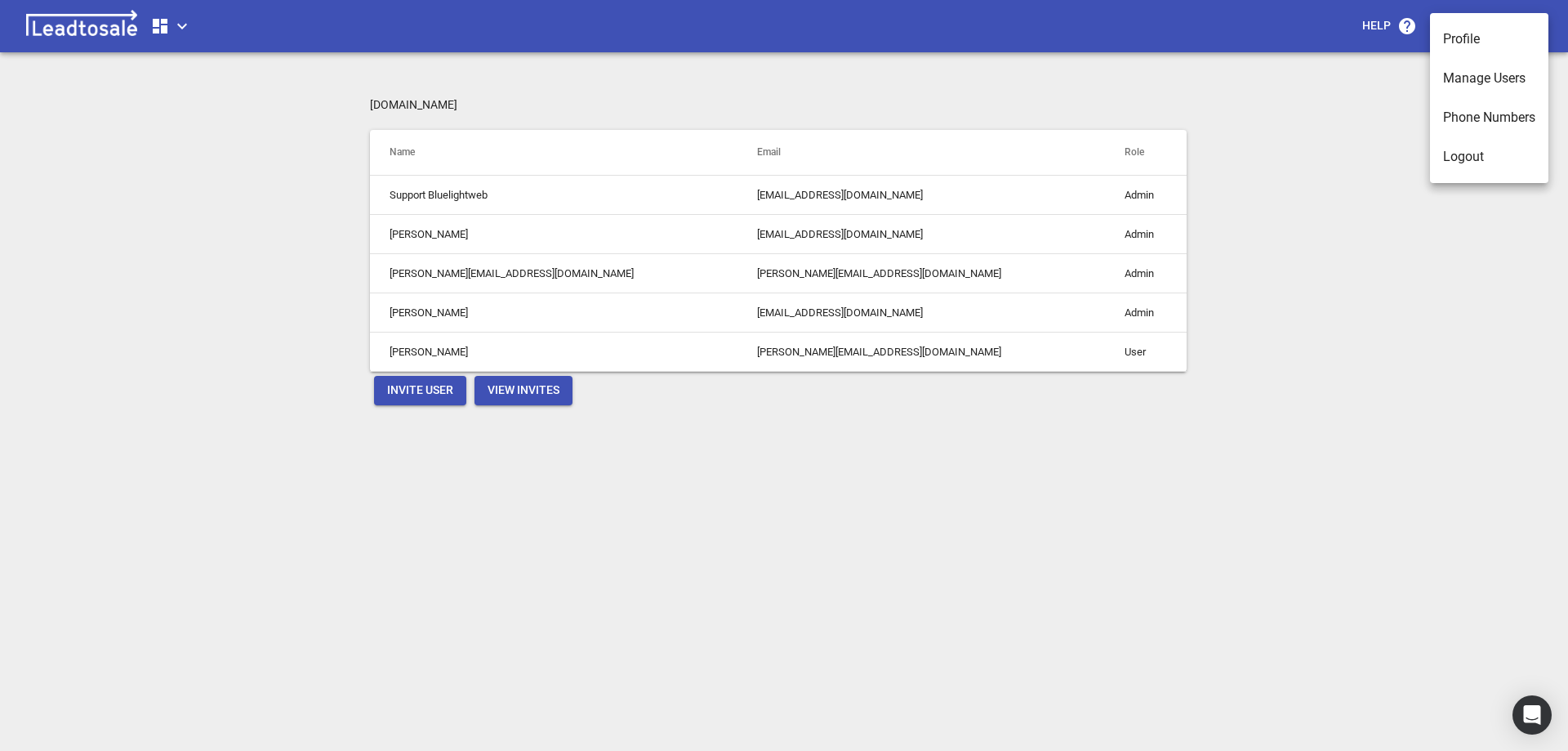
click at [1356, 352] on div at bounding box center [784, 376] width 1568 height 751
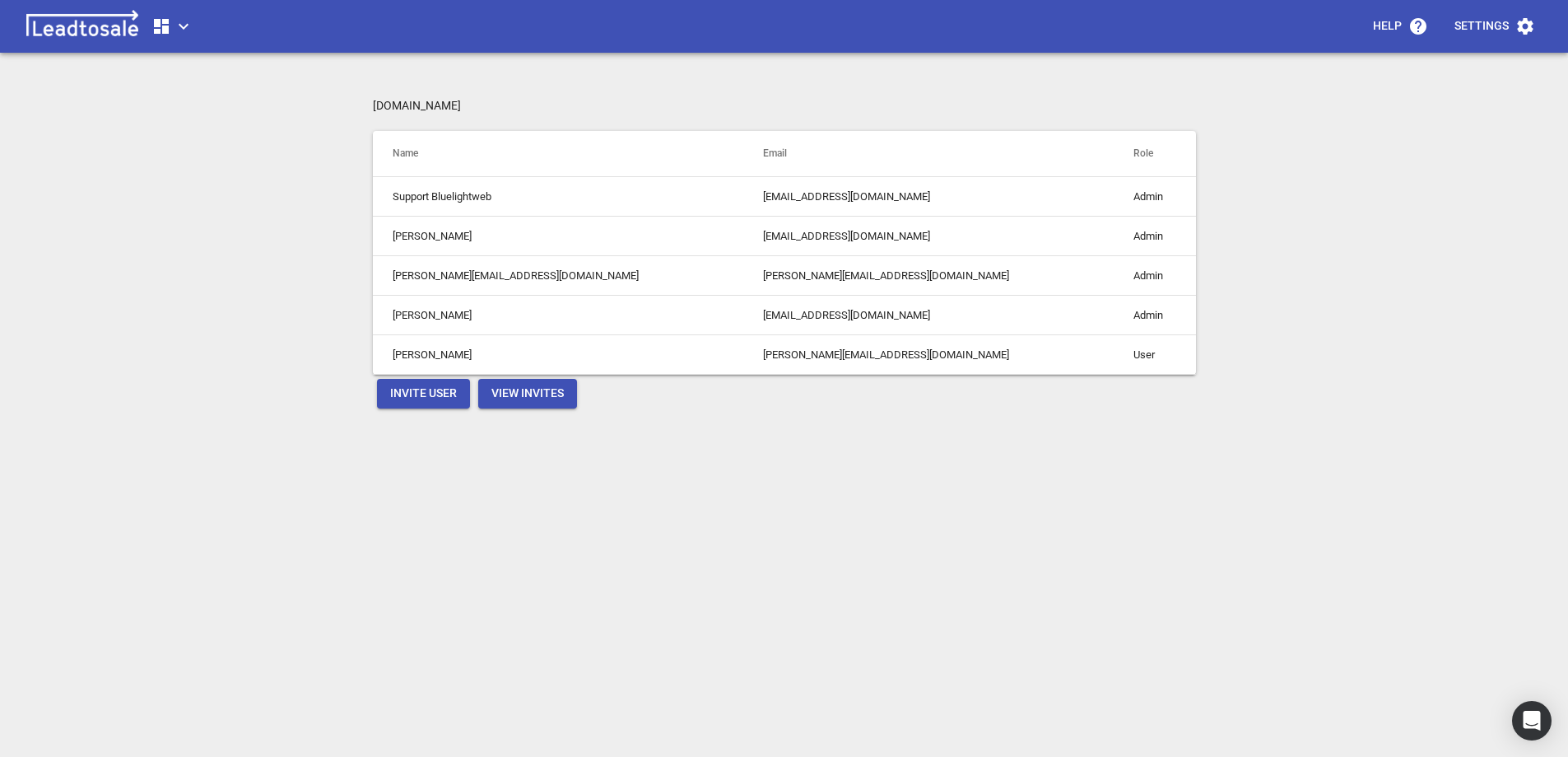
click at [407, 355] on td "Ross Dustin" at bounding box center [558, 355] width 370 height 40
click at [181, 29] on icon "button" at bounding box center [184, 27] width 20 height 20
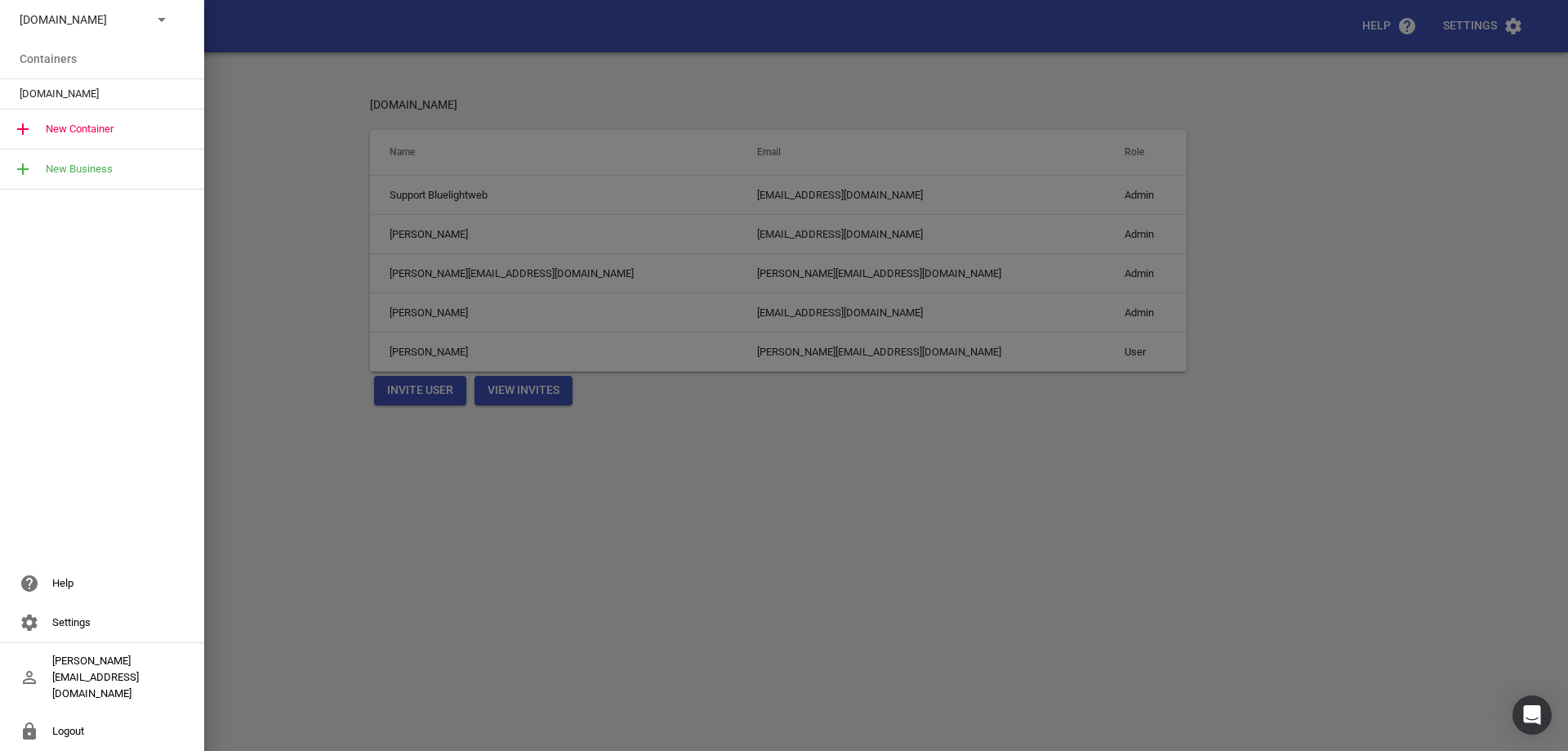
click at [62, 643] on div "Settings" at bounding box center [101, 623] width 204 height 39
click at [322, 562] on div at bounding box center [784, 376] width 1568 height 751
click at [154, 692] on div "ross@design2renovate.co.nz" at bounding box center [101, 678] width 204 height 69
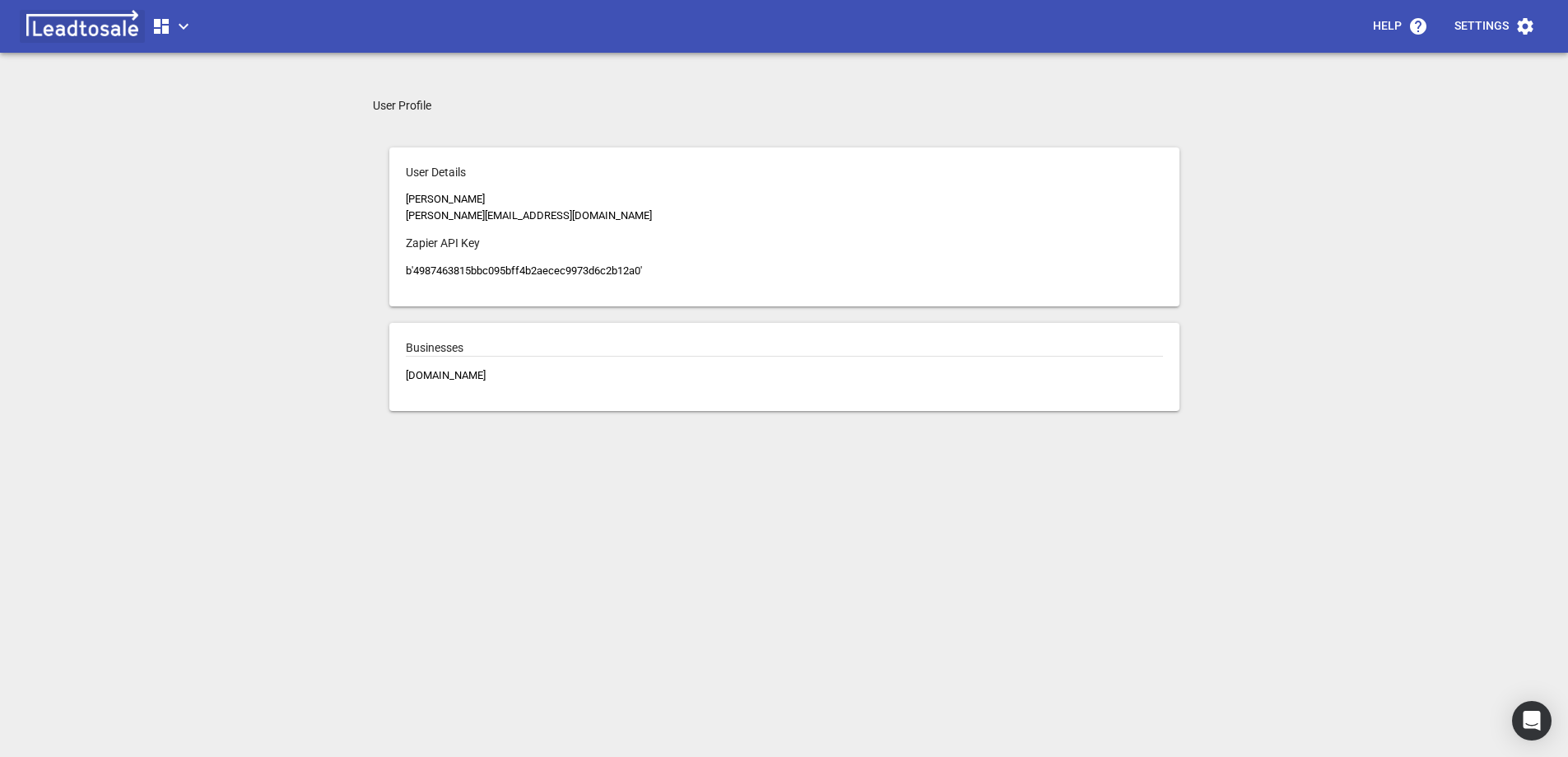
click at [60, 31] on img at bounding box center [82, 26] width 125 height 33
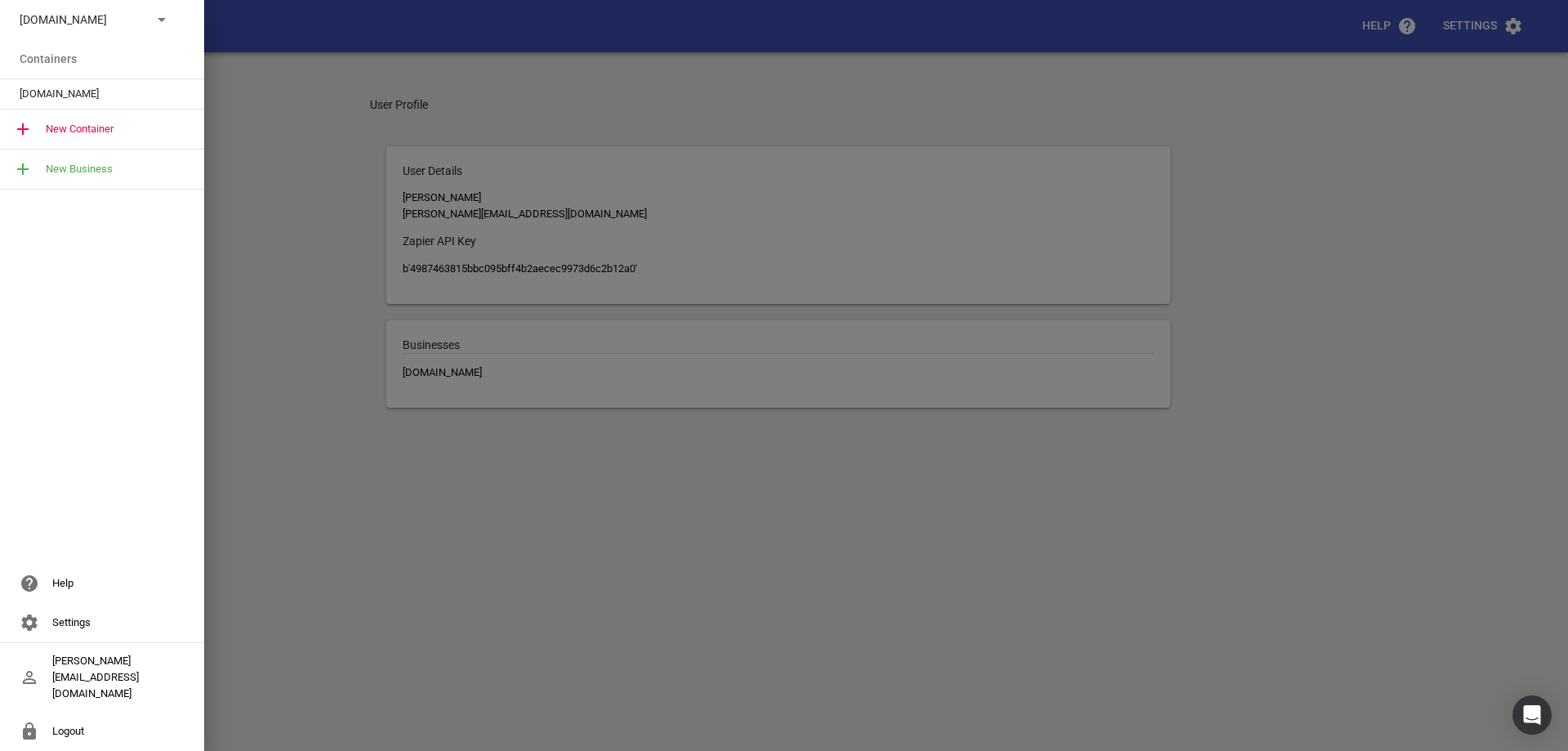
click at [259, 136] on div at bounding box center [784, 376] width 1568 height 751
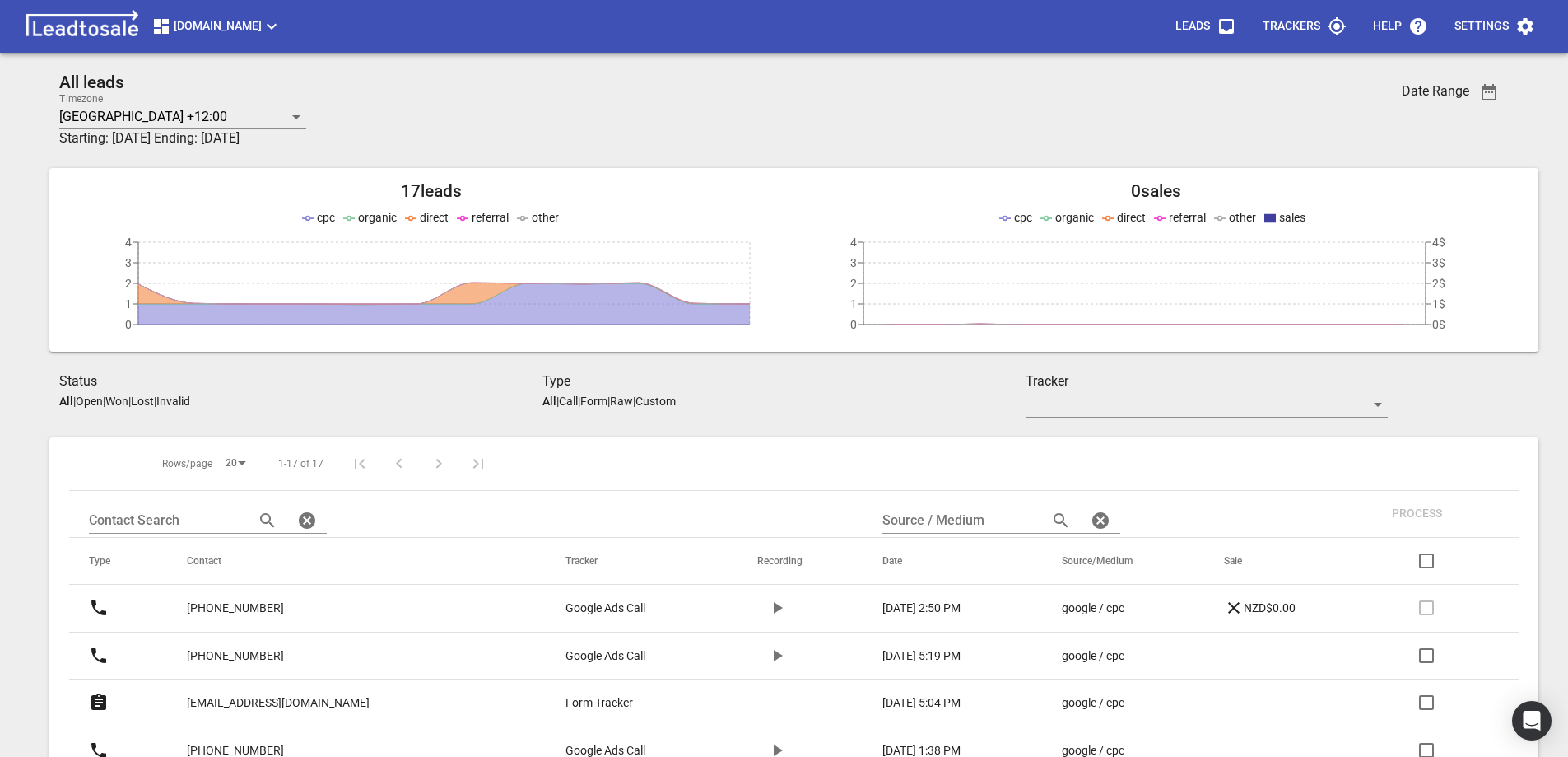
click at [730, 94] on div "All leads Timezone Auckland +12:00 Starting: 2025-08-21 Ending: 2025-09-18" at bounding box center [663, 110] width 1208 height 76
drag, startPoint x: 1443, startPoint y: 97, endPoint x: 1489, endPoint y: 97, distance: 46.0
click at [1491, 95] on icon "button" at bounding box center [1490, 92] width 20 height 20
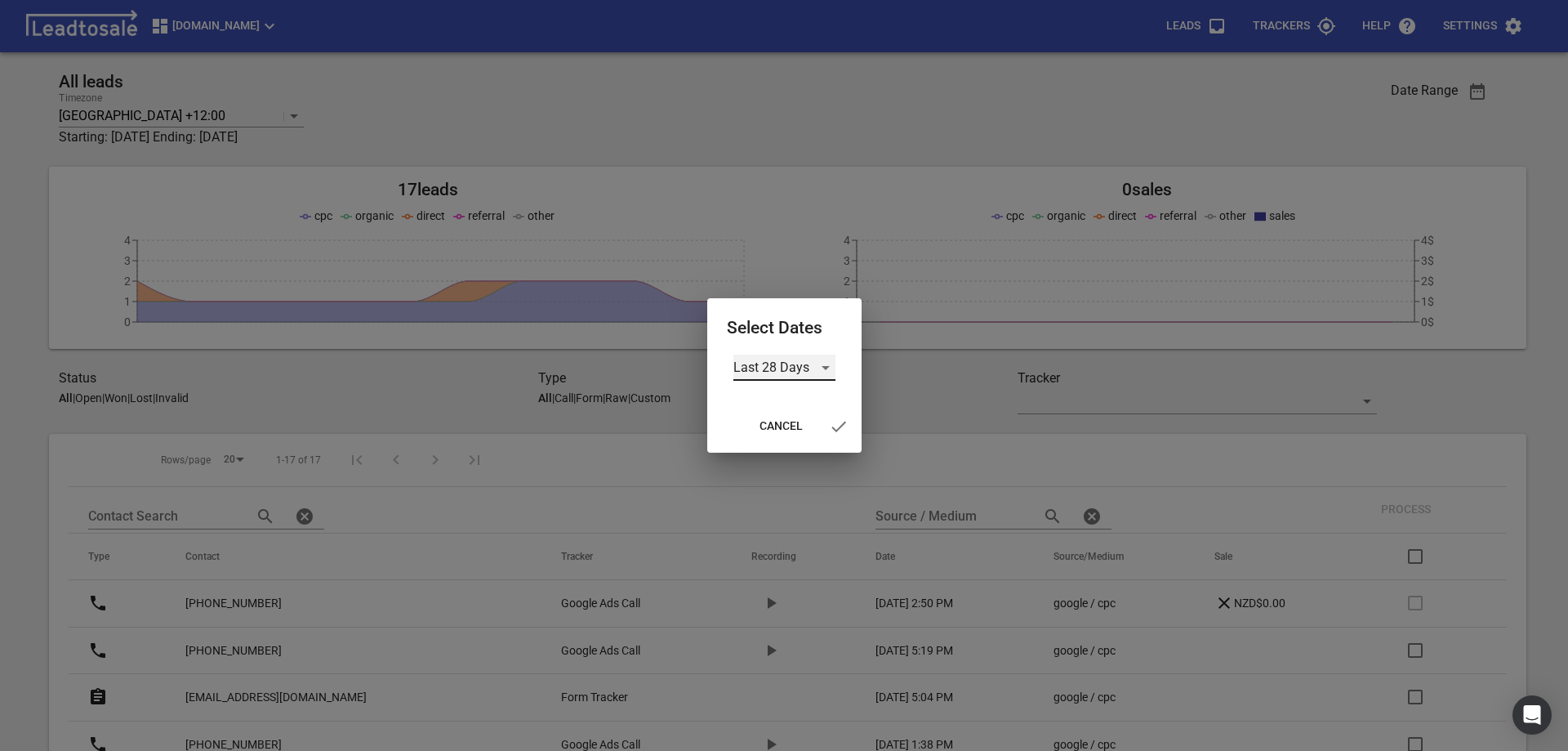
click at [794, 370] on div "Last 28 Days" at bounding box center [785, 368] width 102 height 27
click at [775, 408] on li "Last Month" at bounding box center [785, 407] width 102 height 39
click at [831, 428] on icon "button" at bounding box center [834, 427] width 20 height 20
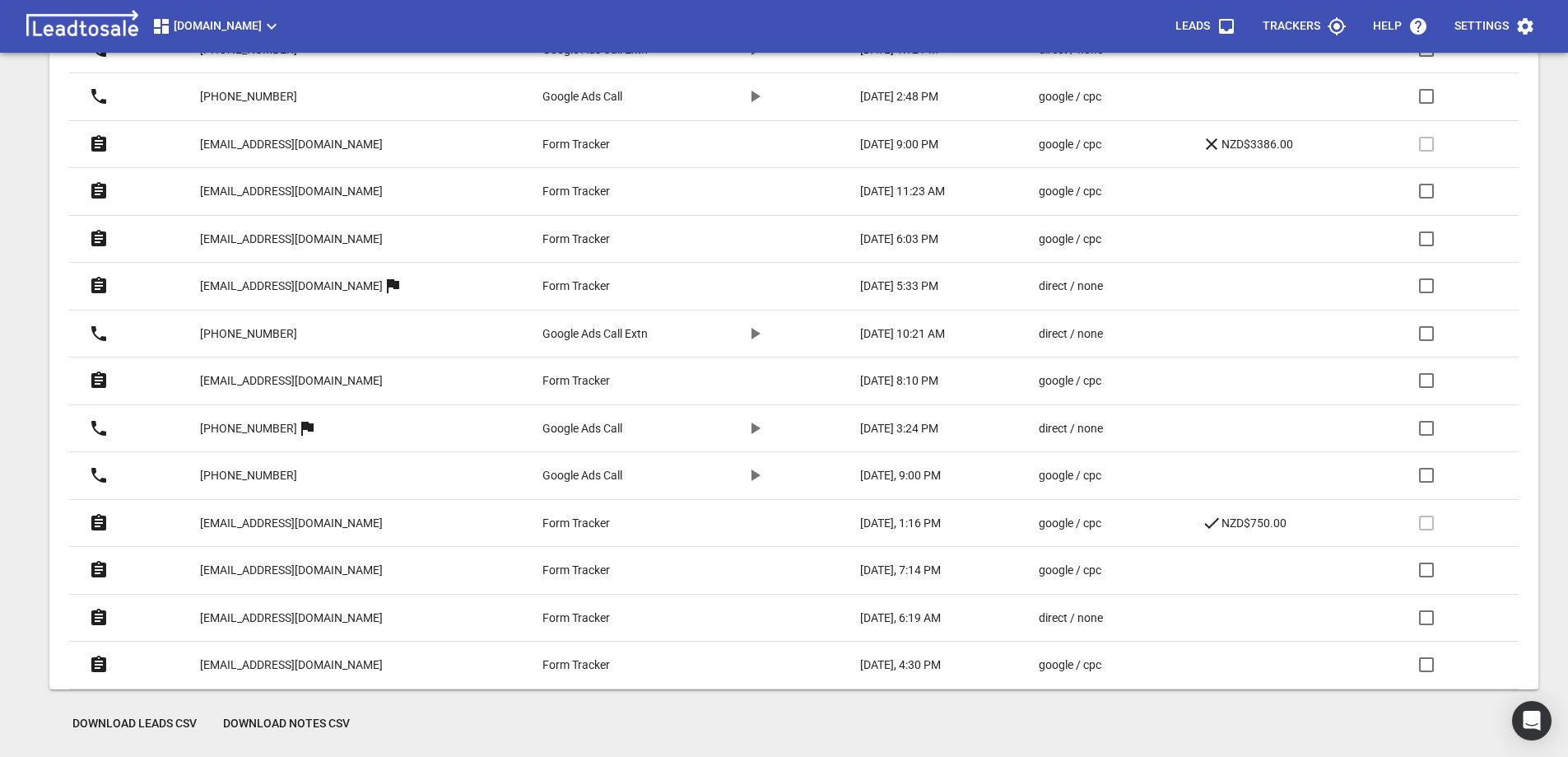
scroll to position [798, 0]
click at [355, 377] on p "nowellmanumua77@gmail.com" at bounding box center [291, 378] width 183 height 17
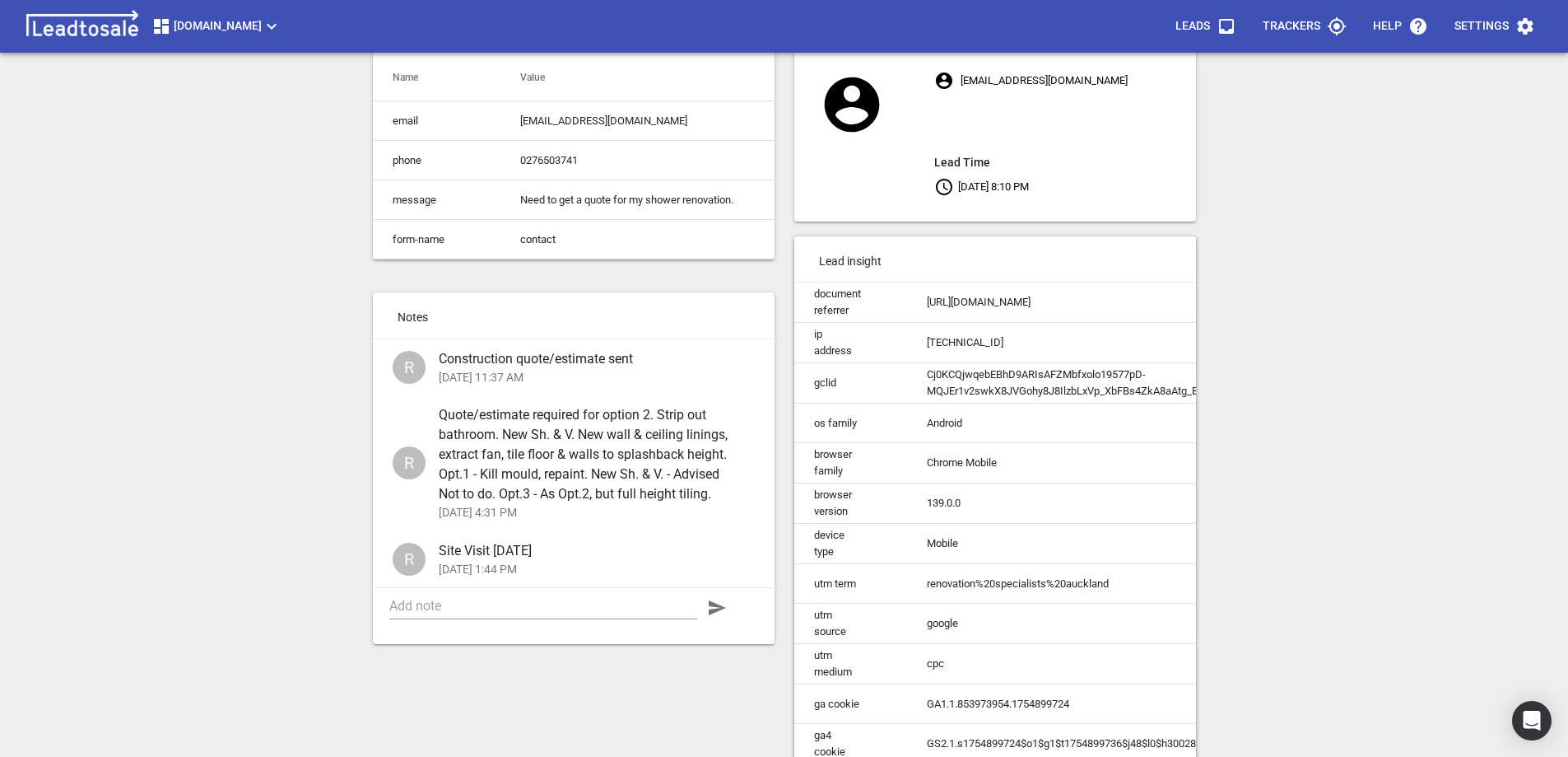
scroll to position [148, 0]
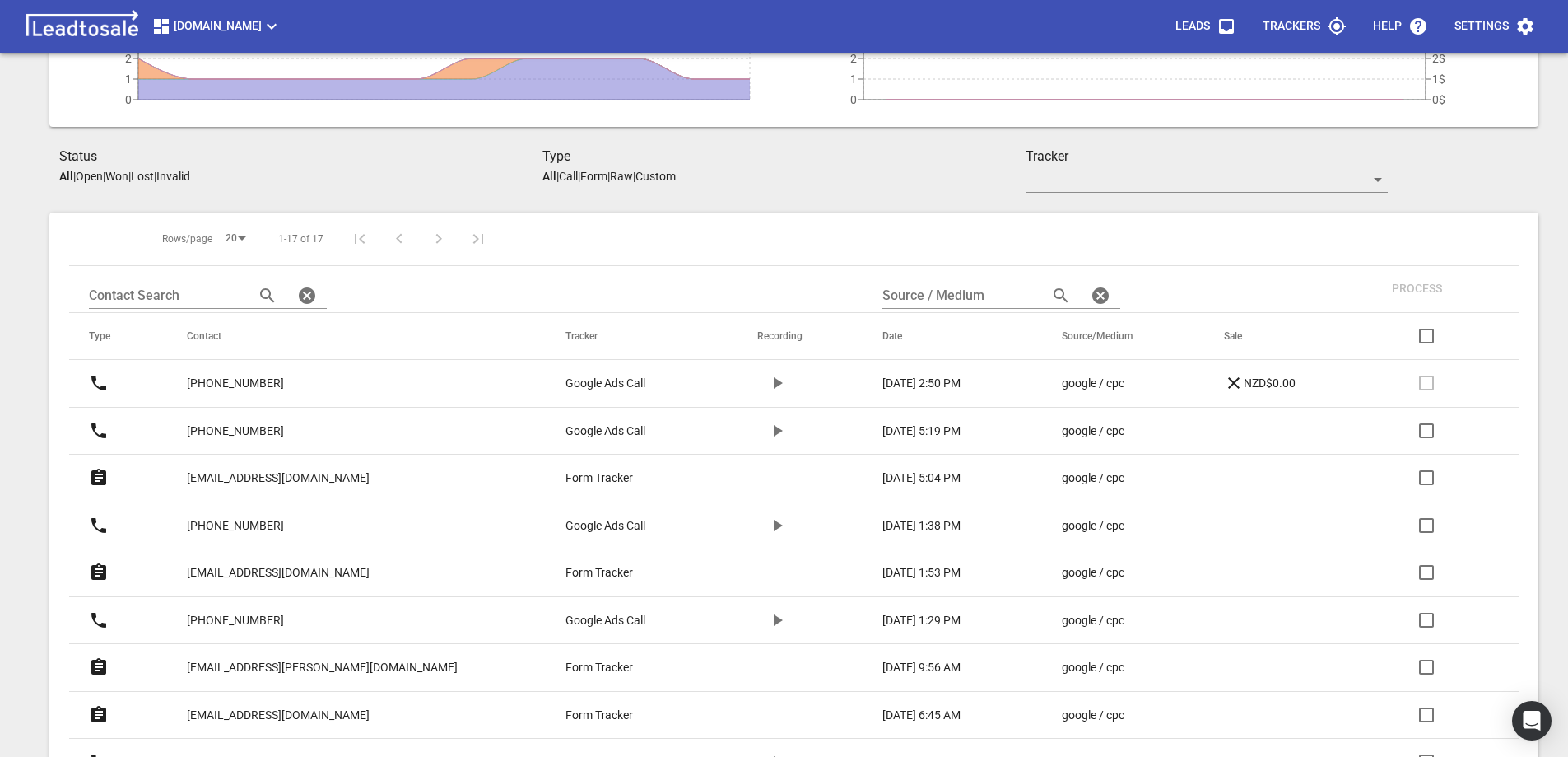
scroll to position [209, 0]
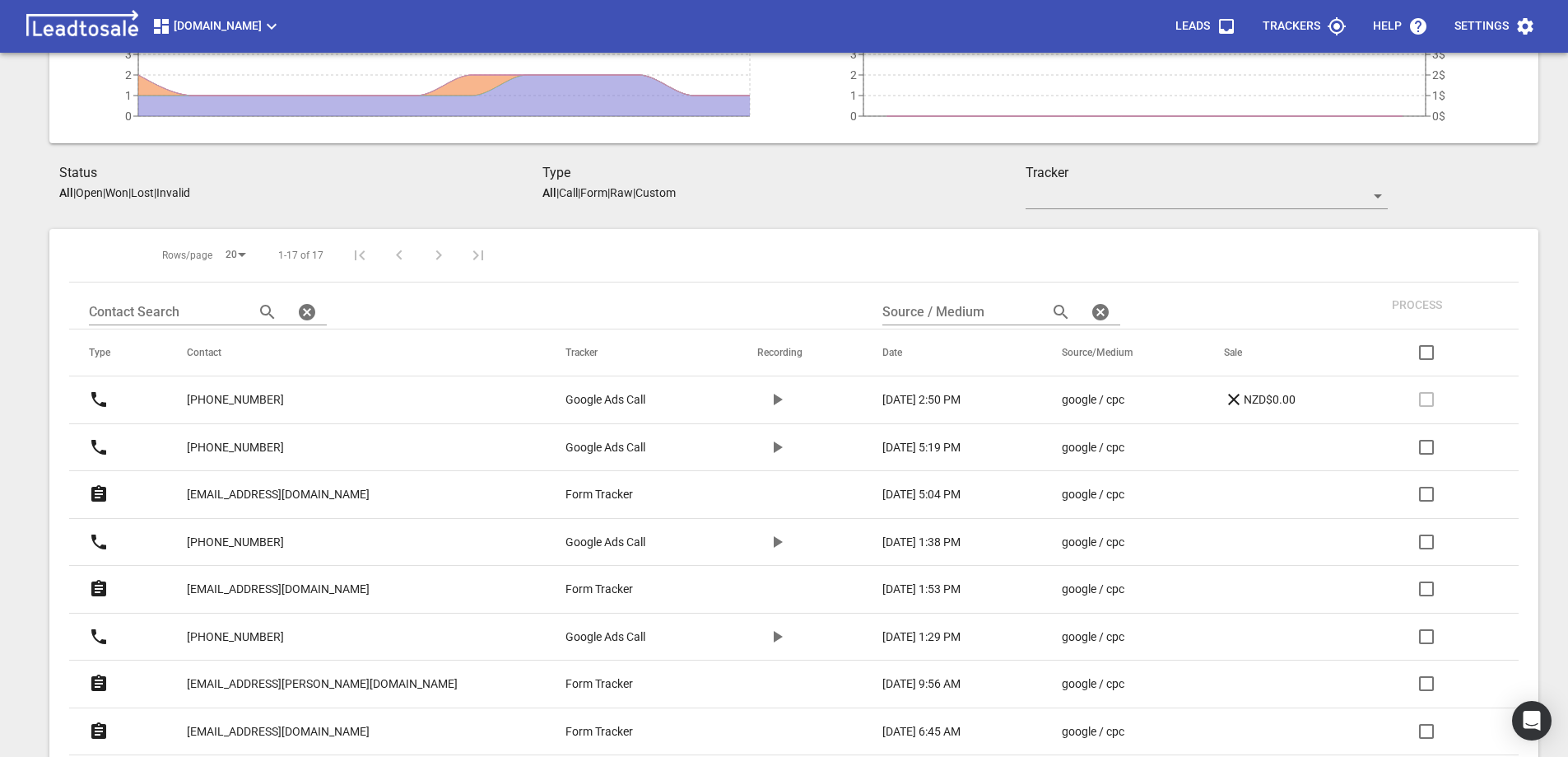
click at [260, 442] on p "[PHONE_NUMBER]" at bounding box center [235, 447] width 97 height 17
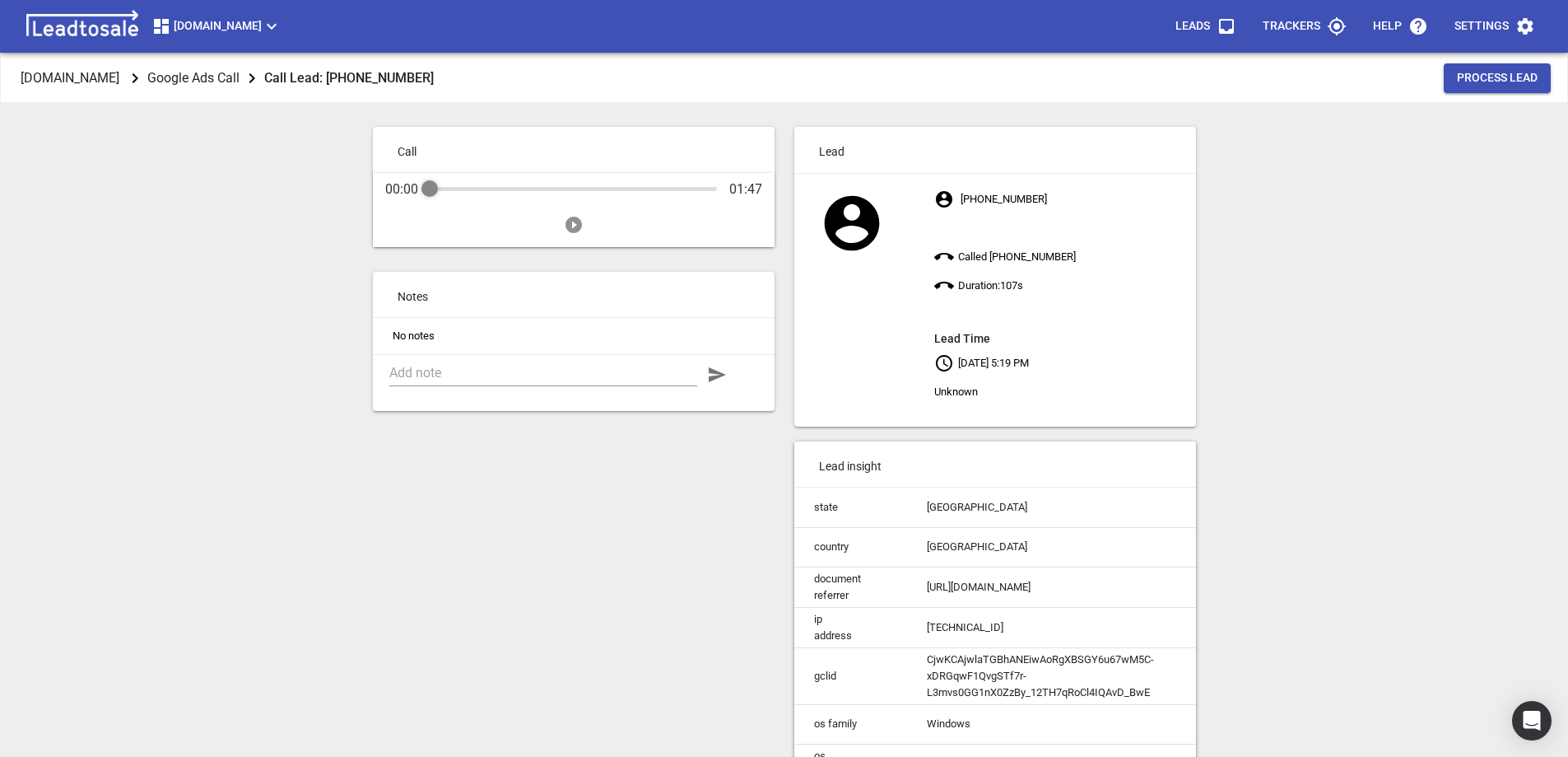
click at [571, 225] on icon "Play" at bounding box center [574, 225] width 17 height 17
click at [576, 225] on icon "Pause" at bounding box center [574, 225] width 20 height 20
click at [499, 368] on textarea at bounding box center [543, 373] width 308 height 16
type textarea "Trying to sell ads within Google Maps"
click at [722, 378] on icon "button" at bounding box center [717, 375] width 20 height 20
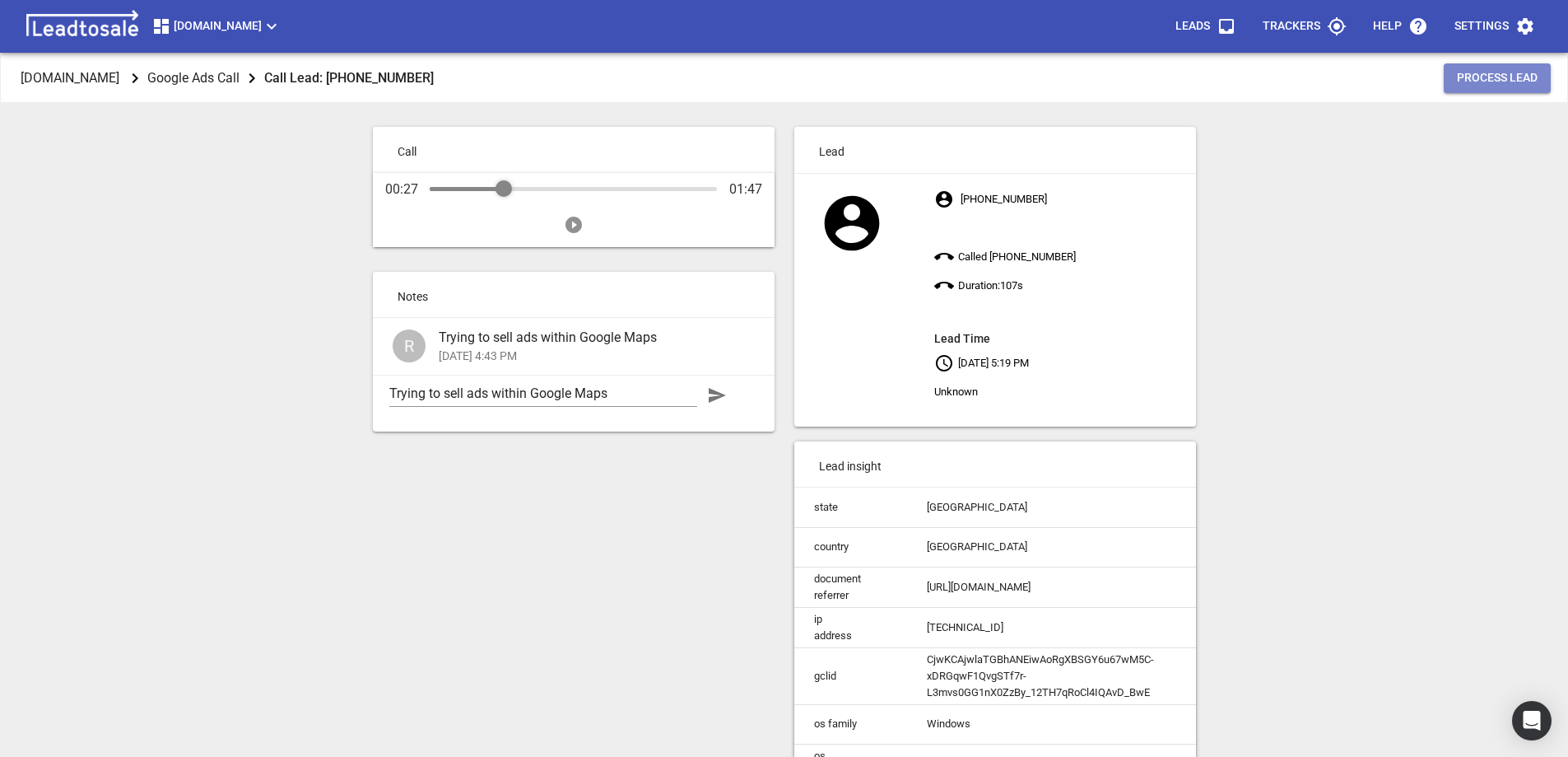
click at [1498, 80] on span "Process Lead" at bounding box center [1497, 77] width 80 height 17
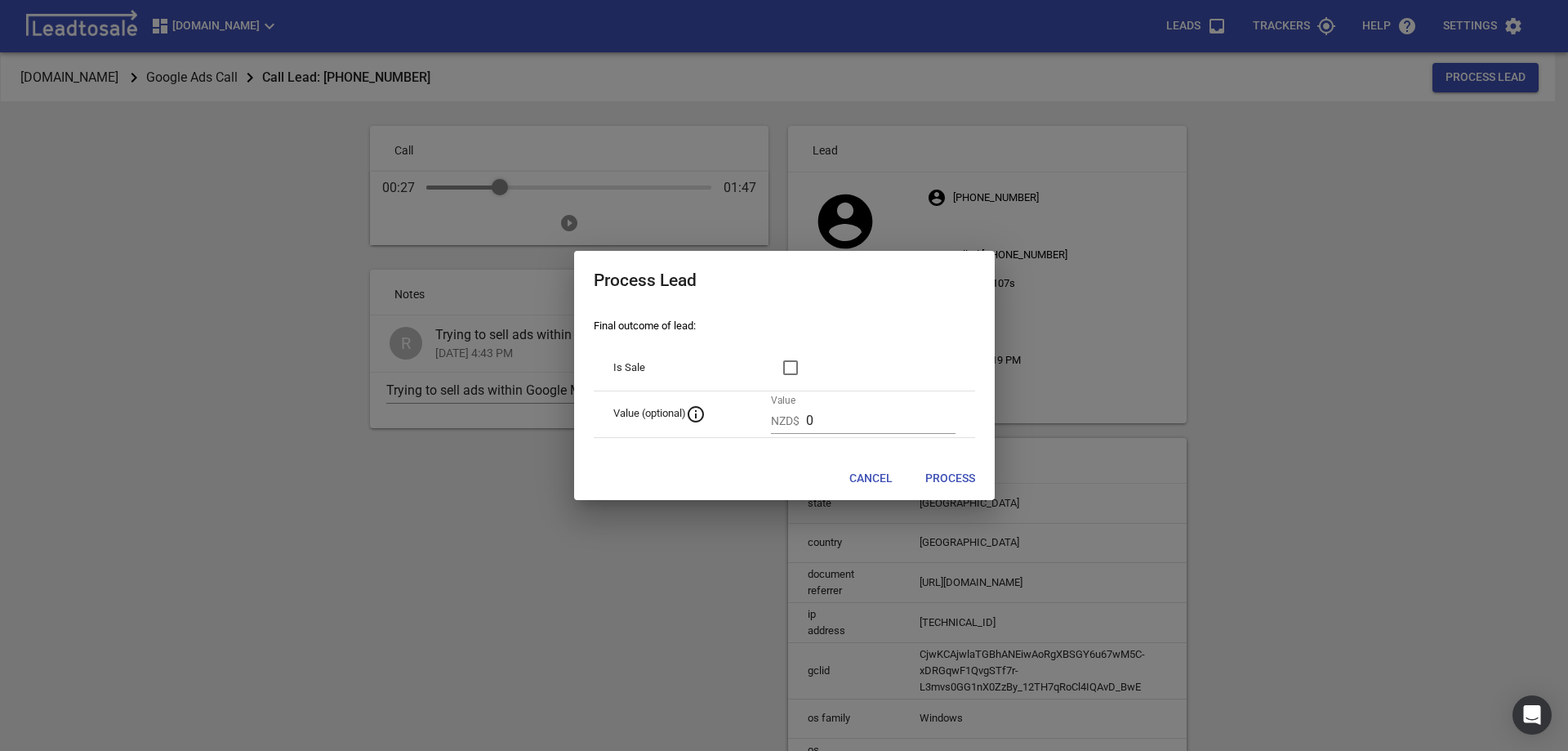
click at [944, 475] on span "Process" at bounding box center [949, 479] width 50 height 17
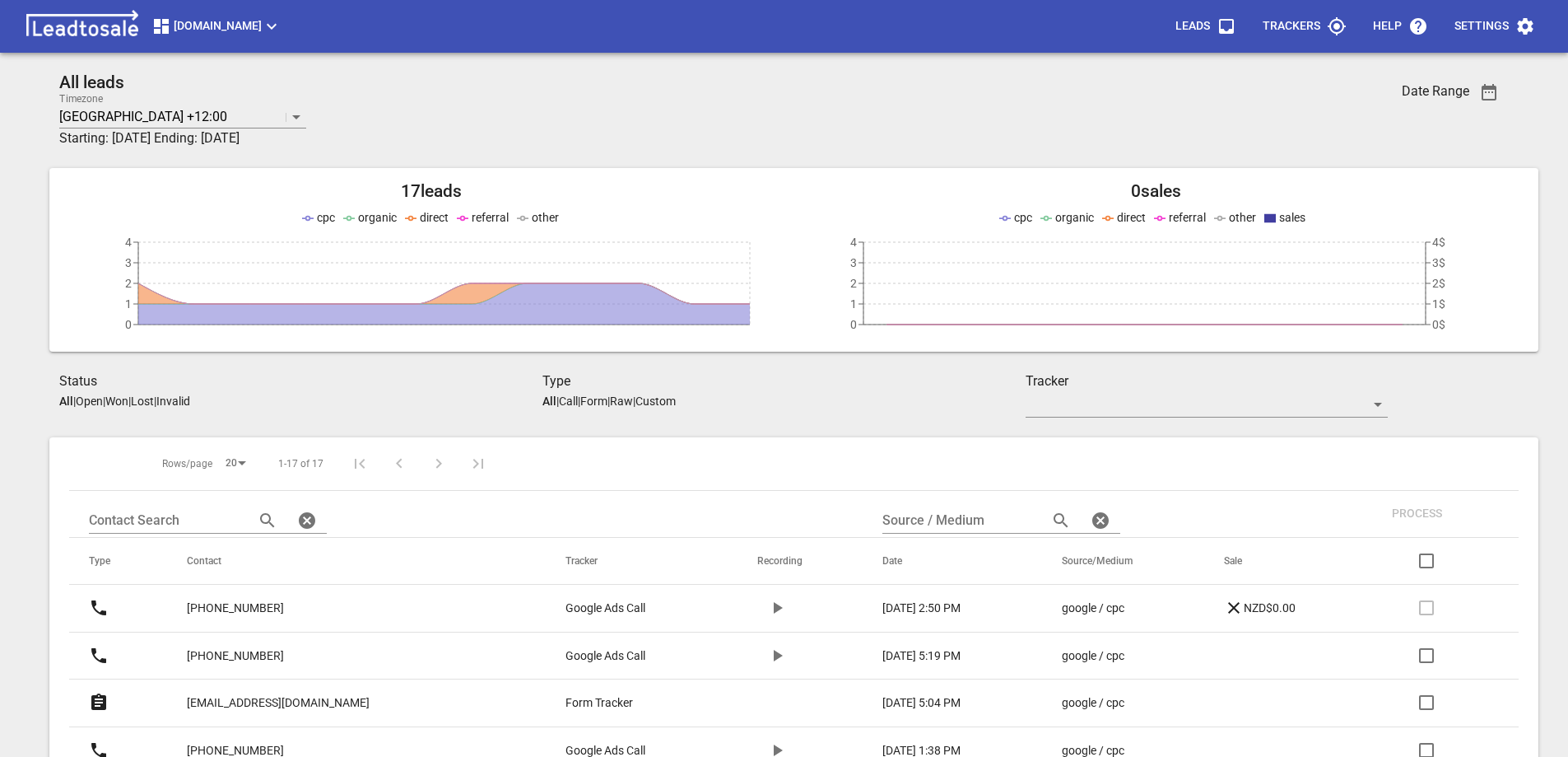
scroll to position [209, 0]
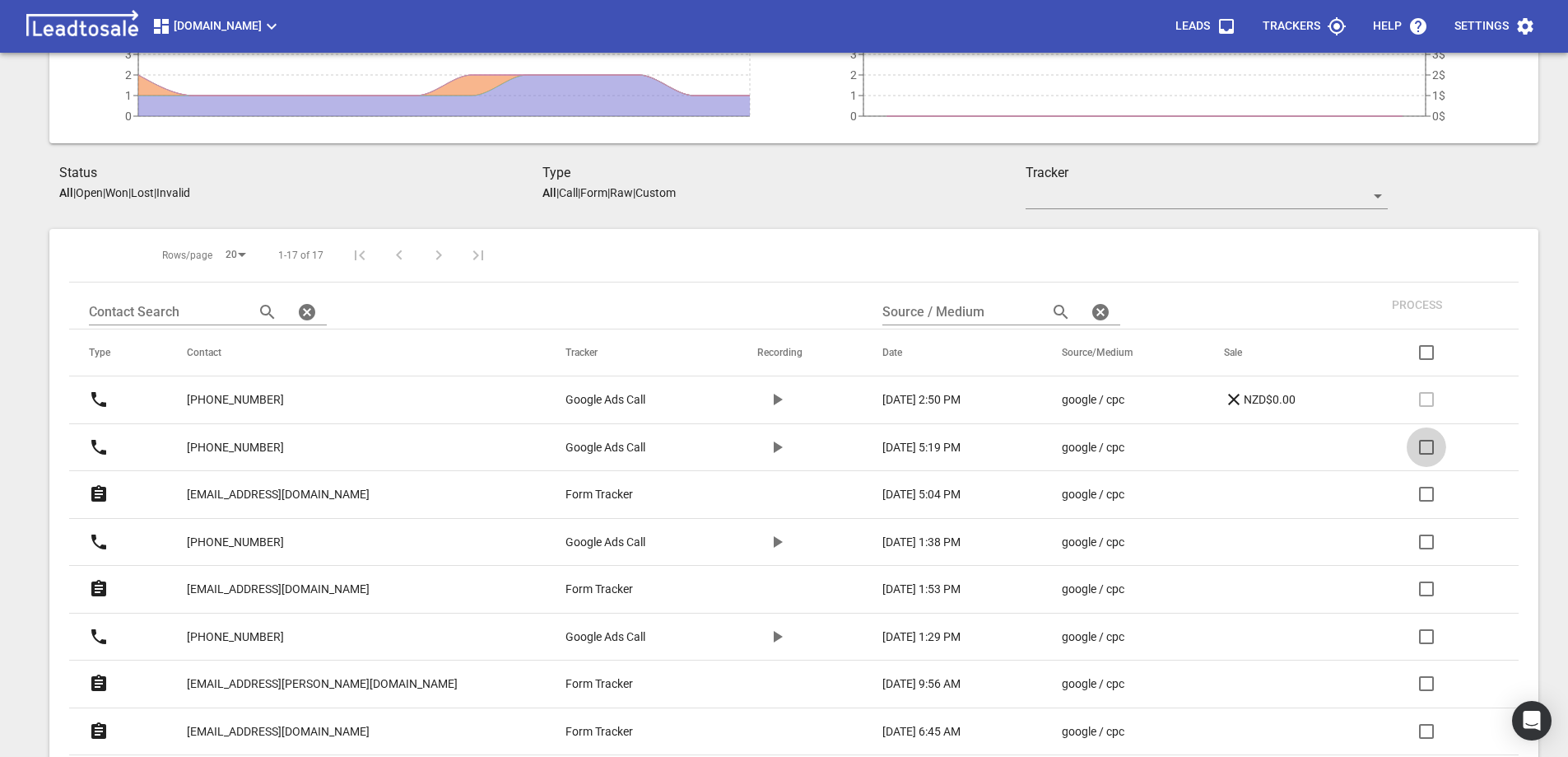
click at [1426, 450] on input "checkbox" at bounding box center [1427, 447] width 40 height 40
checkbox input "true"
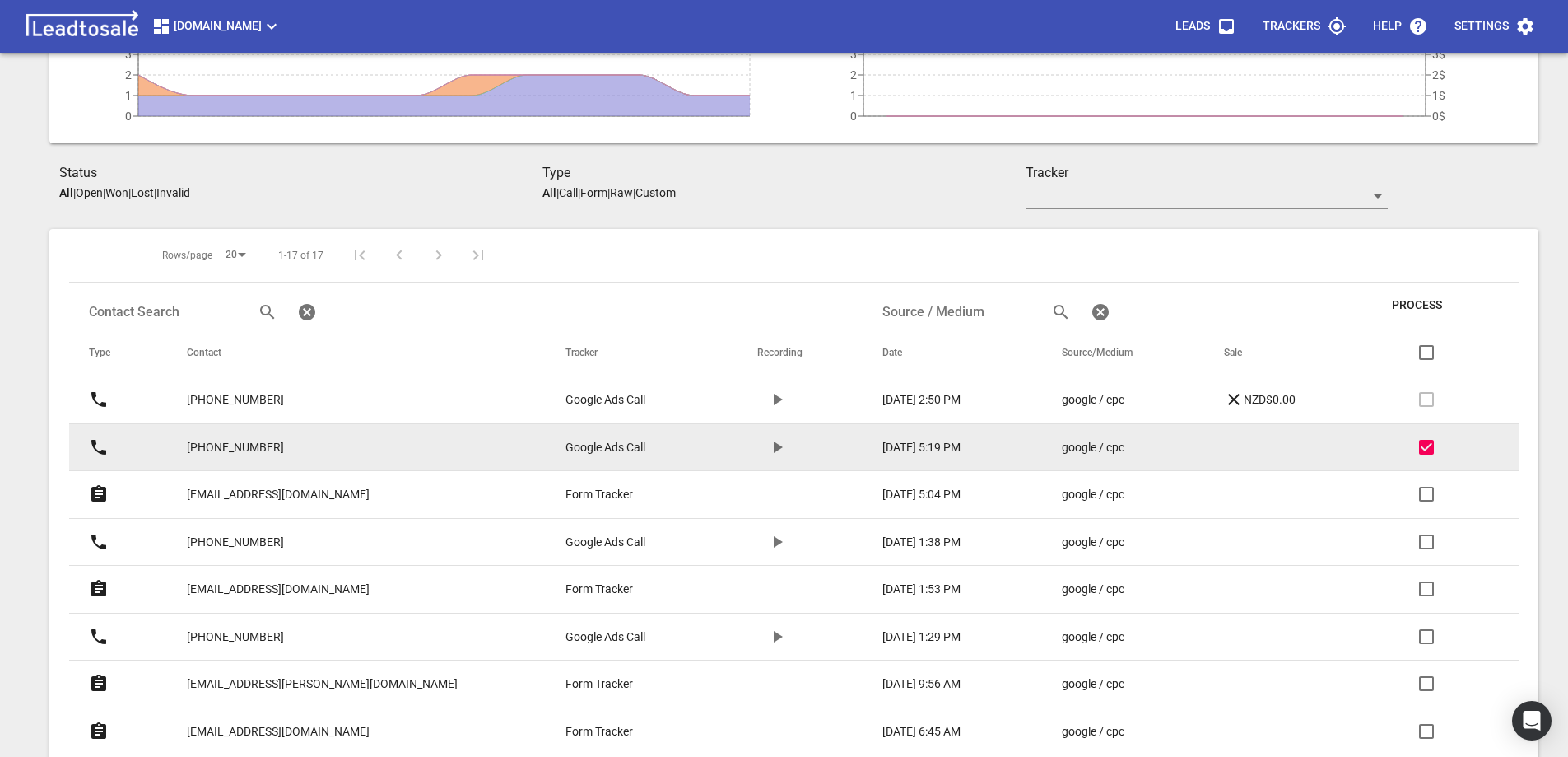
click at [1250, 451] on td at bounding box center [1282, 447] width 155 height 48
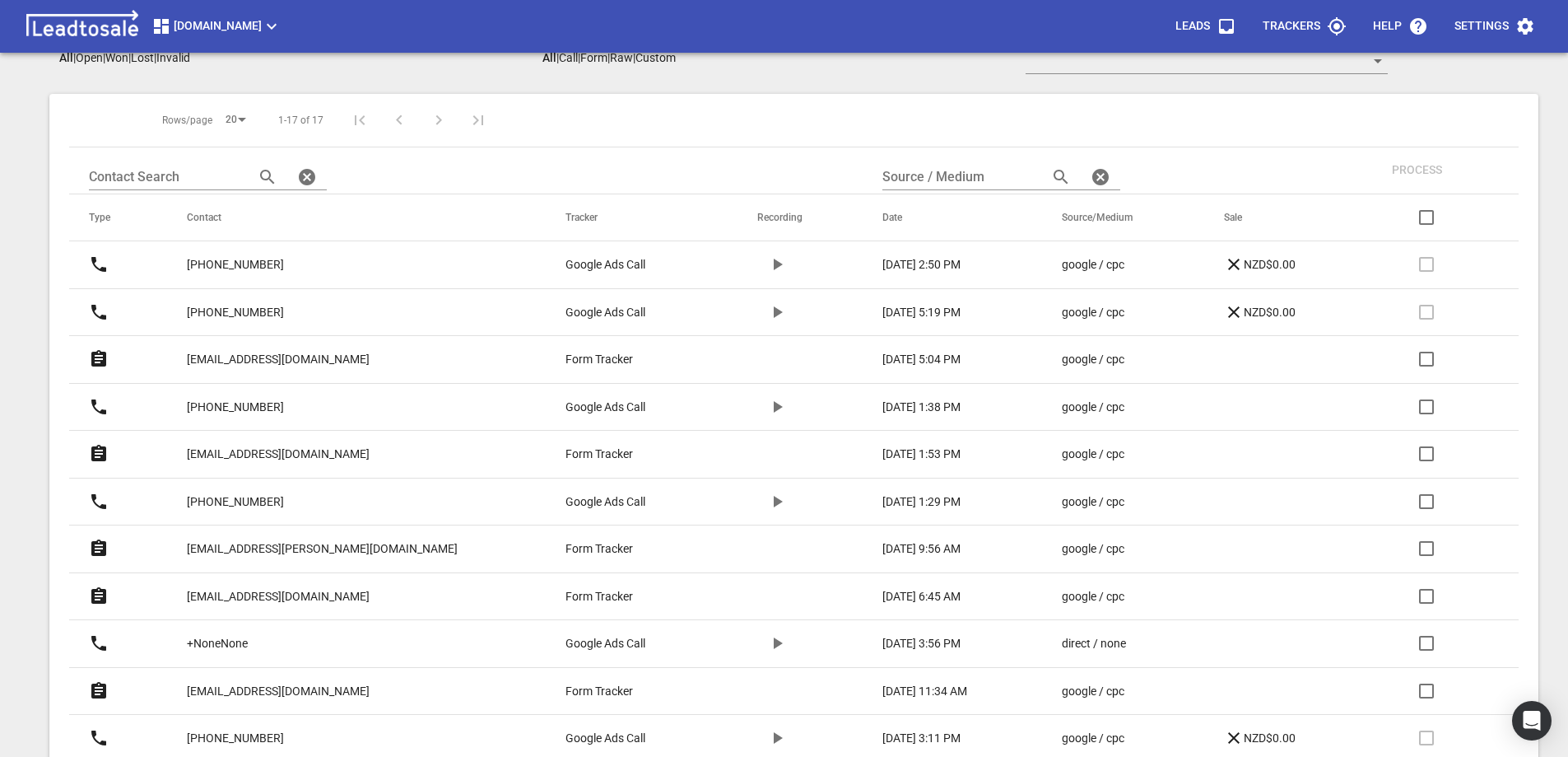
scroll to position [374, 0]
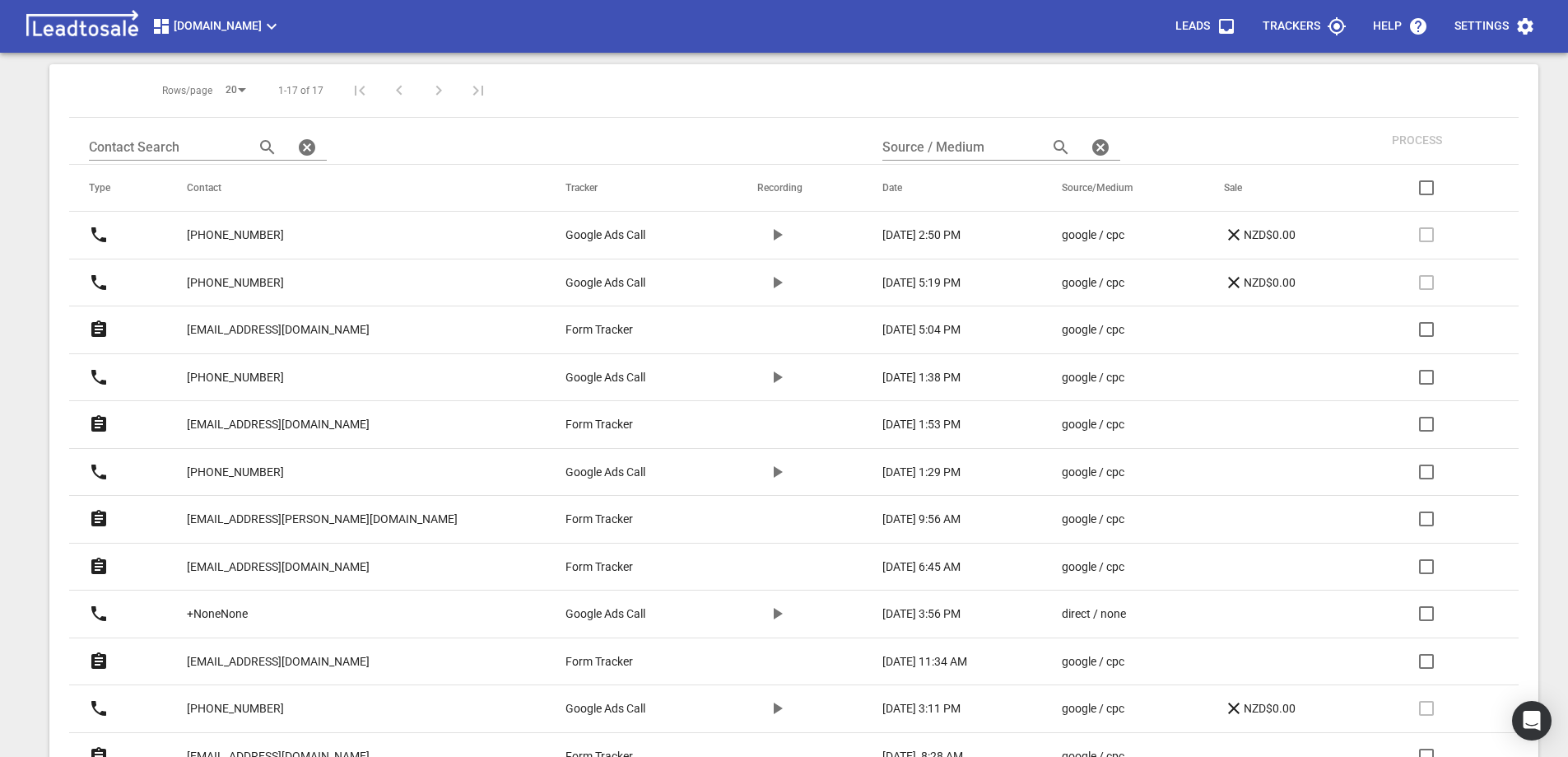
click at [284, 468] on p "[PHONE_NUMBER]" at bounding box center [235, 472] width 97 height 17
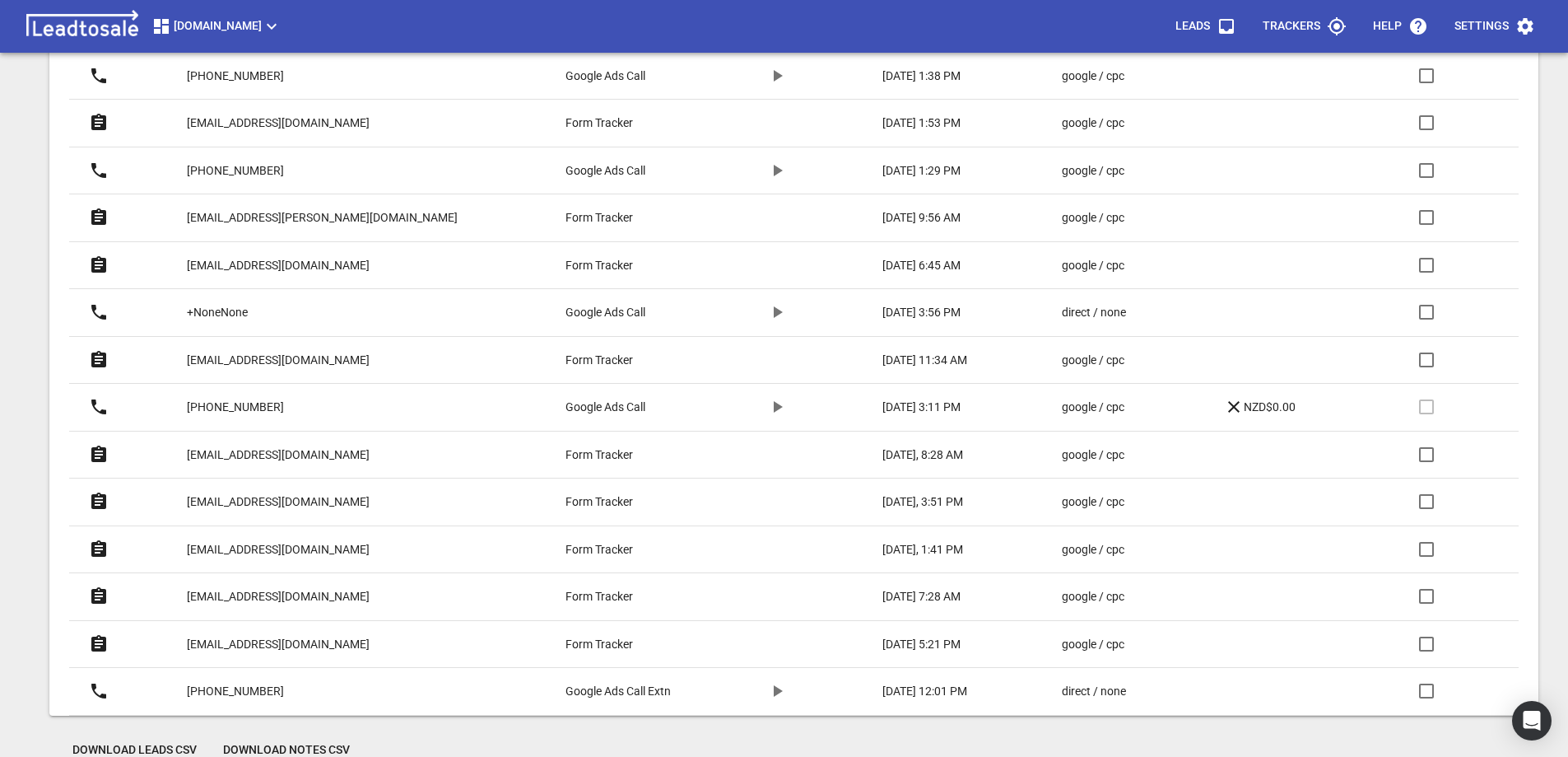
scroll to position [702, 0]
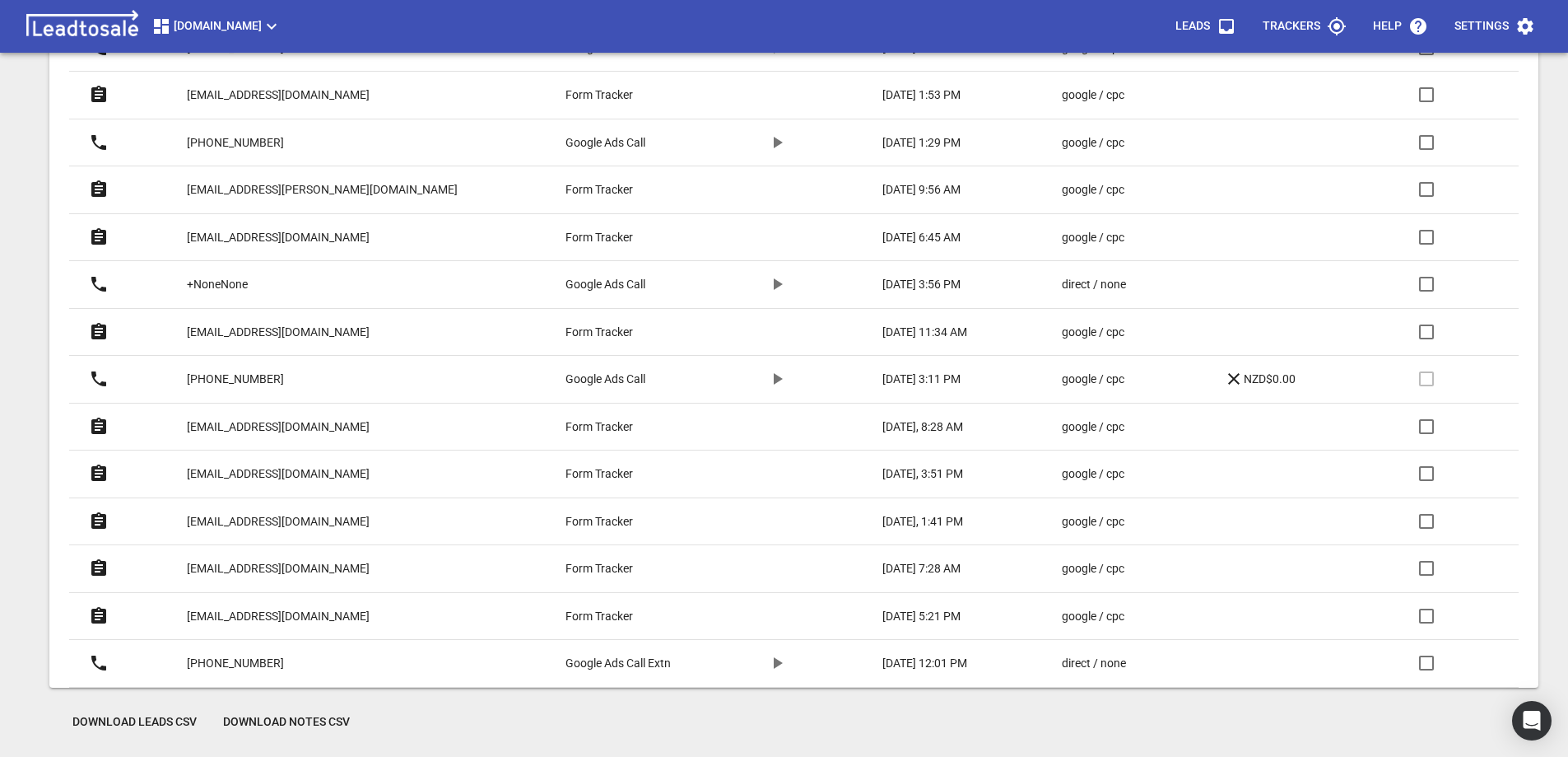
click at [314, 616] on p "[EMAIL_ADDRESS][DOMAIN_NAME]" at bounding box center [278, 616] width 183 height 17
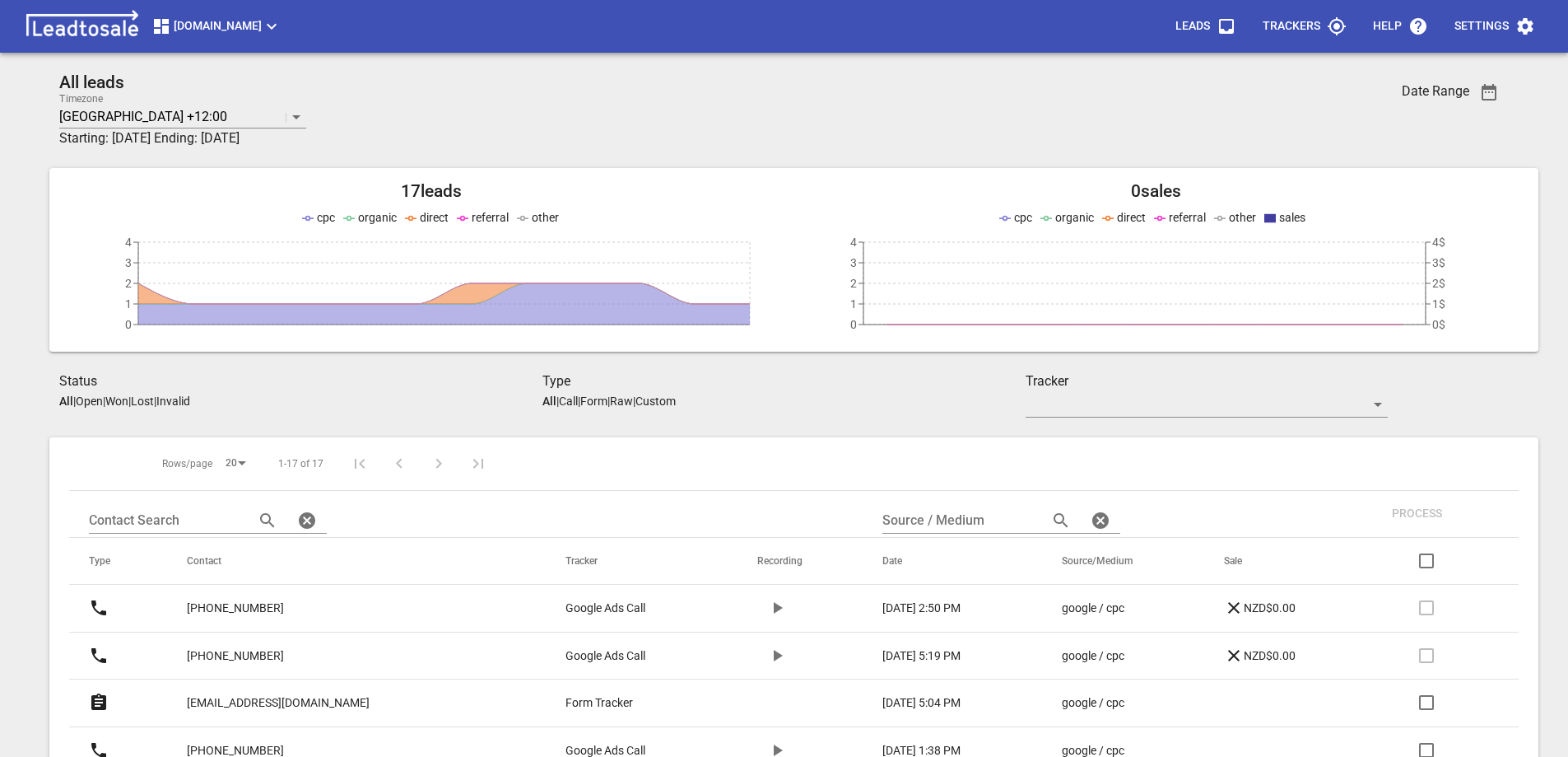
scroll to position [702, 0]
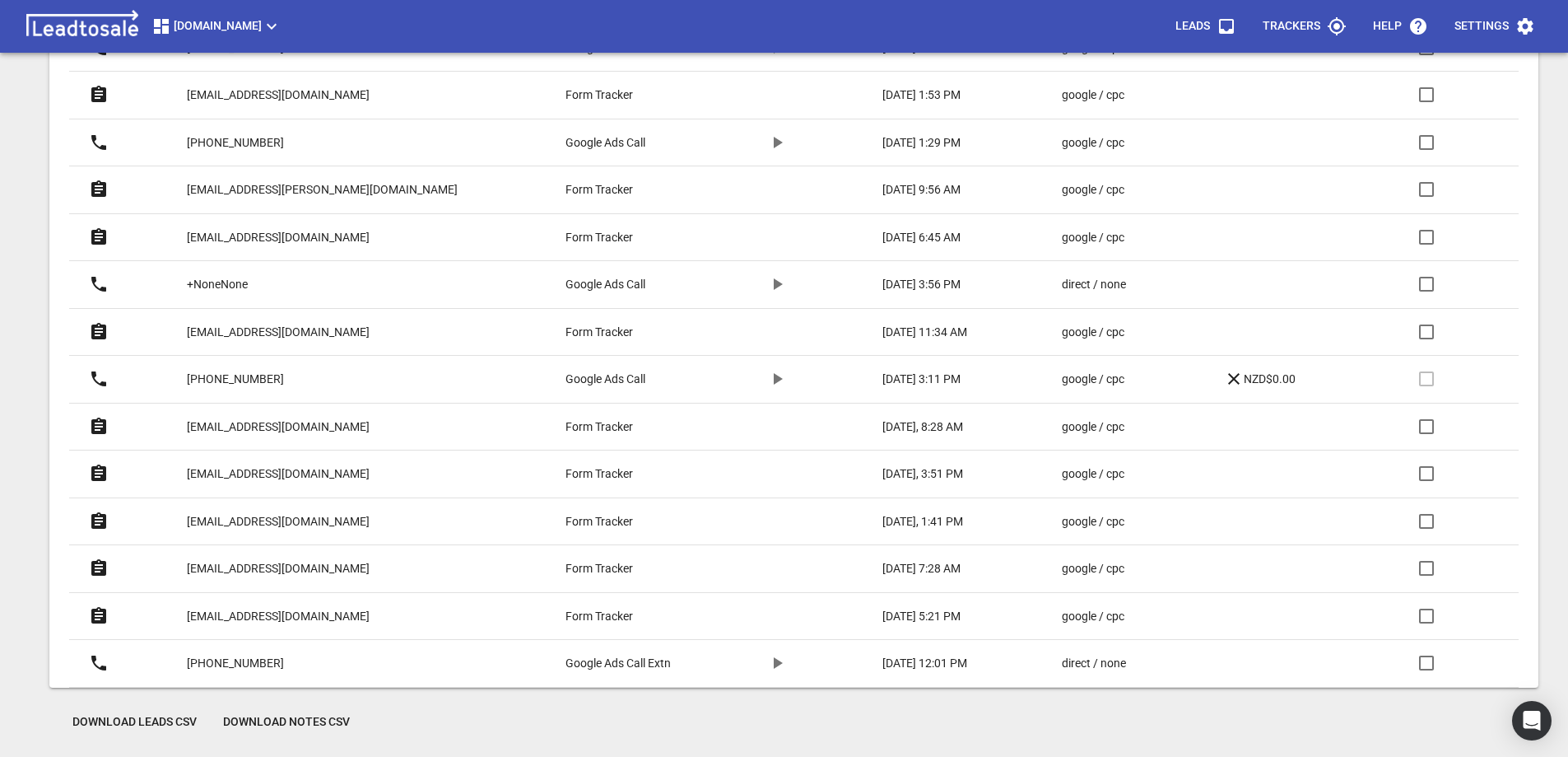
click at [301, 427] on p "[EMAIL_ADDRESS][DOMAIN_NAME]" at bounding box center [278, 426] width 183 height 17
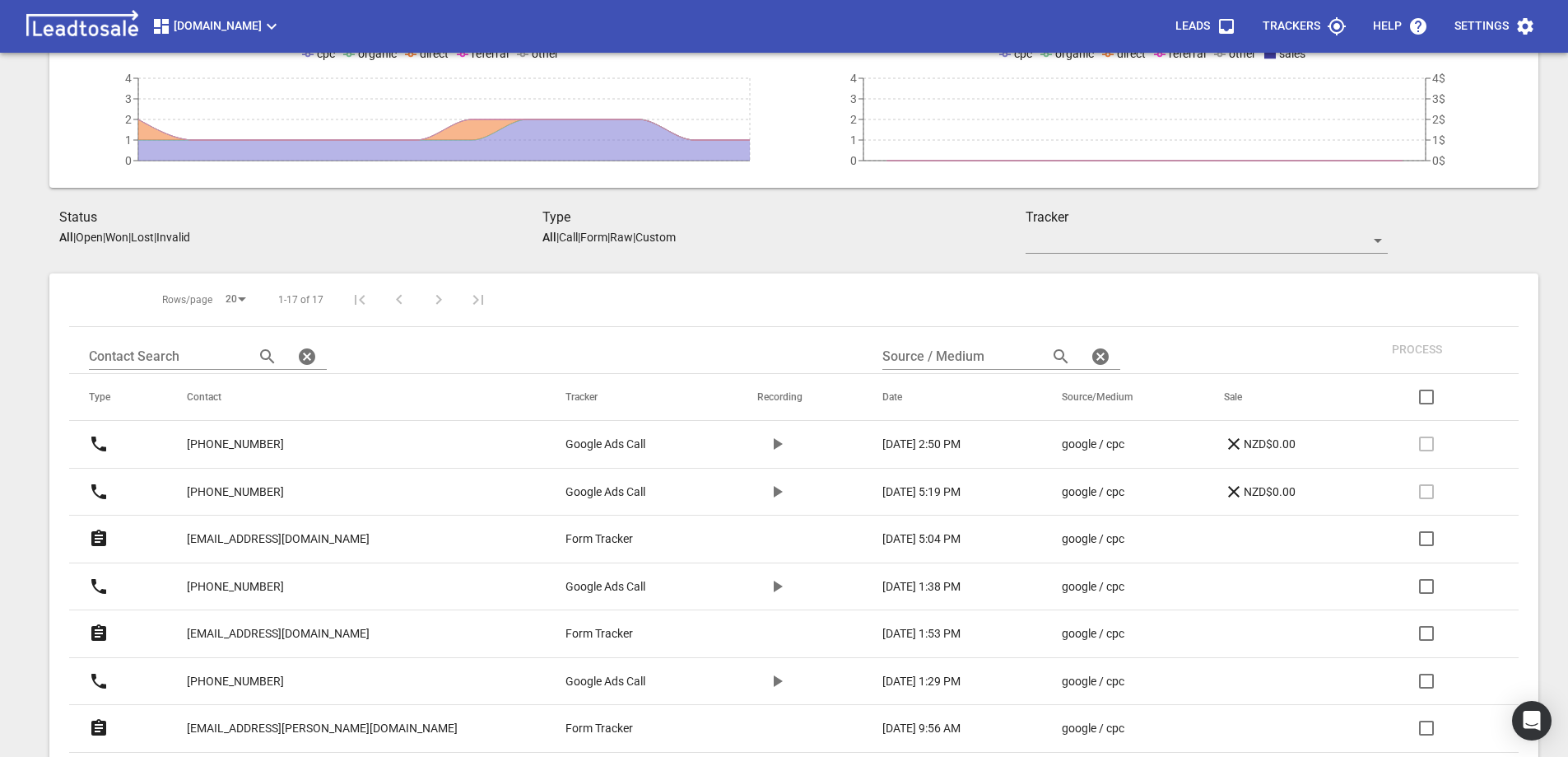
scroll to position [126, 0]
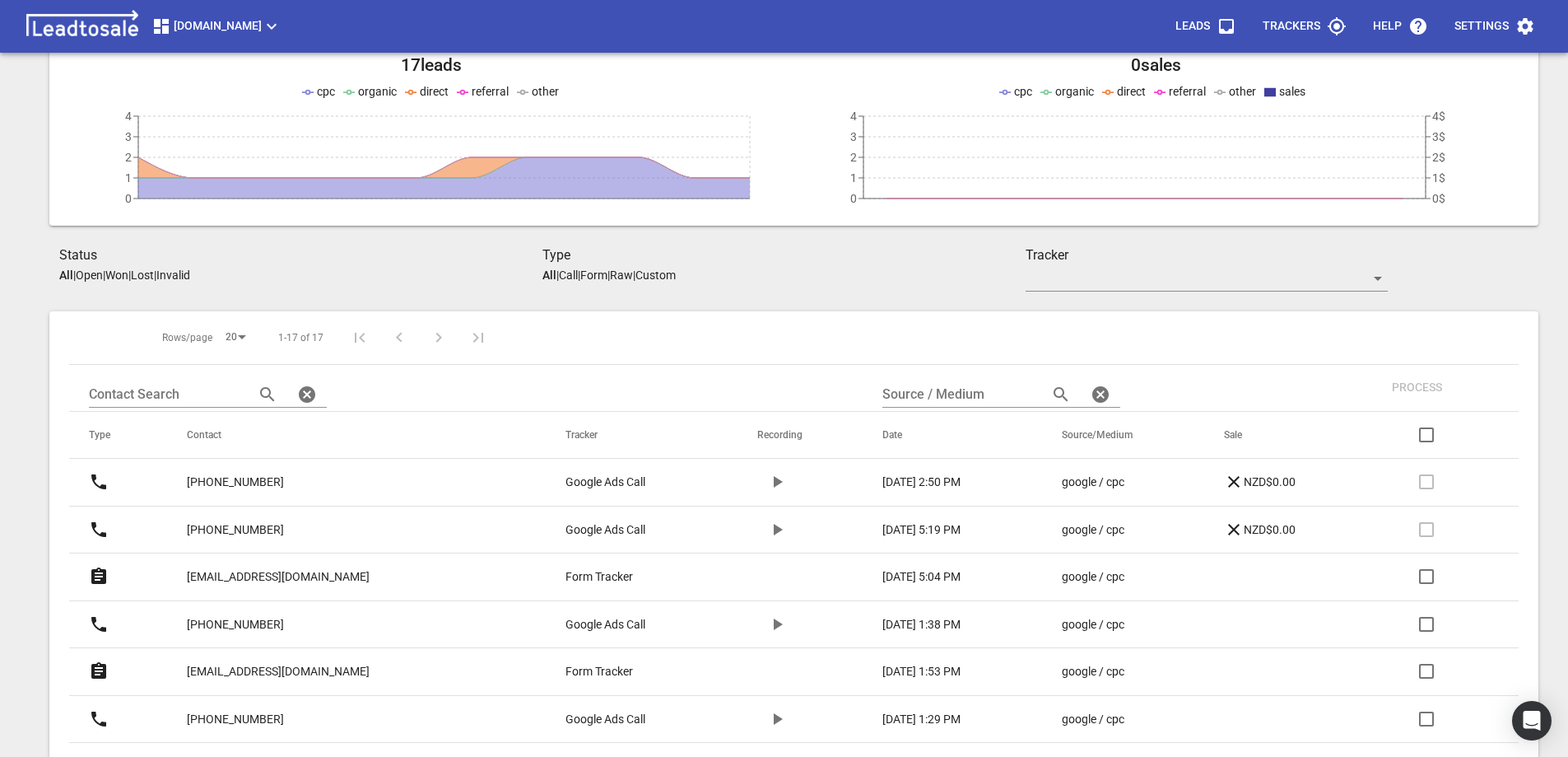
click at [85, 277] on p "Open" at bounding box center [88, 274] width 27 height 13
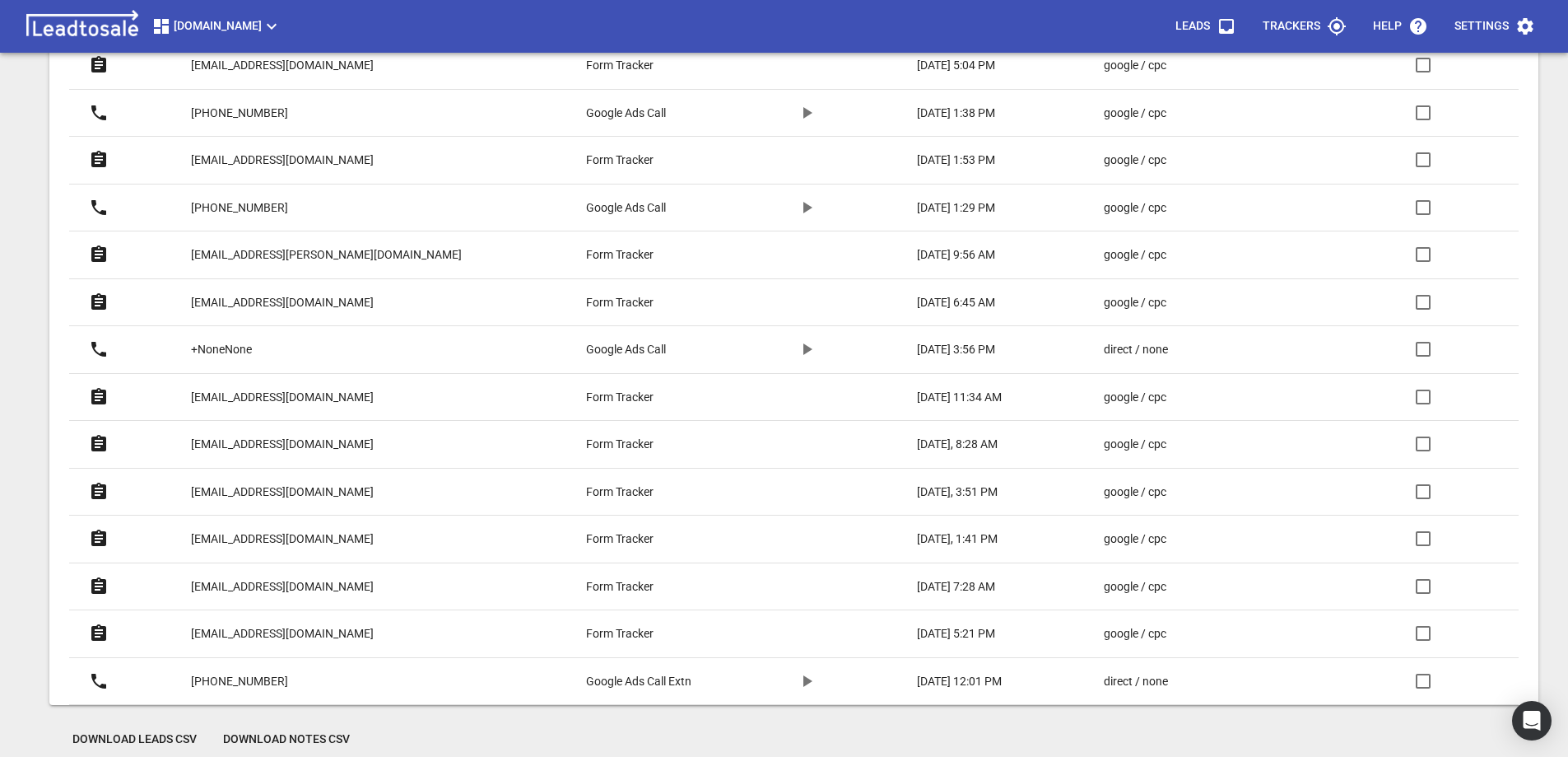
scroll to position [560, 0]
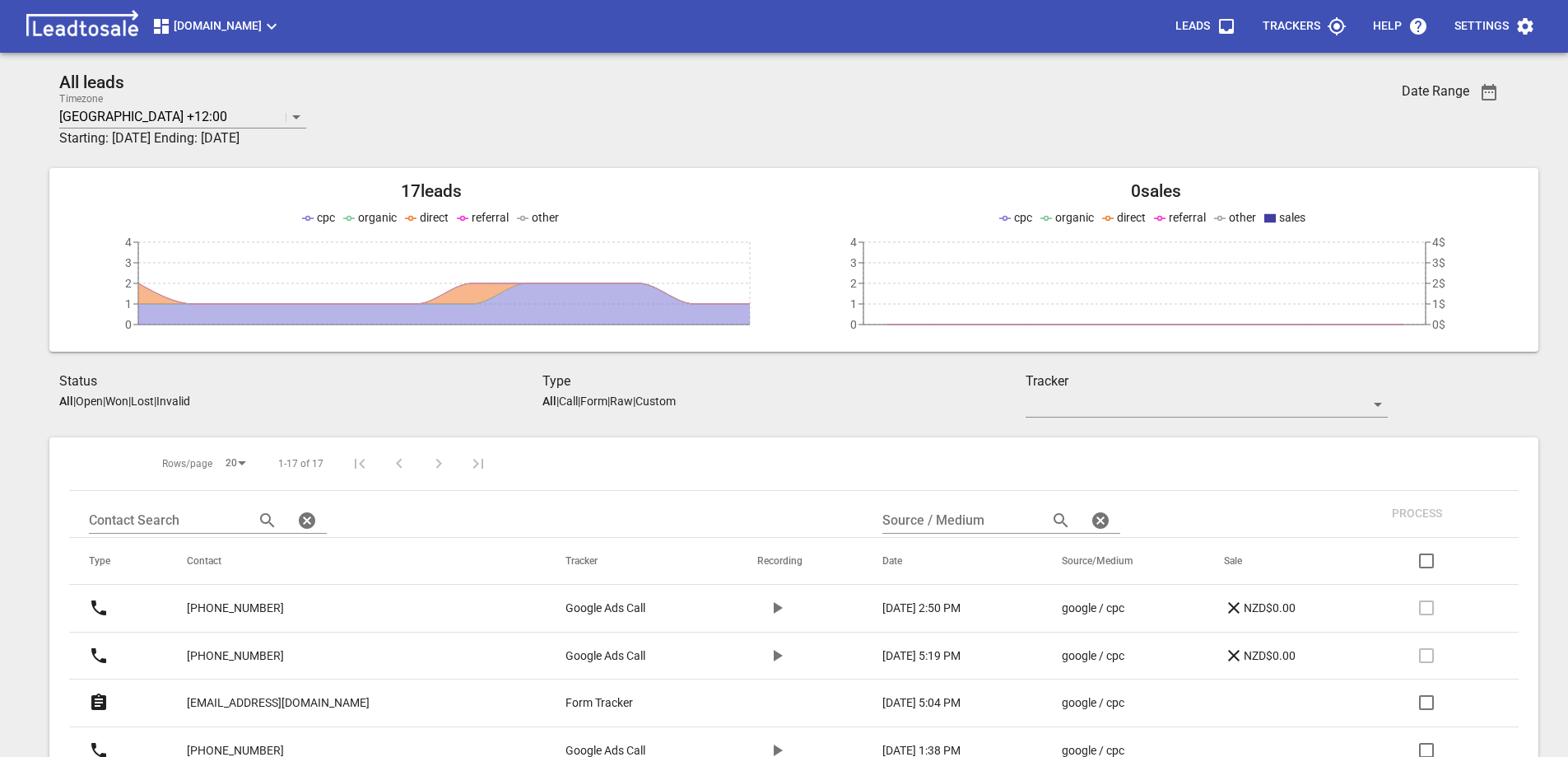
scroll to position [164, 0]
